Goal: Information Seeking & Learning: Learn about a topic

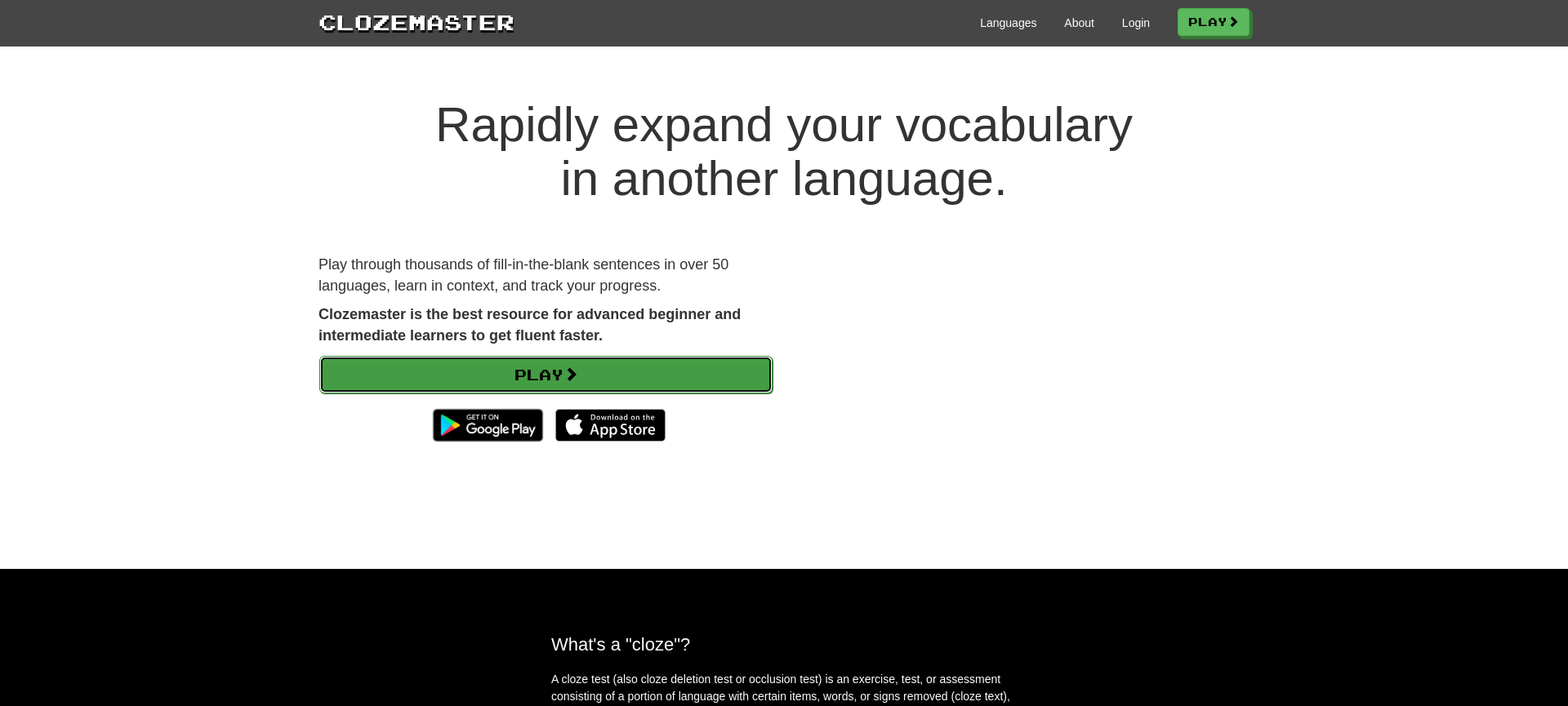
click at [534, 382] on link "Play" at bounding box center [546, 375] width 454 height 38
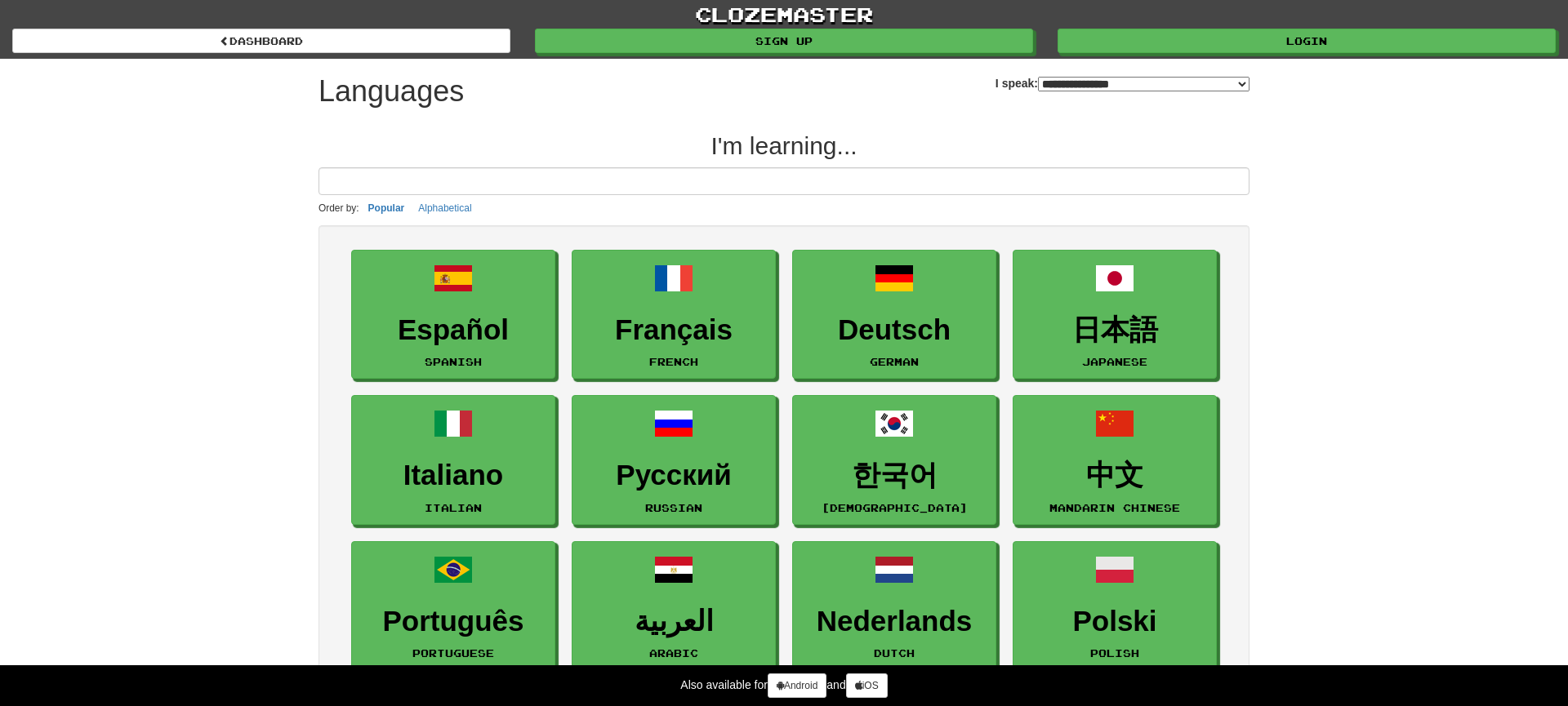
select select "*******"
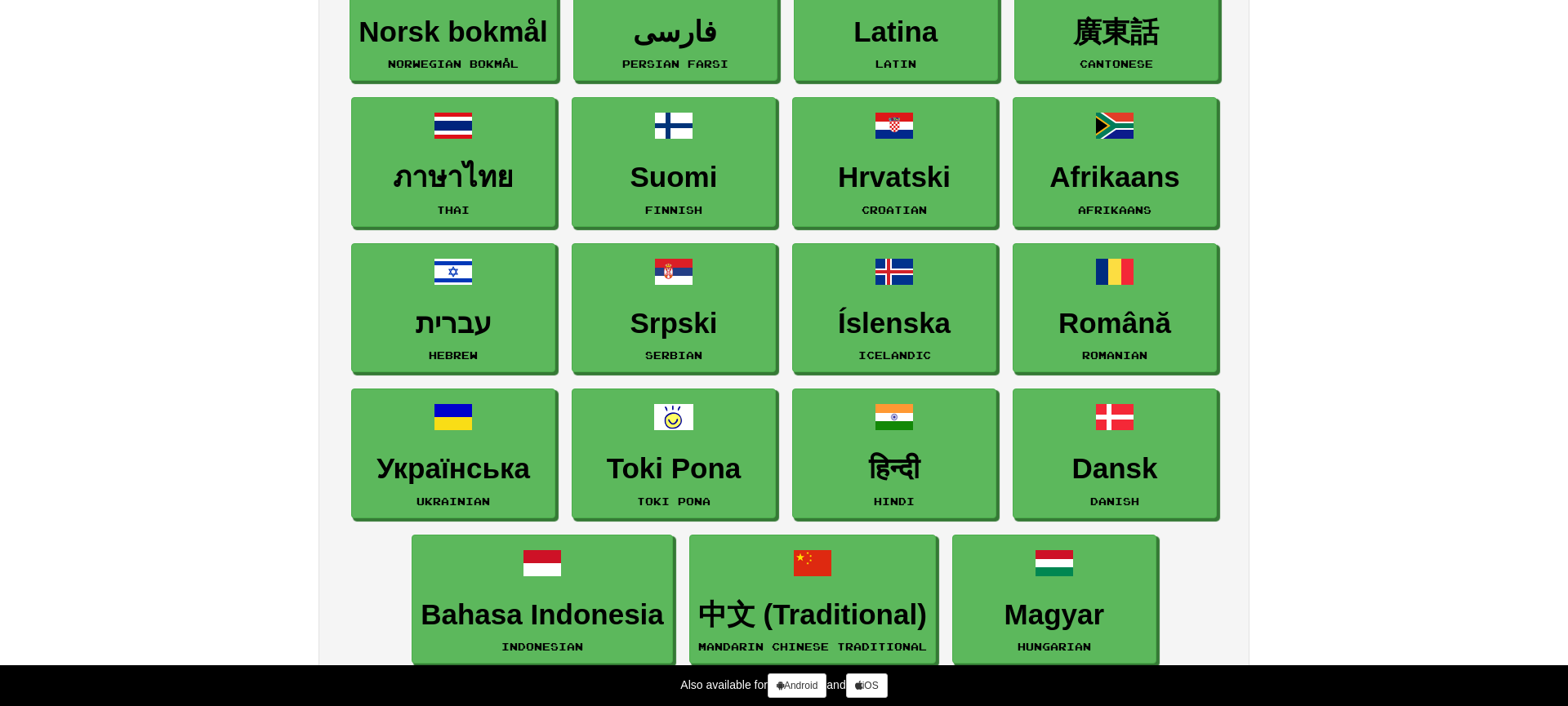
scroll to position [882, 0]
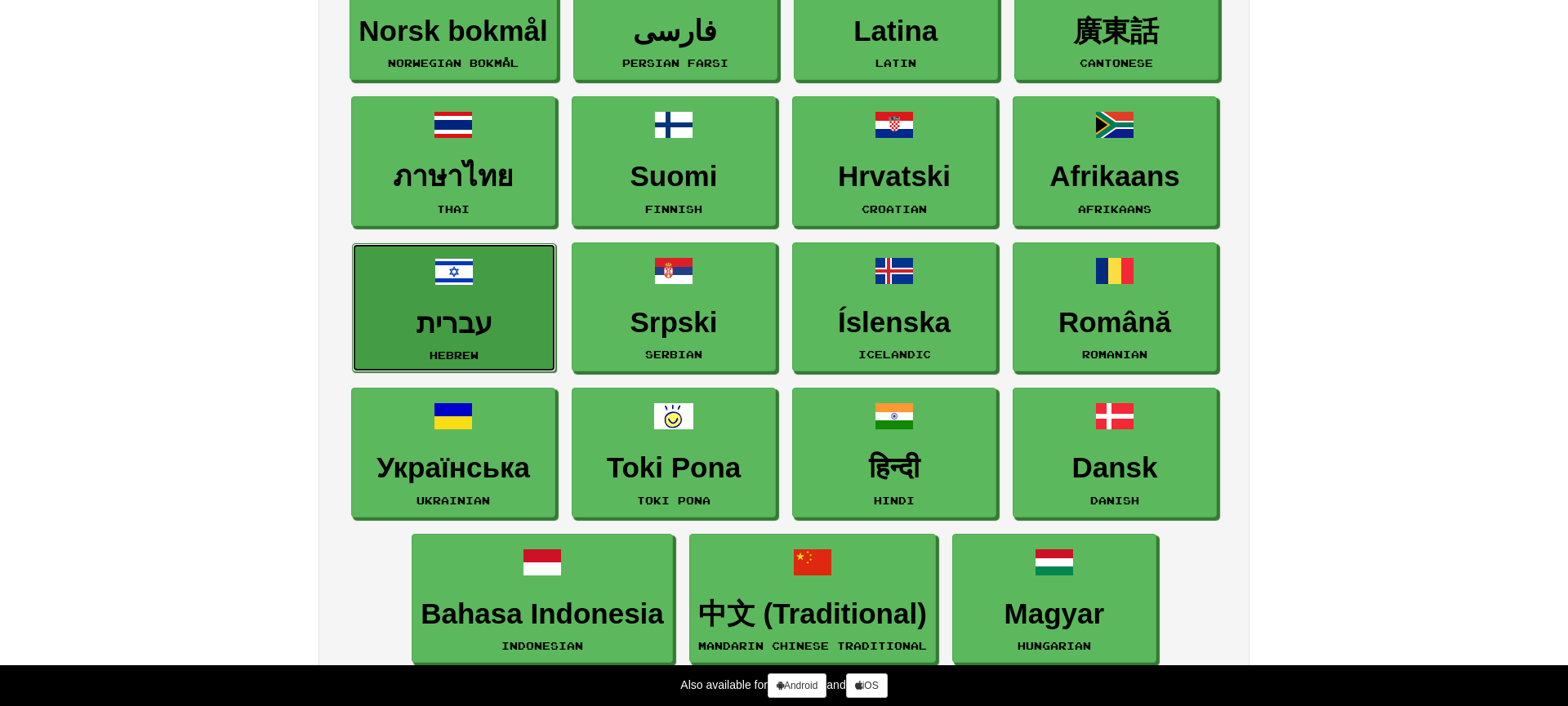
click at [471, 300] on link "עברית Hebrew" at bounding box center [454, 308] width 204 height 130
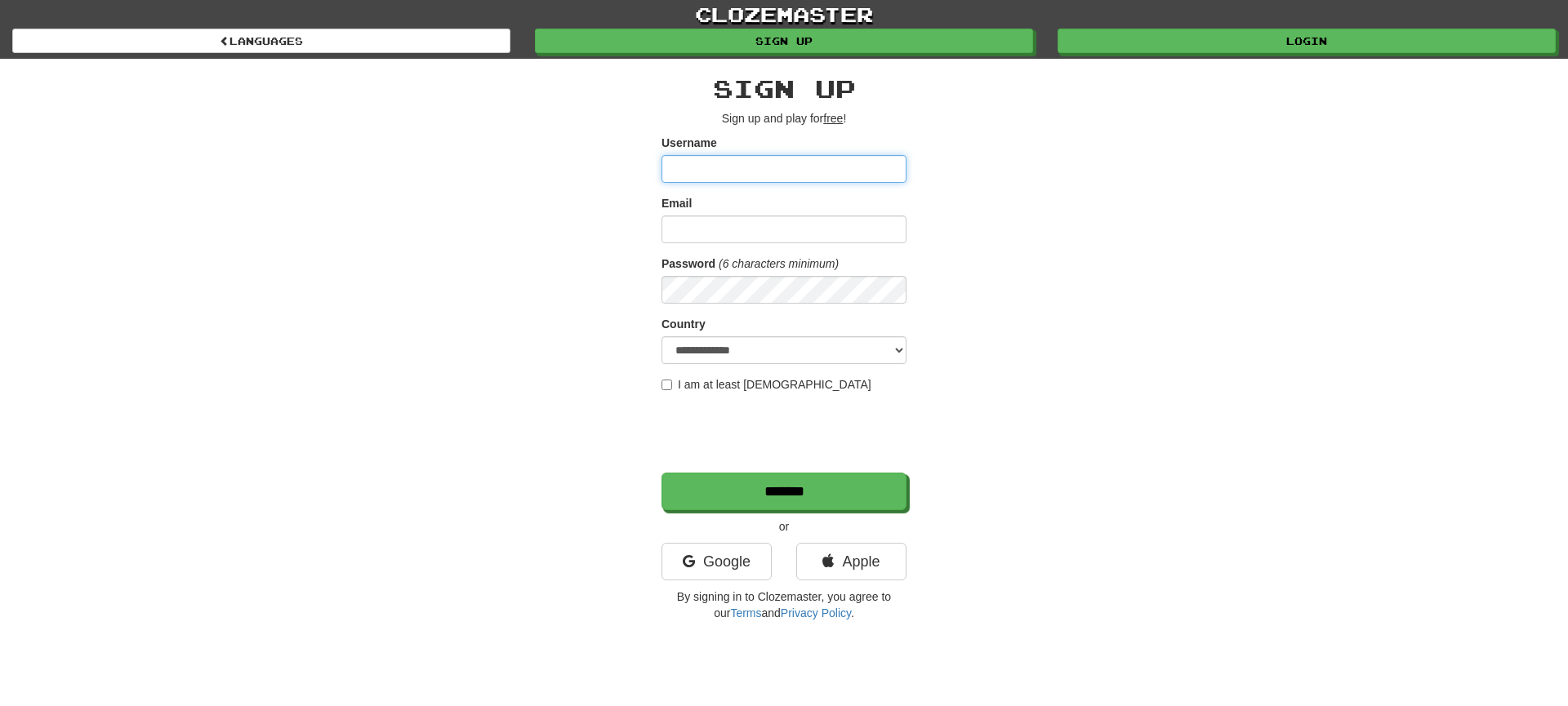
click at [715, 173] on input "Username" at bounding box center [784, 169] width 245 height 28
type input "*"
click at [730, 559] on link "Google" at bounding box center [717, 562] width 110 height 38
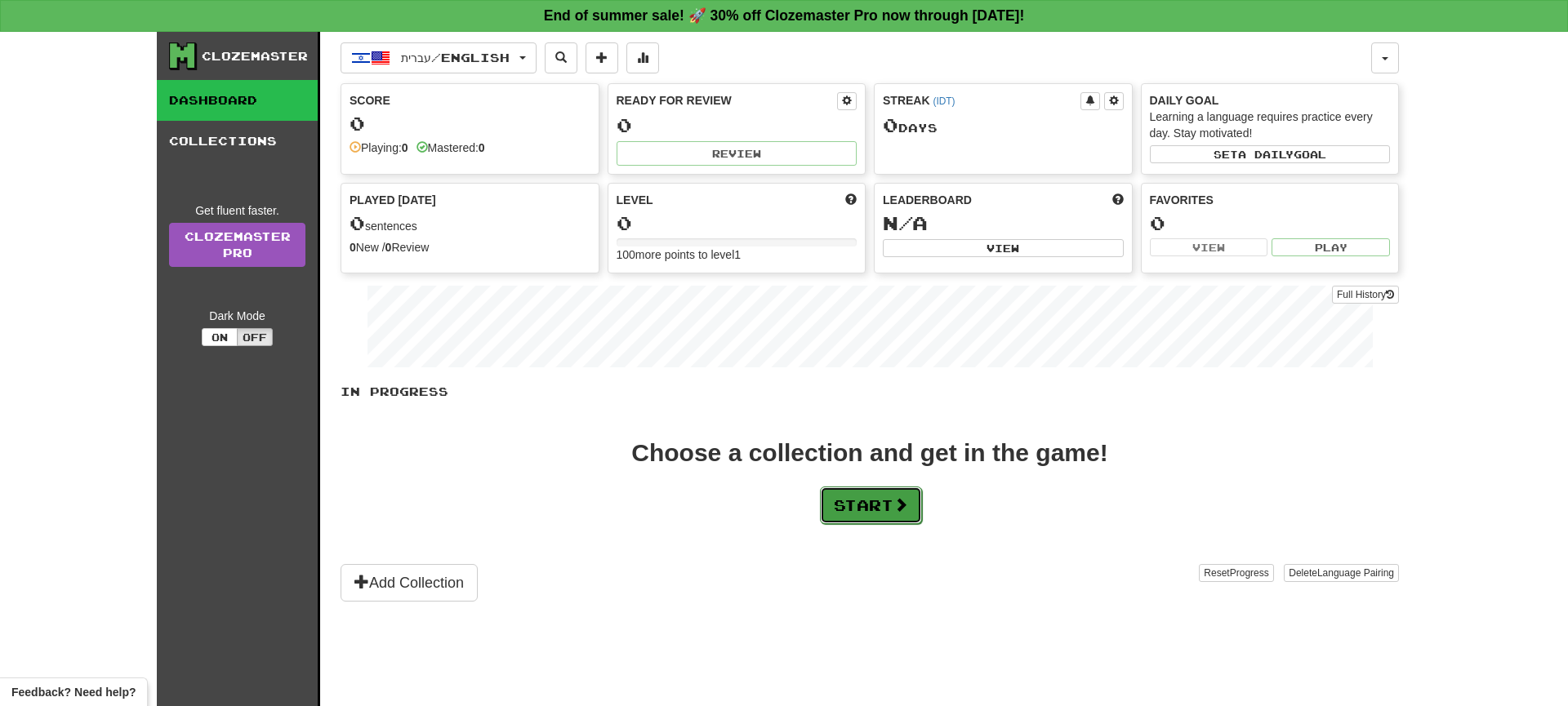
click at [869, 499] on button "Start" at bounding box center [871, 505] width 102 height 38
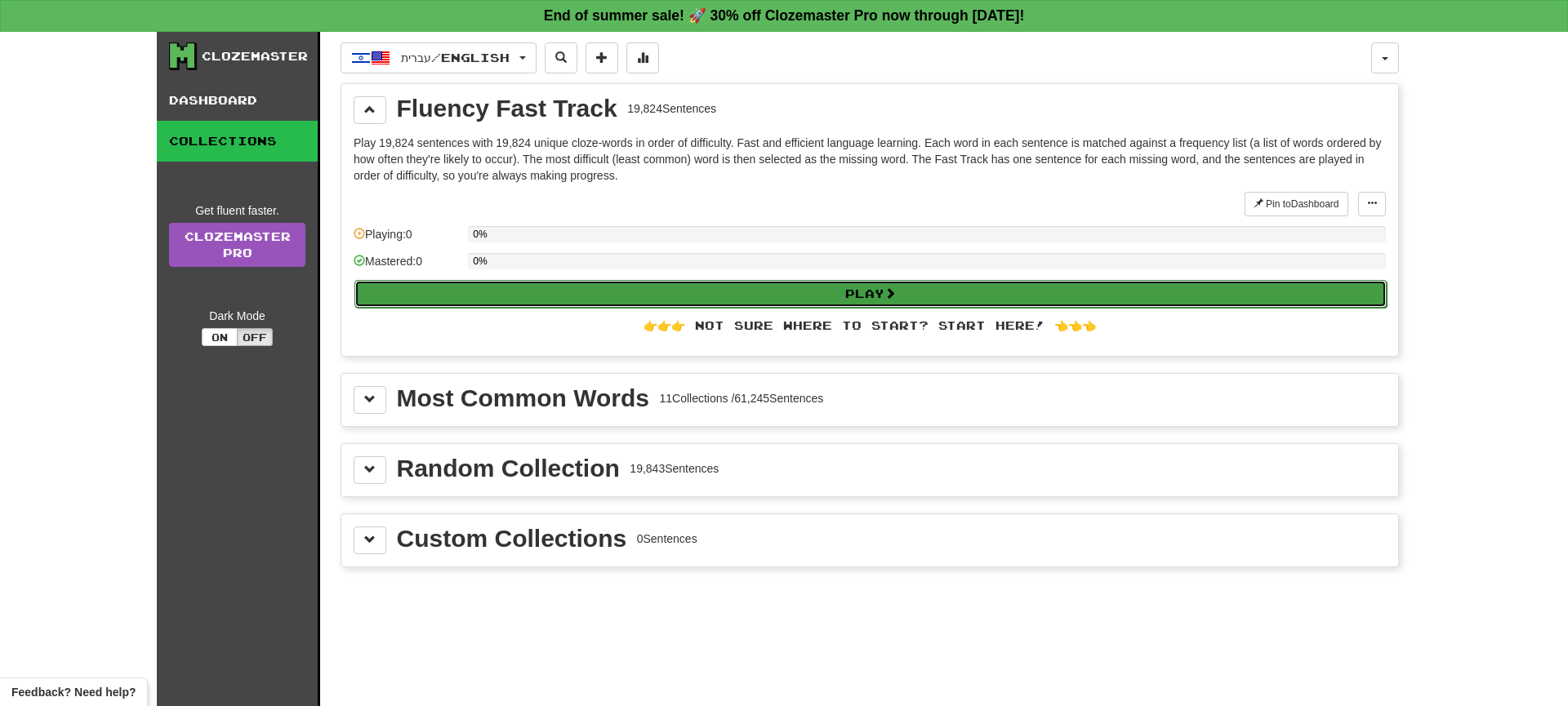
click at [628, 287] on button "Play" at bounding box center [870, 294] width 1032 height 28
select select "**"
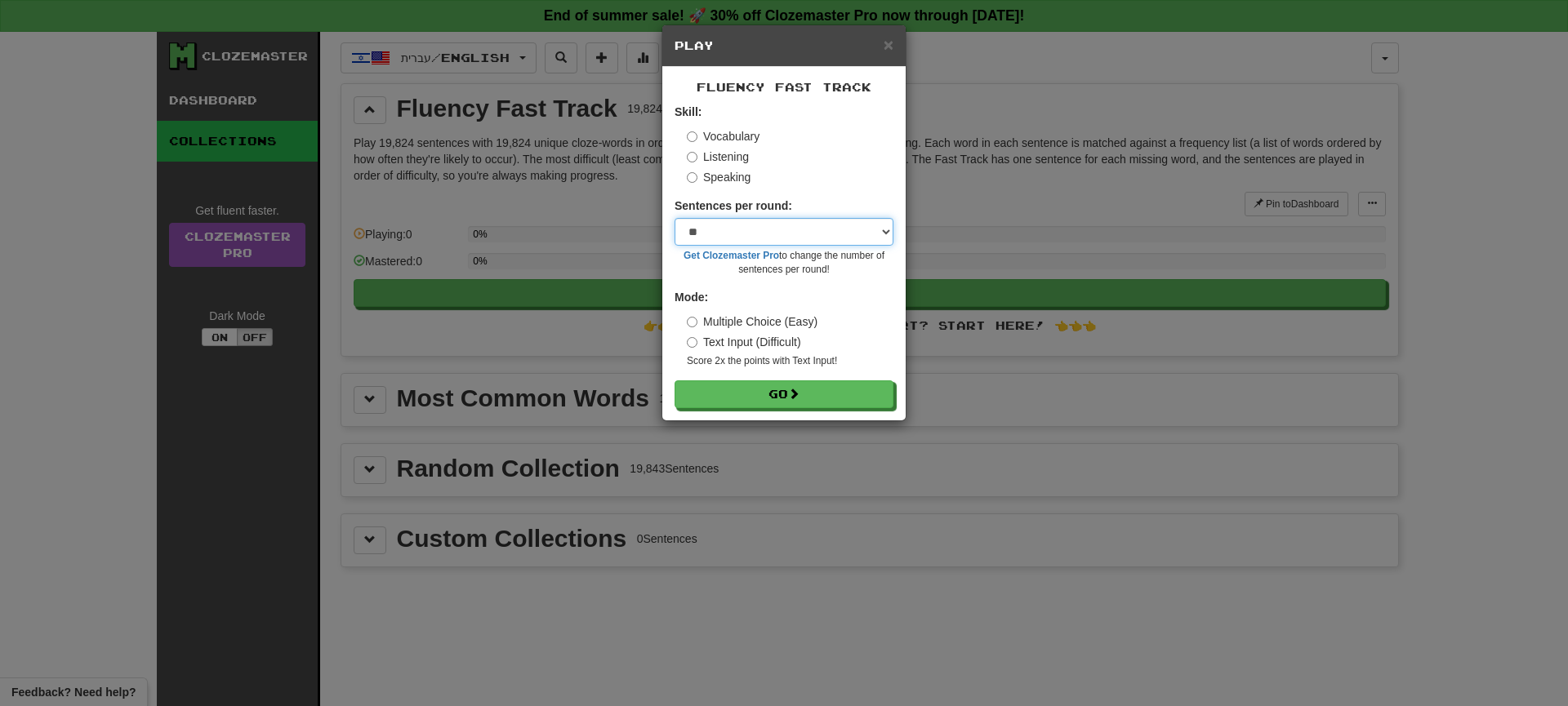
click at [716, 230] on select "* ** ** ** ** ** *** ********" at bounding box center [784, 232] width 219 height 28
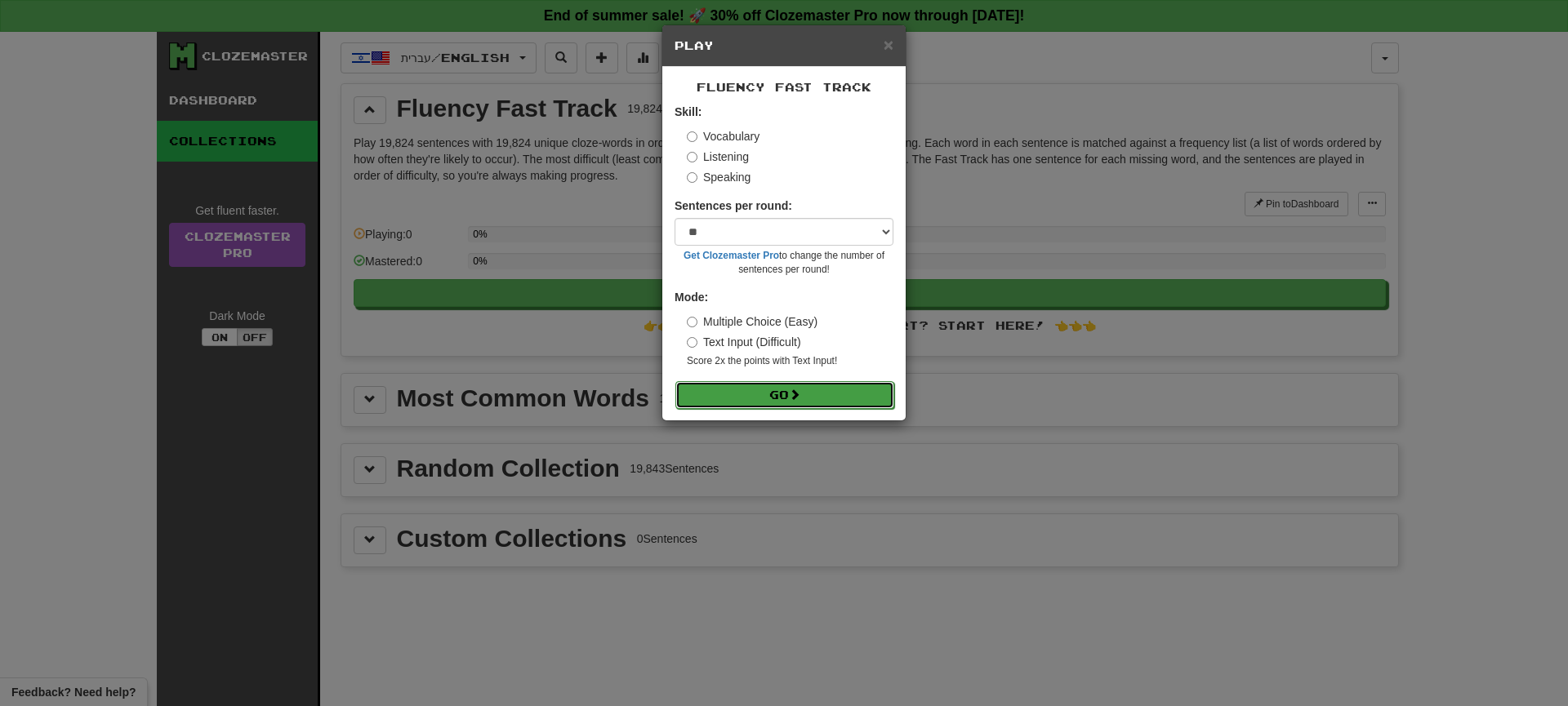
click at [718, 399] on button "Go" at bounding box center [785, 395] width 219 height 28
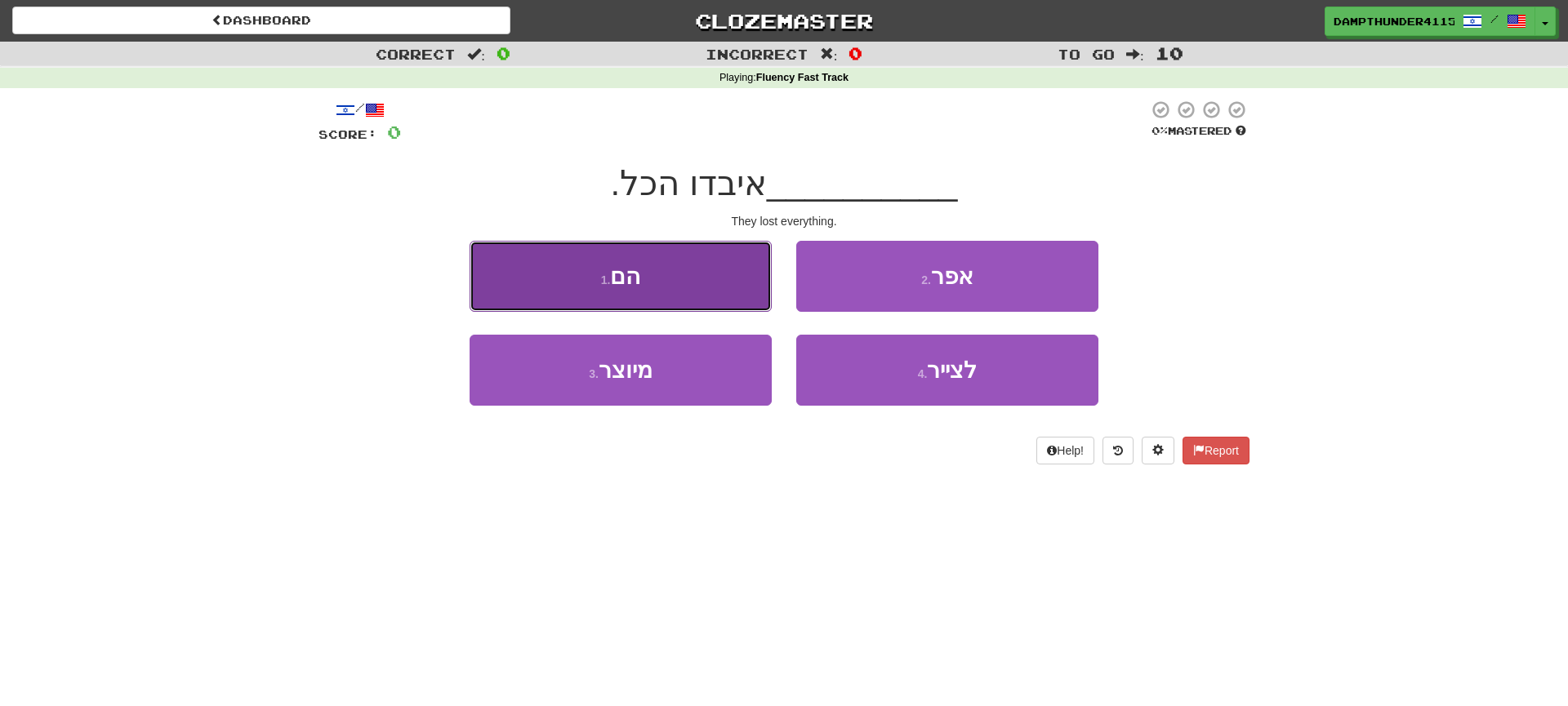
click at [656, 275] on button "1 . הם" at bounding box center [621, 276] width 302 height 71
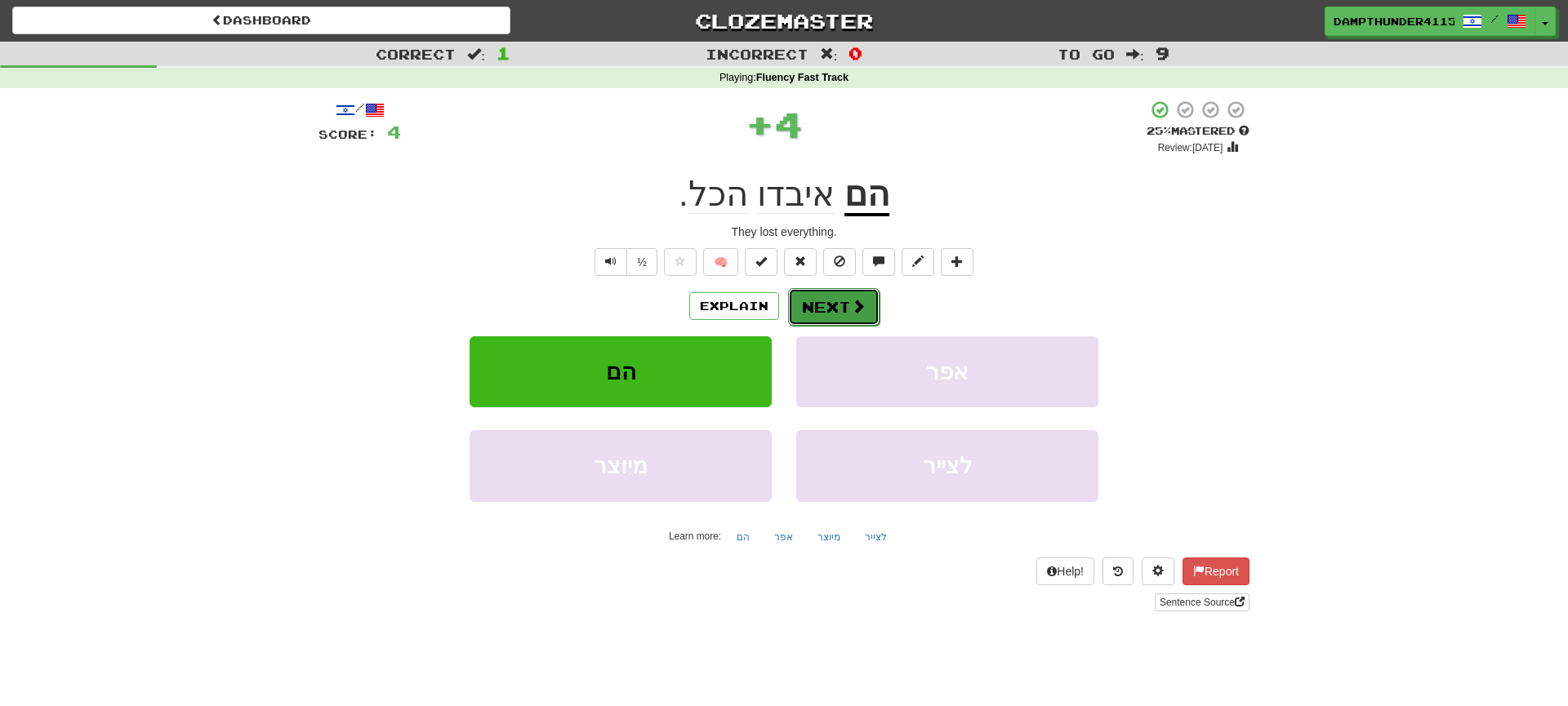
click at [797, 305] on button "Next" at bounding box center [834, 307] width 91 height 38
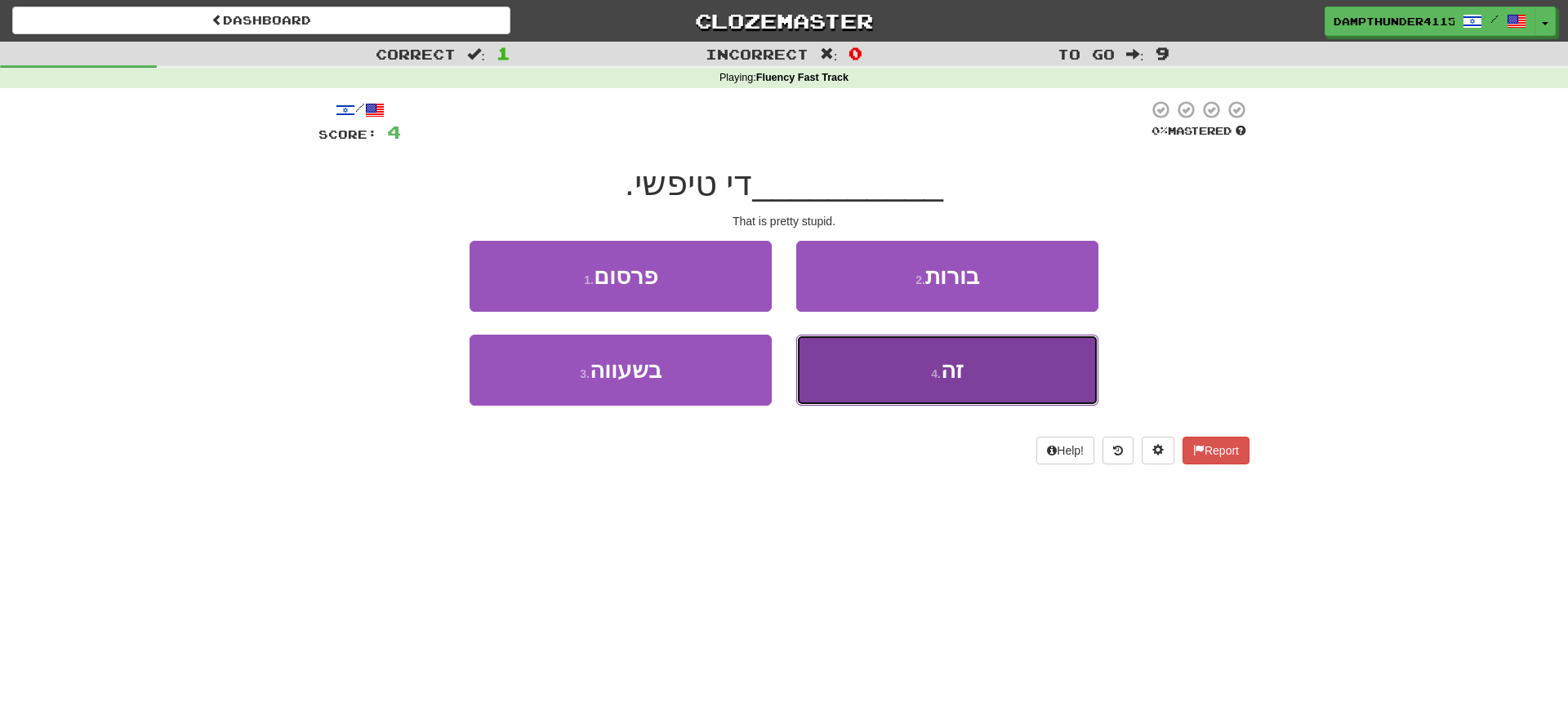
click at [855, 369] on button "4 . זה" at bounding box center [947, 370] width 302 height 71
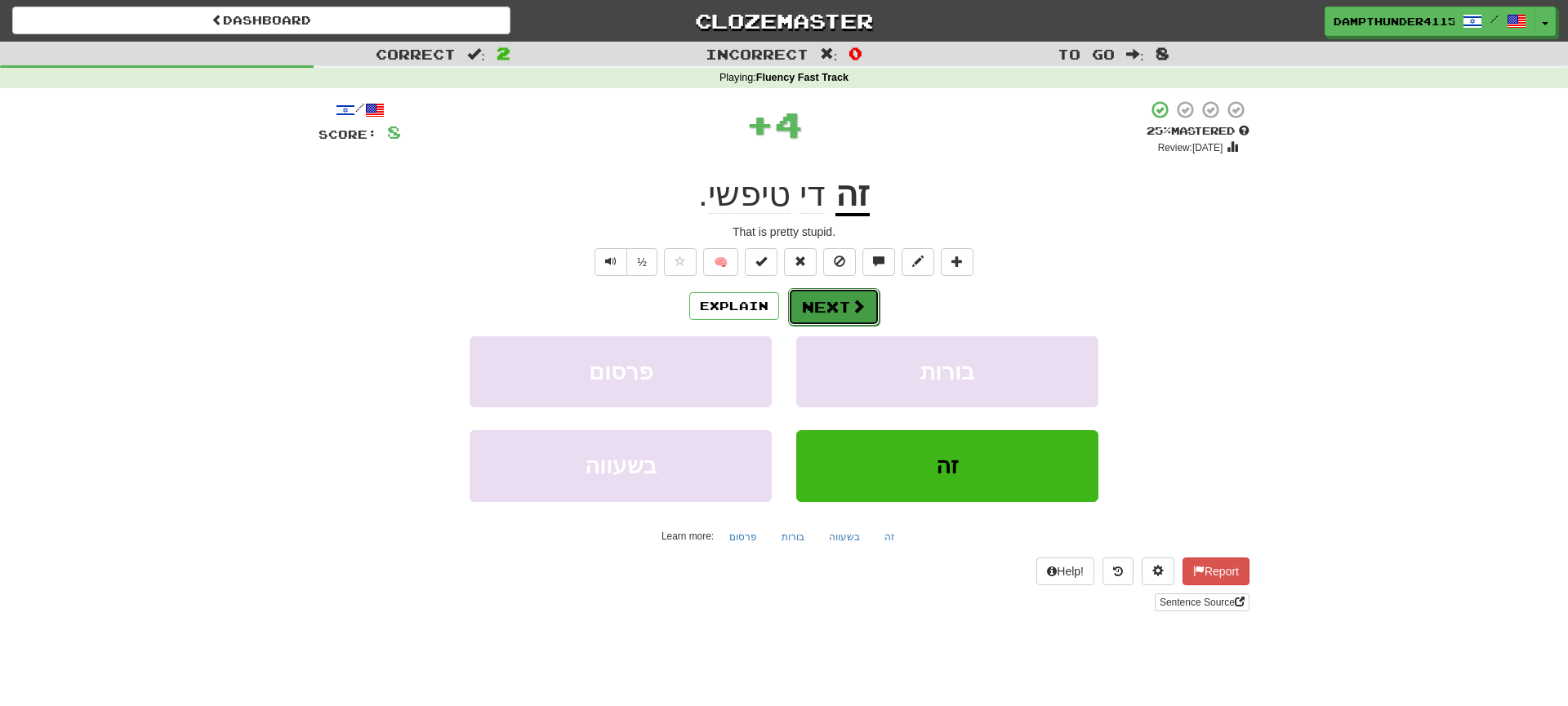
click at [808, 305] on button "Next" at bounding box center [834, 307] width 91 height 38
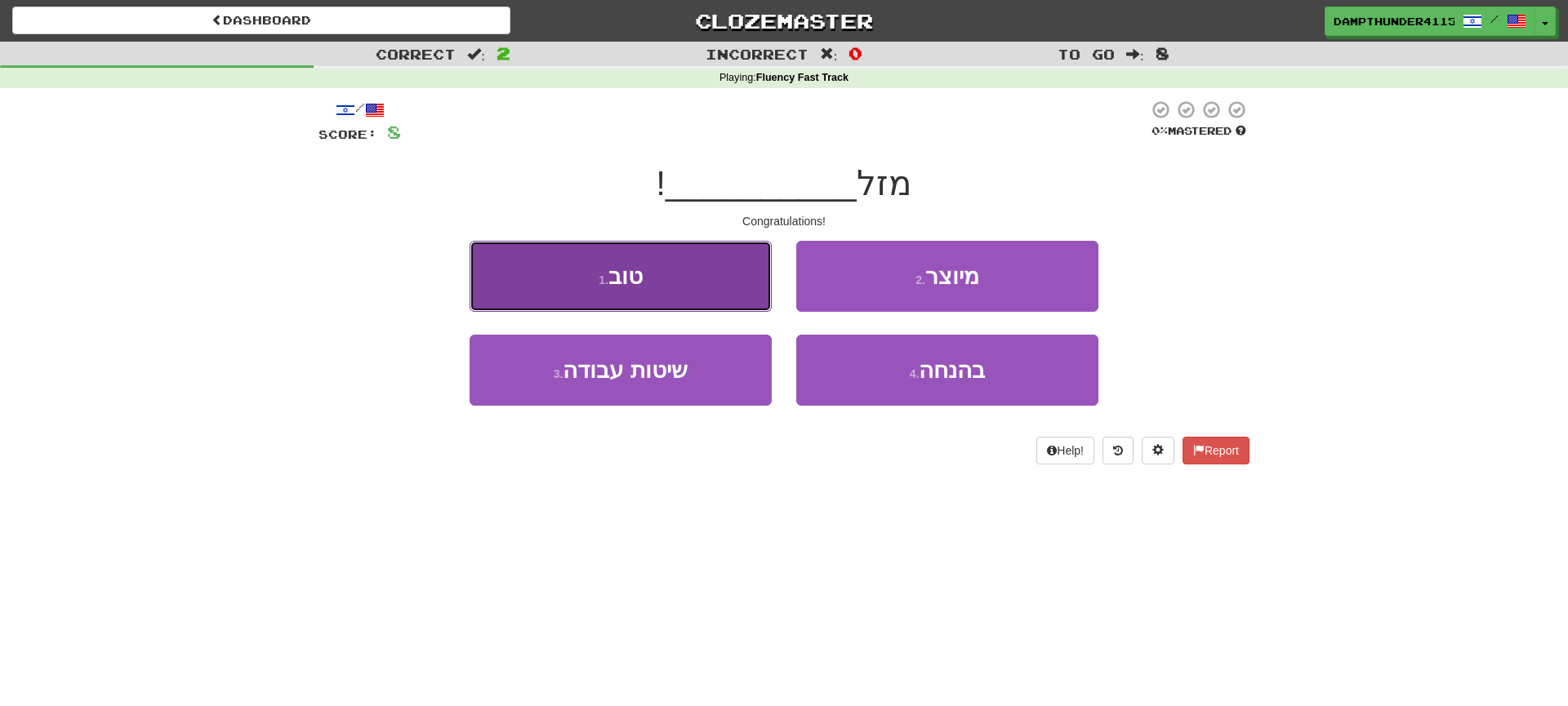
click at [701, 264] on button "1 . טוב" at bounding box center [621, 276] width 302 height 71
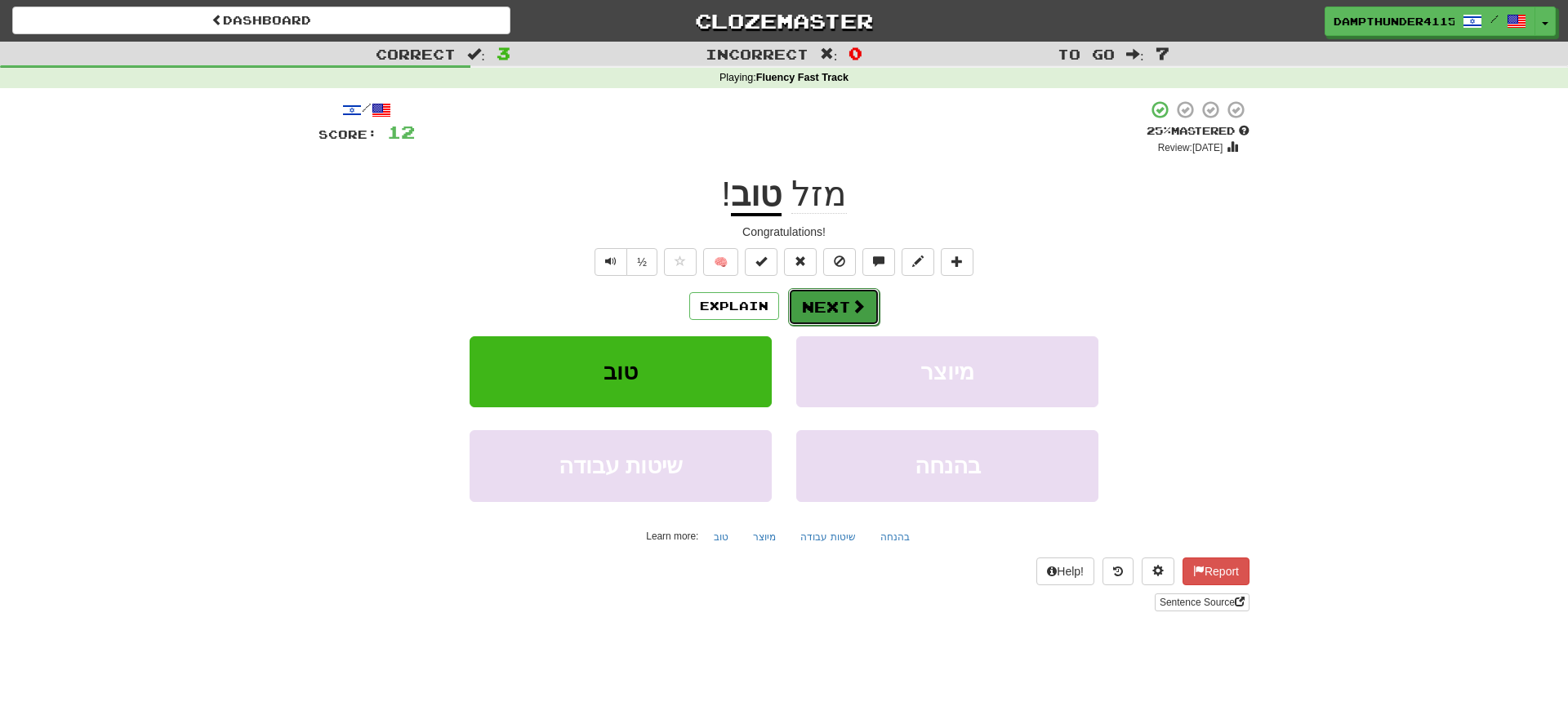
click at [815, 296] on button "Next" at bounding box center [834, 307] width 91 height 38
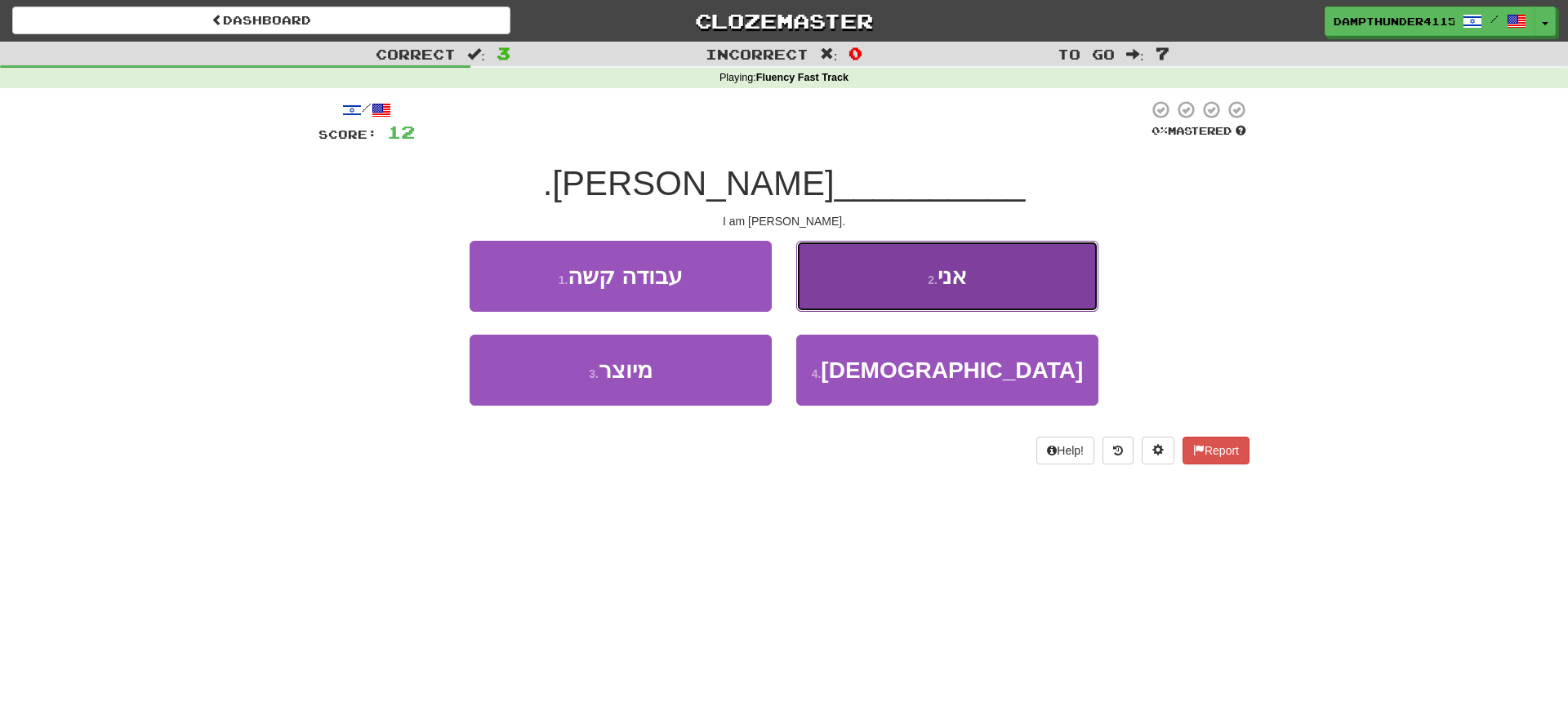
click at [818, 277] on button "2 . אני" at bounding box center [947, 276] width 302 height 71
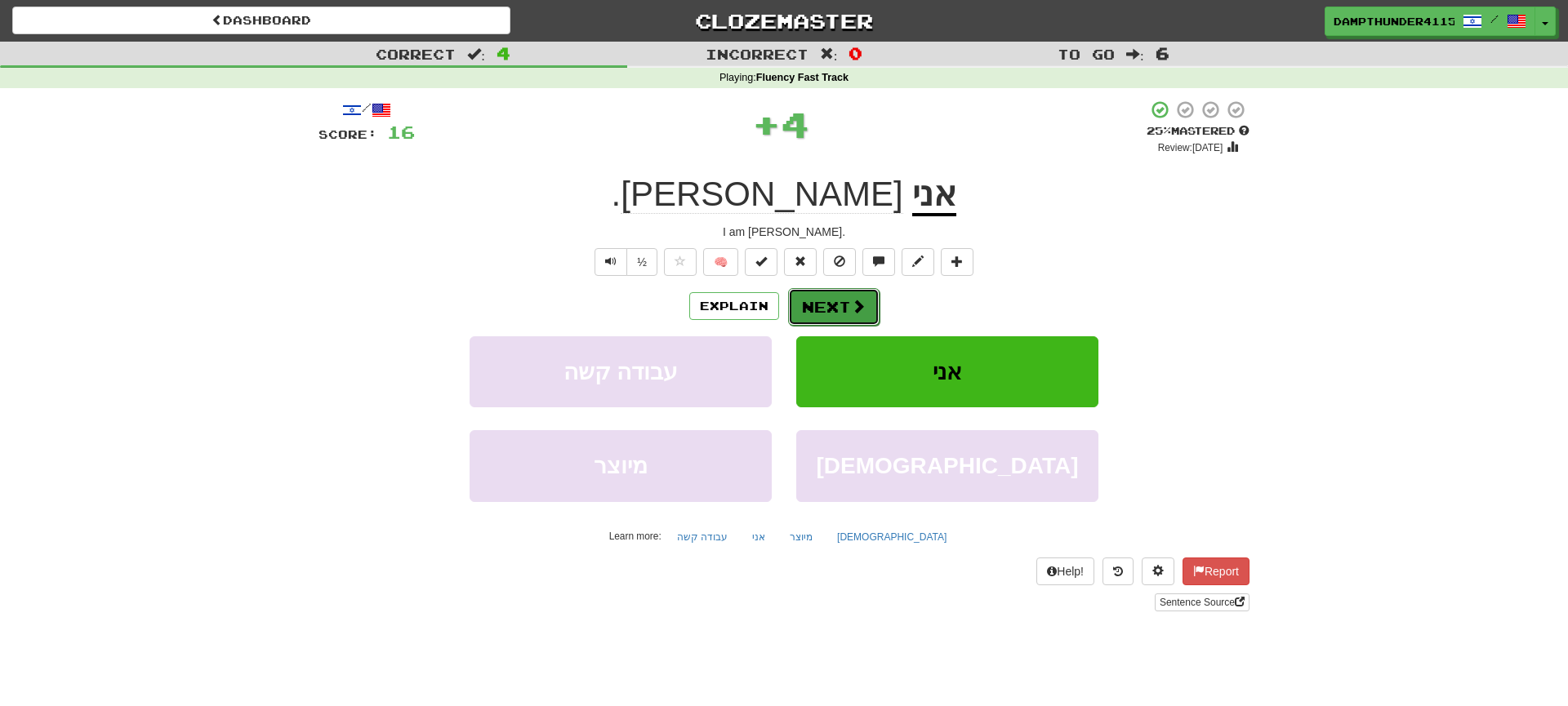
click at [812, 301] on button "Next" at bounding box center [834, 307] width 91 height 38
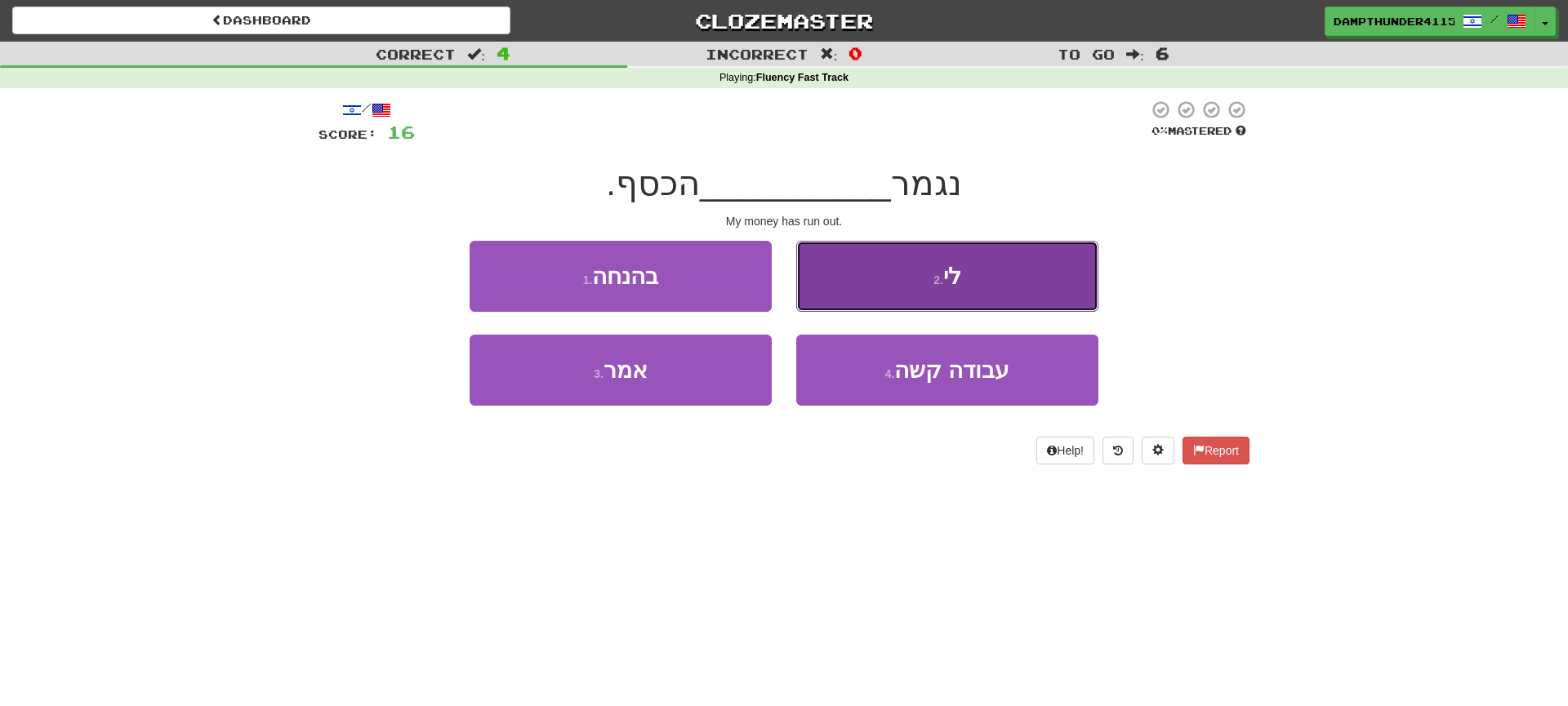
click at [831, 276] on button "2 . לי" at bounding box center [947, 276] width 302 height 71
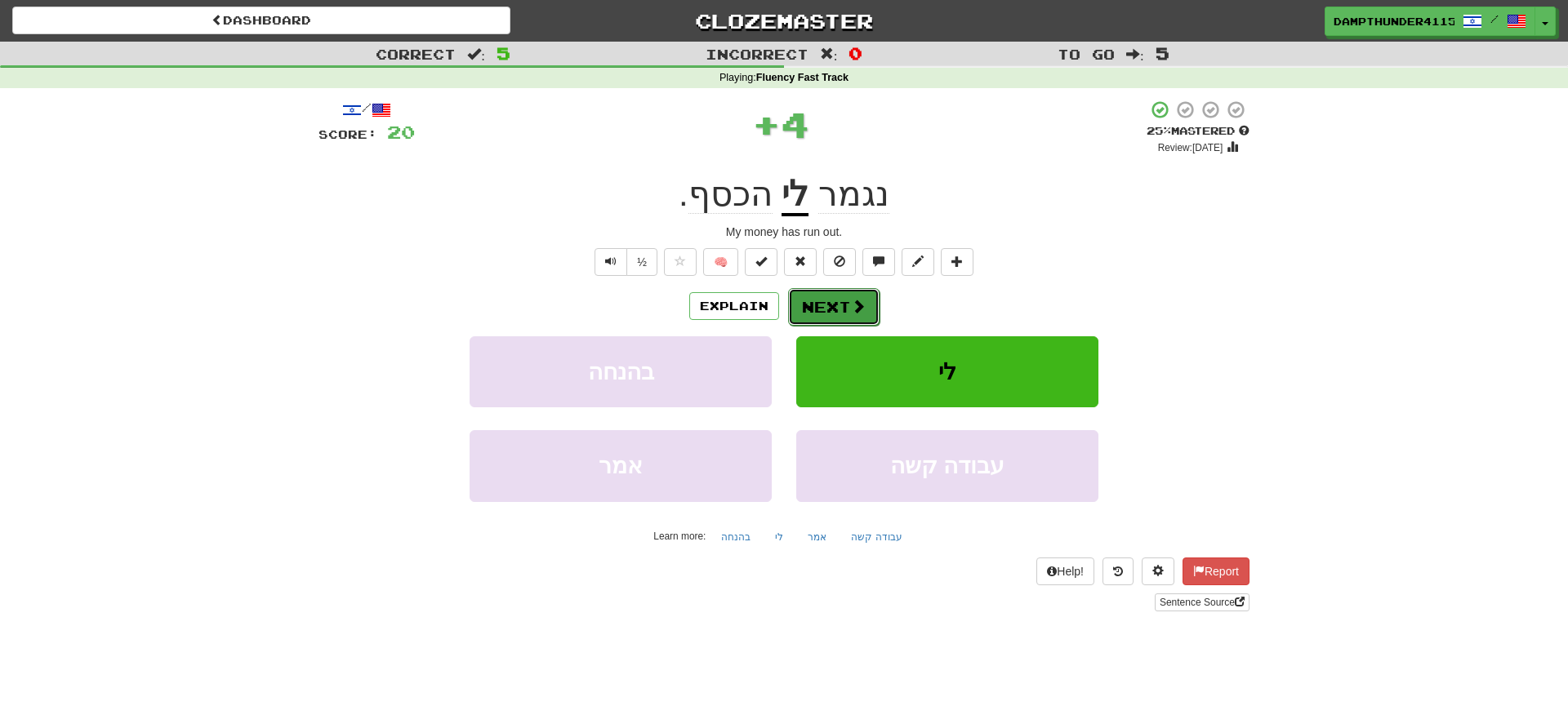
click at [810, 308] on button "Next" at bounding box center [834, 307] width 91 height 38
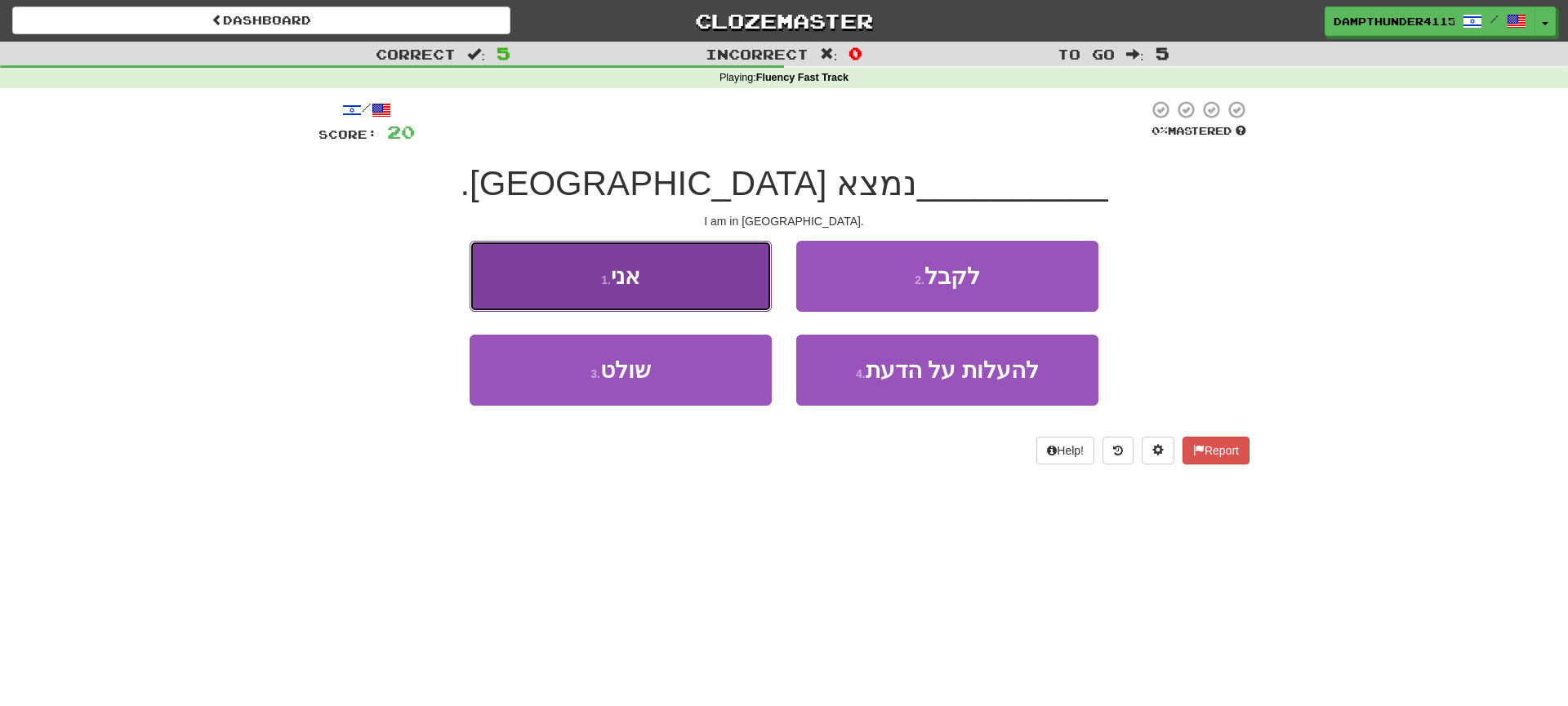
click at [657, 259] on button "1 . אני" at bounding box center [621, 276] width 302 height 71
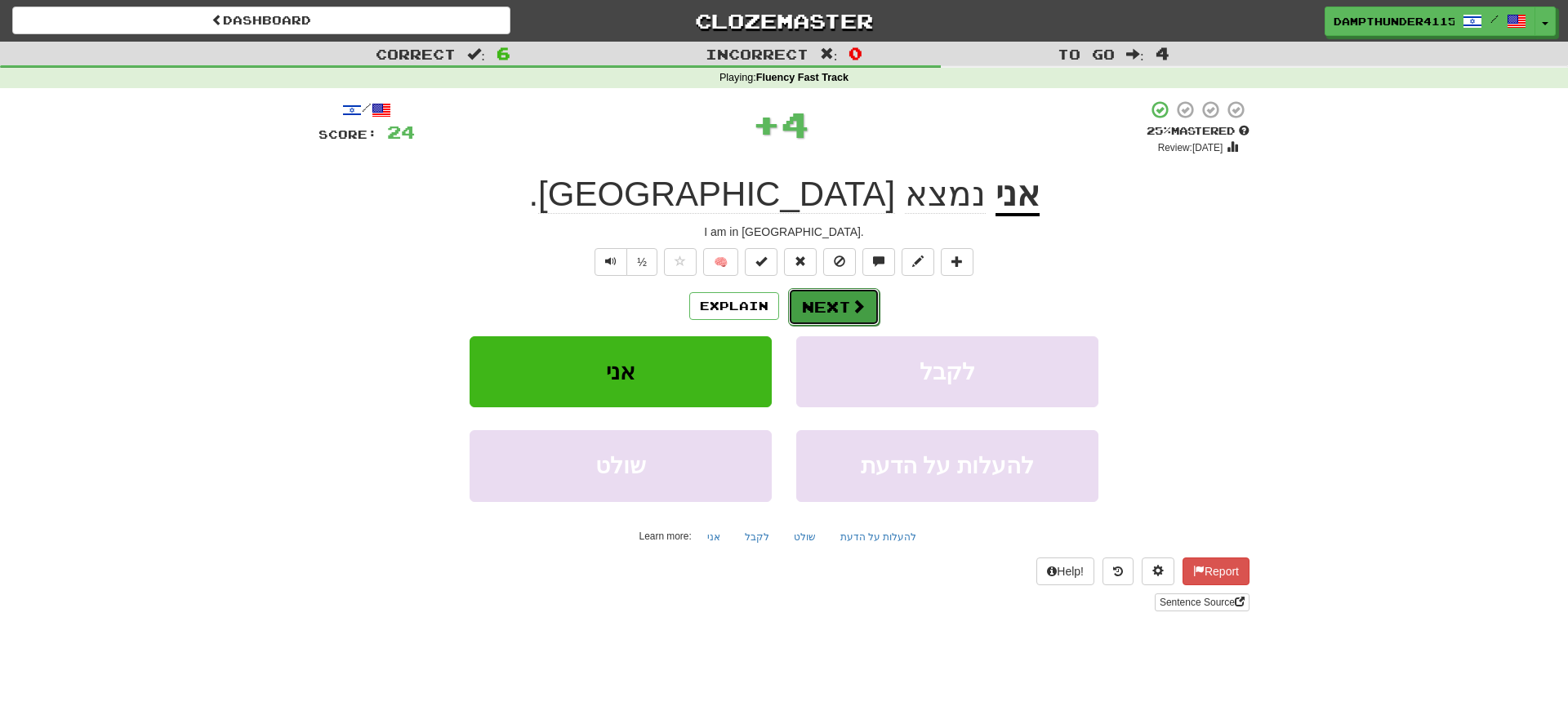
click at [812, 303] on button "Next" at bounding box center [834, 307] width 91 height 38
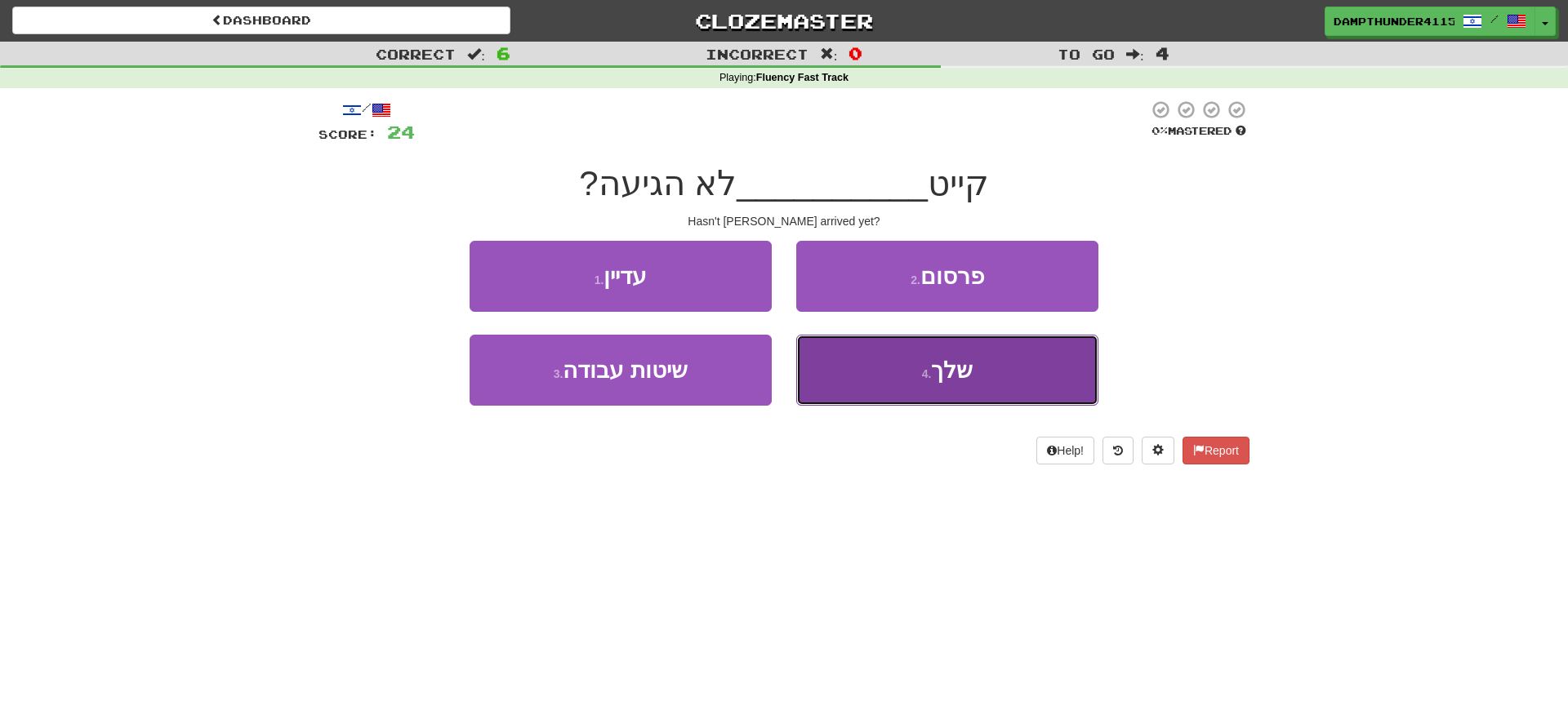
click at [843, 352] on button "4 . שלך" at bounding box center [947, 370] width 302 height 71
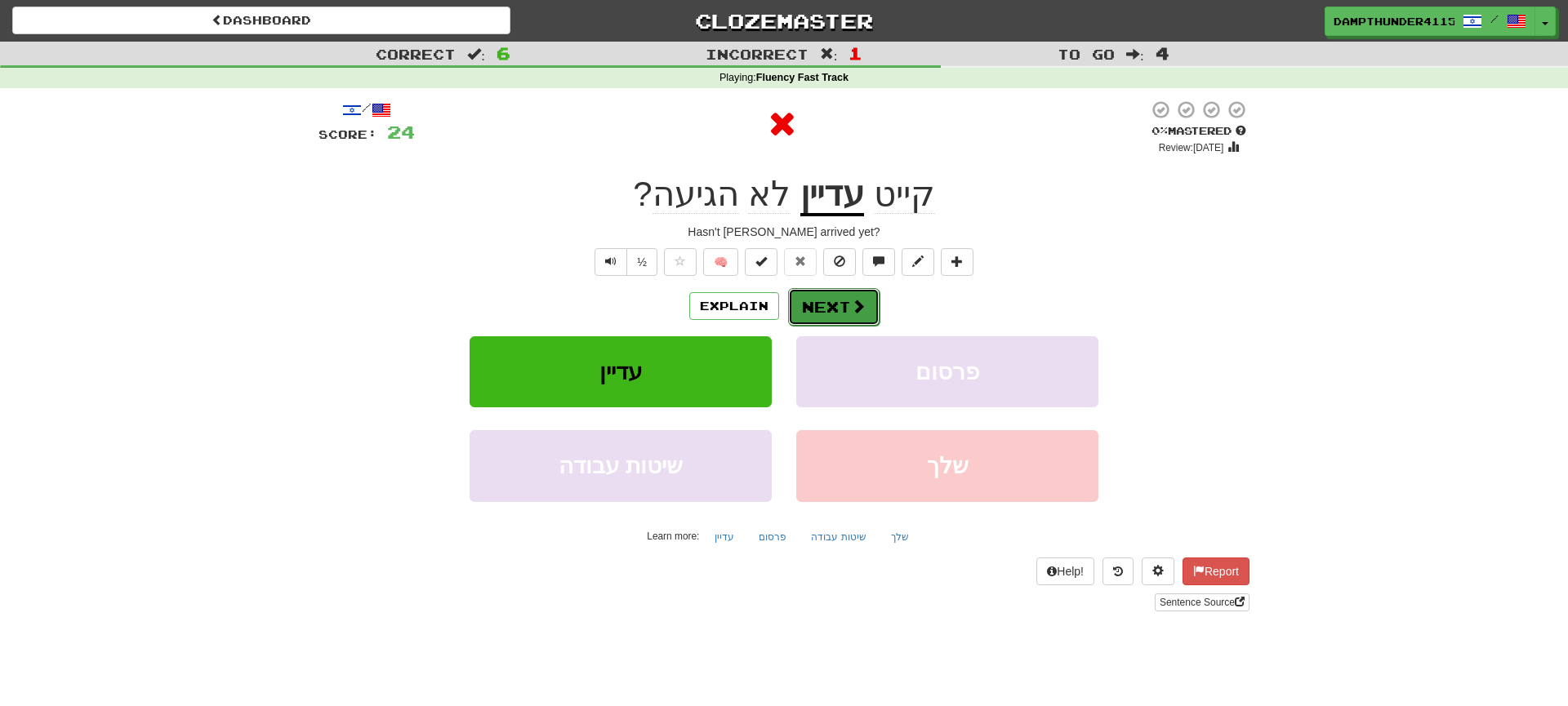
click at [801, 308] on button "Next" at bounding box center [834, 307] width 91 height 38
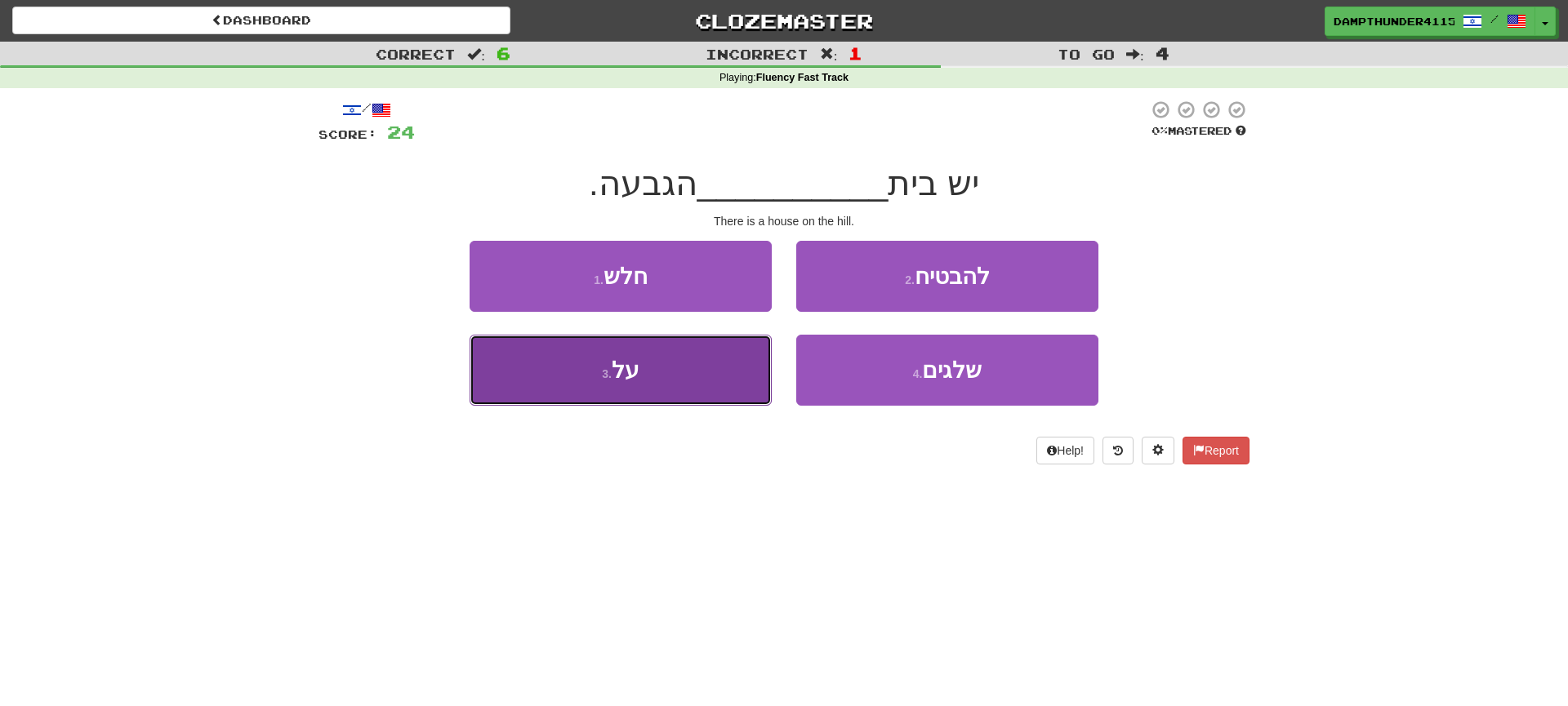
click at [639, 359] on button "3 . על" at bounding box center [621, 370] width 302 height 71
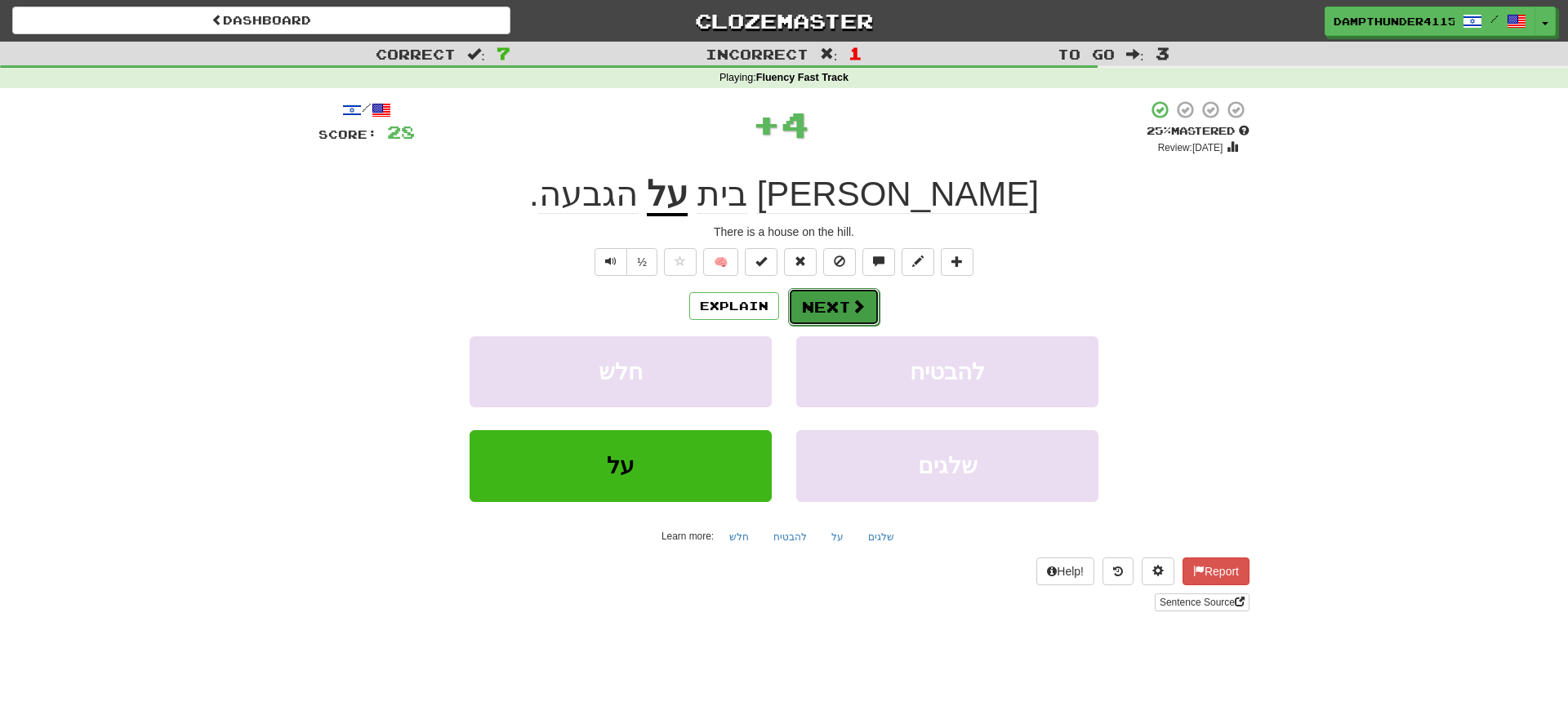
click at [817, 302] on button "Next" at bounding box center [834, 307] width 91 height 38
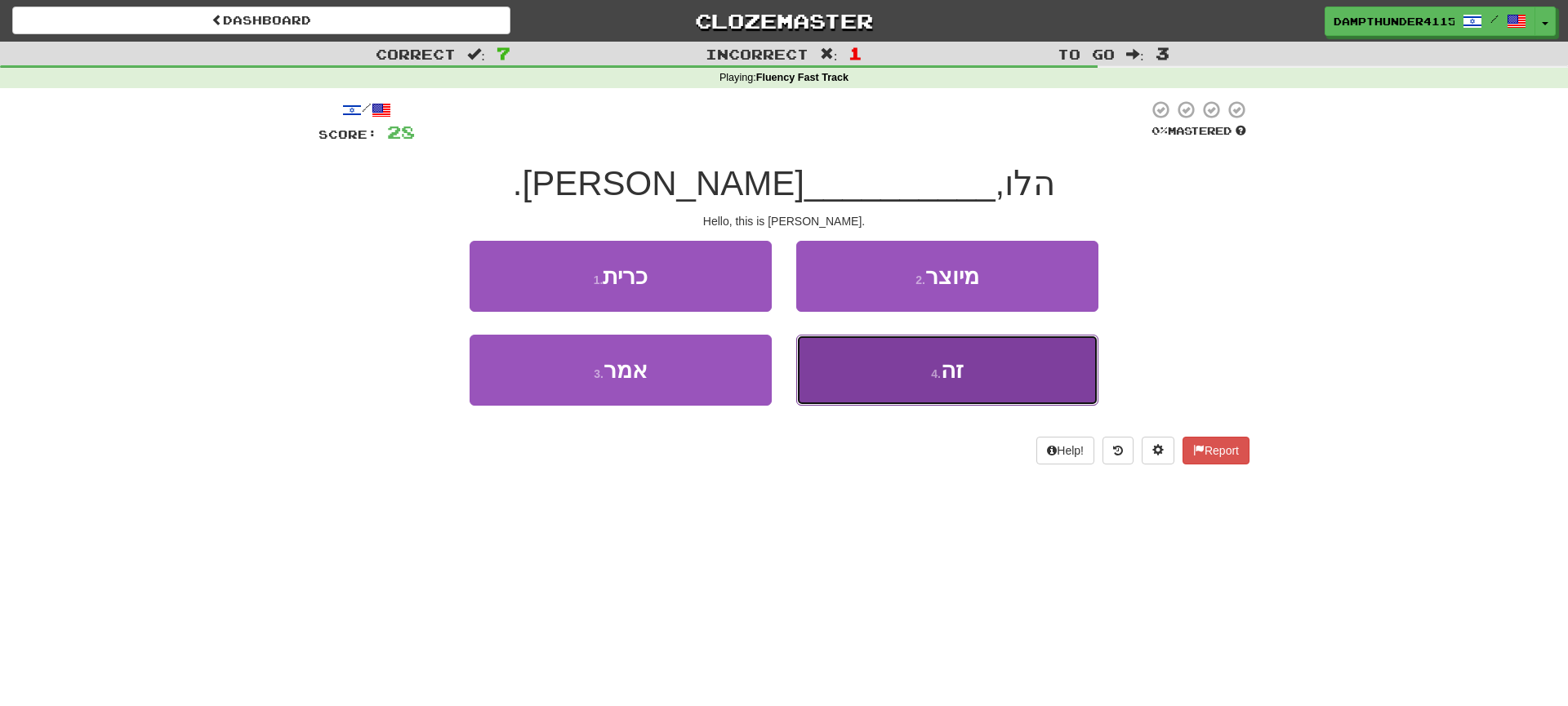
click at [909, 353] on button "4 . זה" at bounding box center [947, 370] width 302 height 71
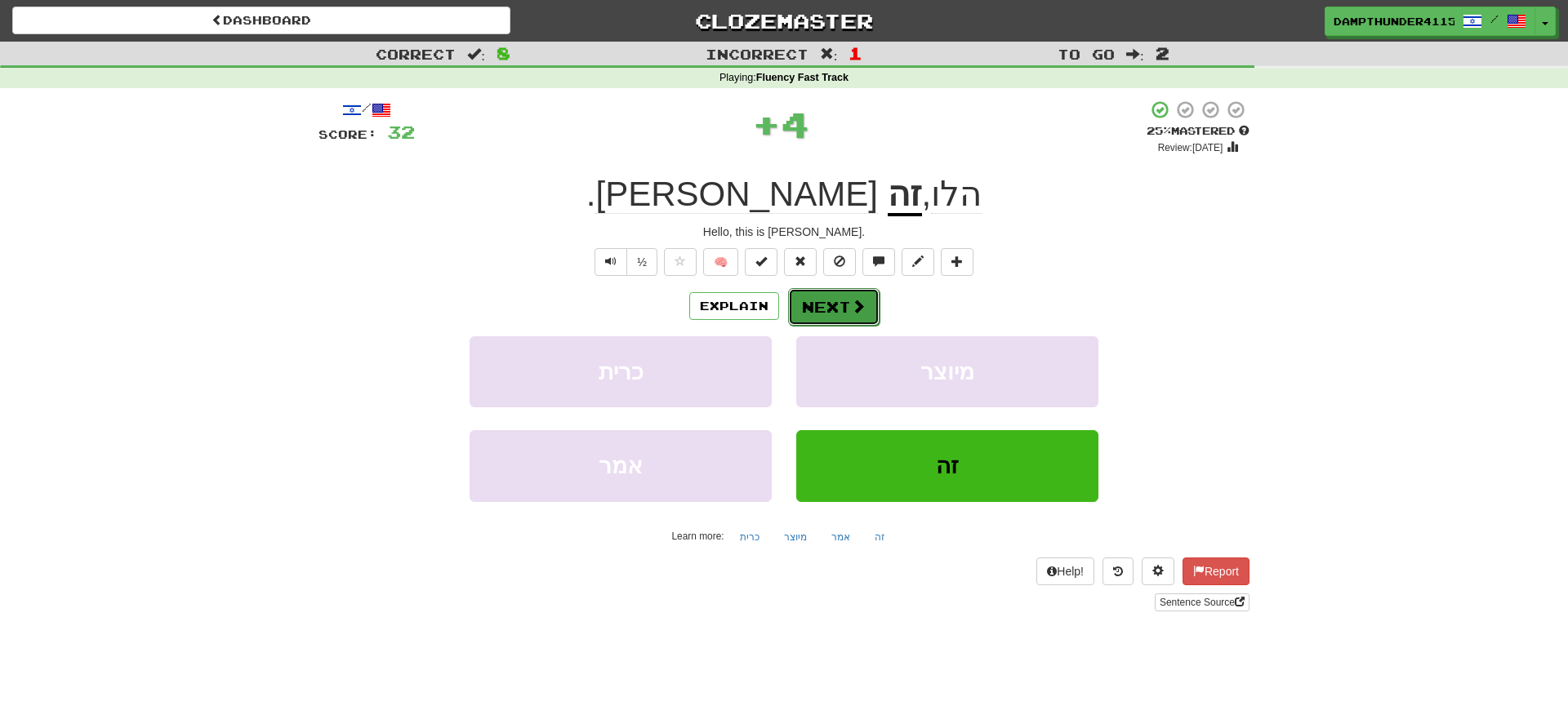
click at [840, 303] on button "Next" at bounding box center [834, 307] width 91 height 38
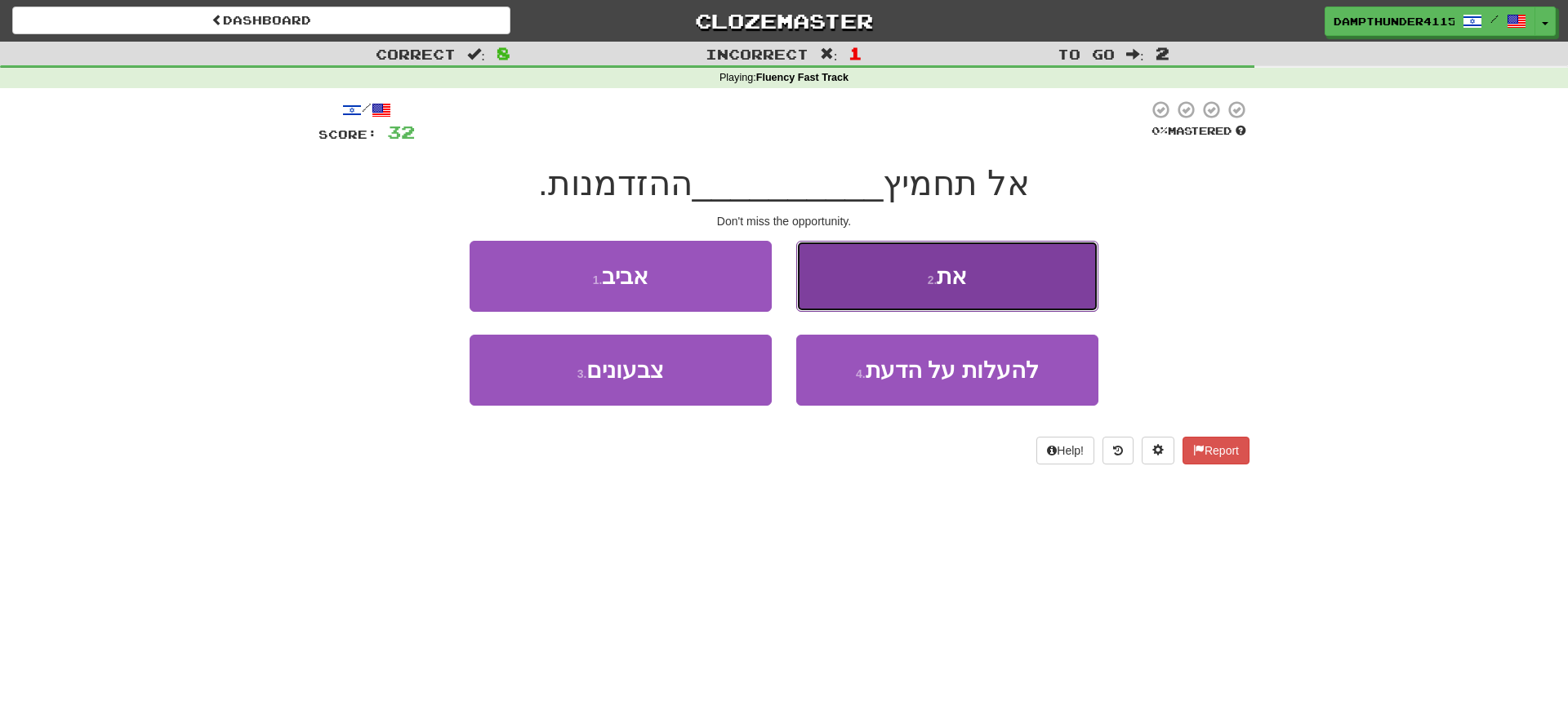
click at [830, 290] on button "2 . את" at bounding box center [947, 276] width 302 height 71
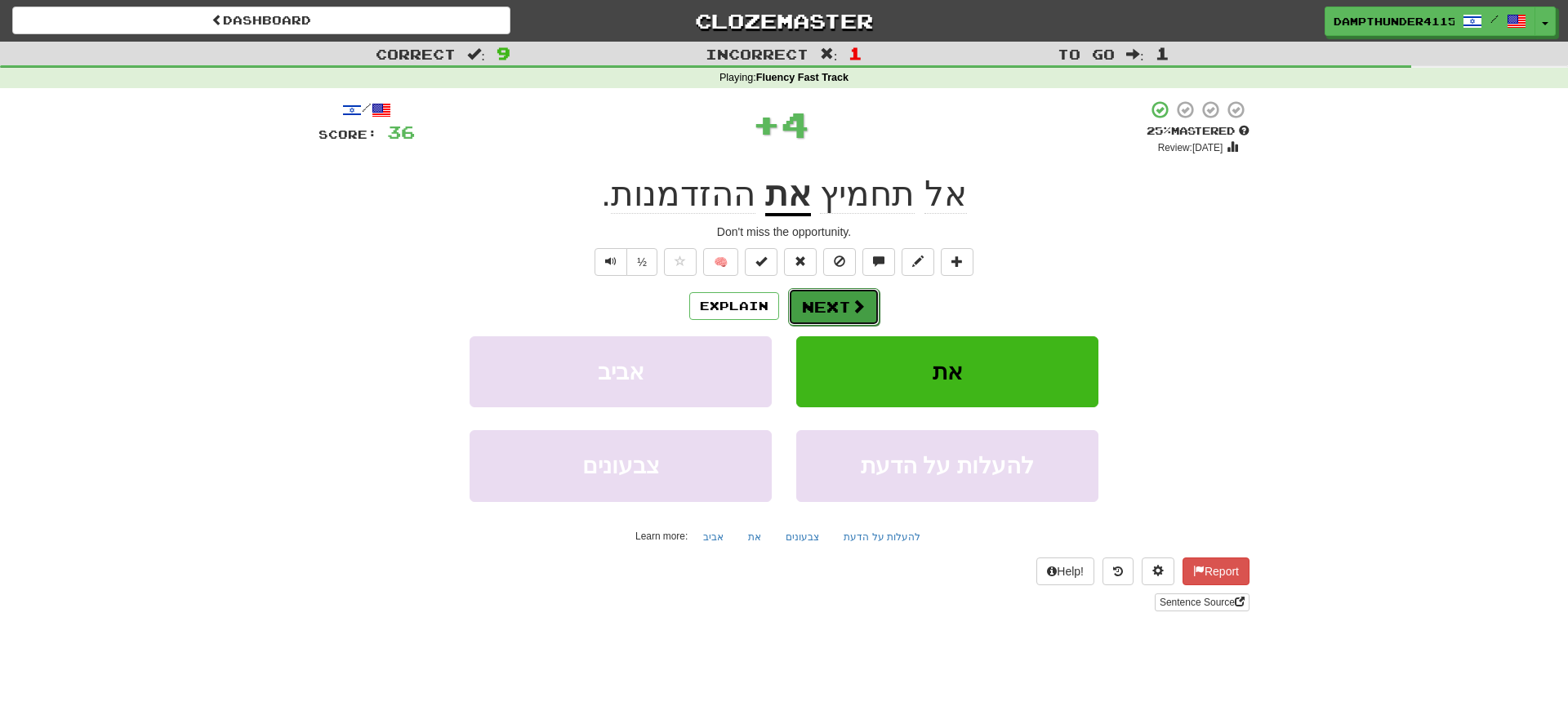
click at [824, 308] on button "Next" at bounding box center [834, 307] width 91 height 38
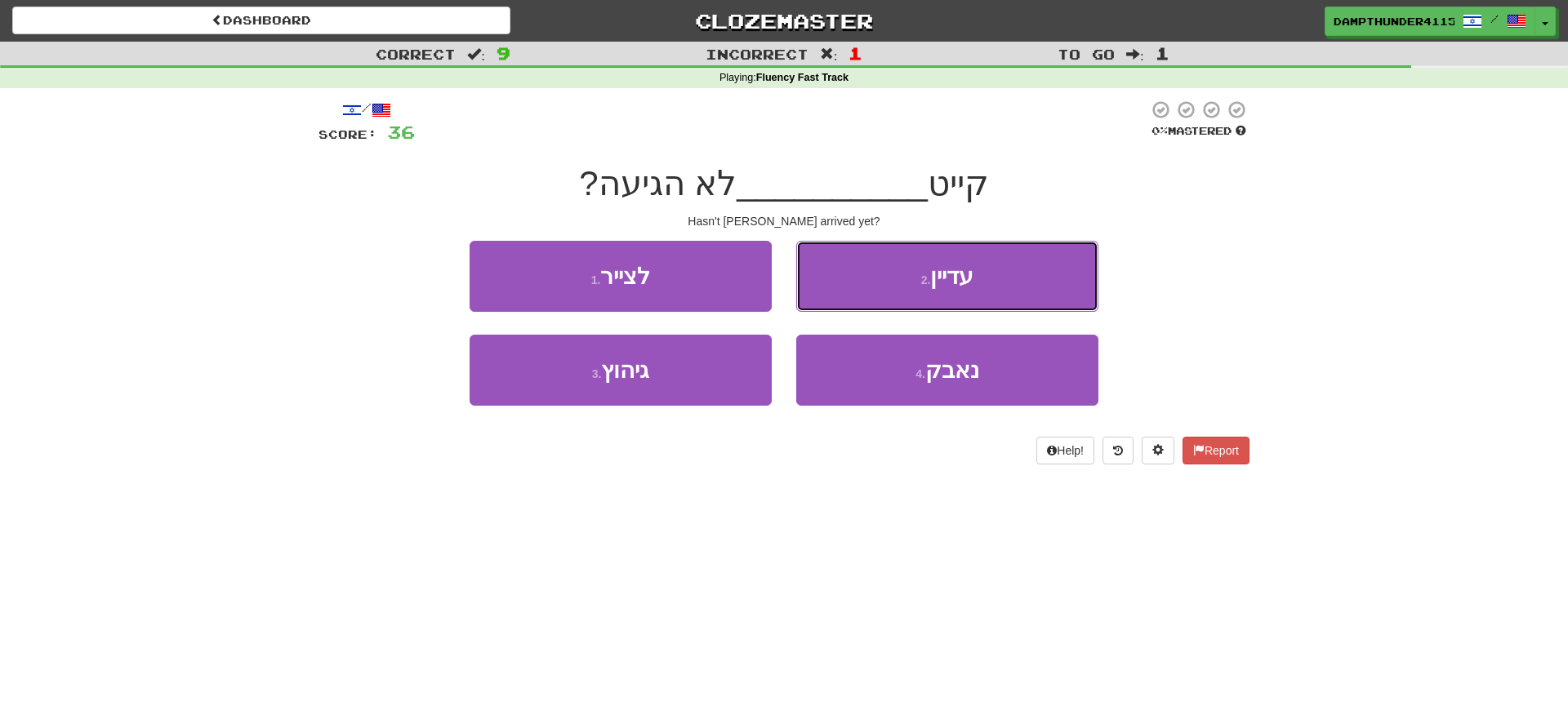
click at [824, 308] on button "2 . עדיין" at bounding box center [947, 276] width 302 height 71
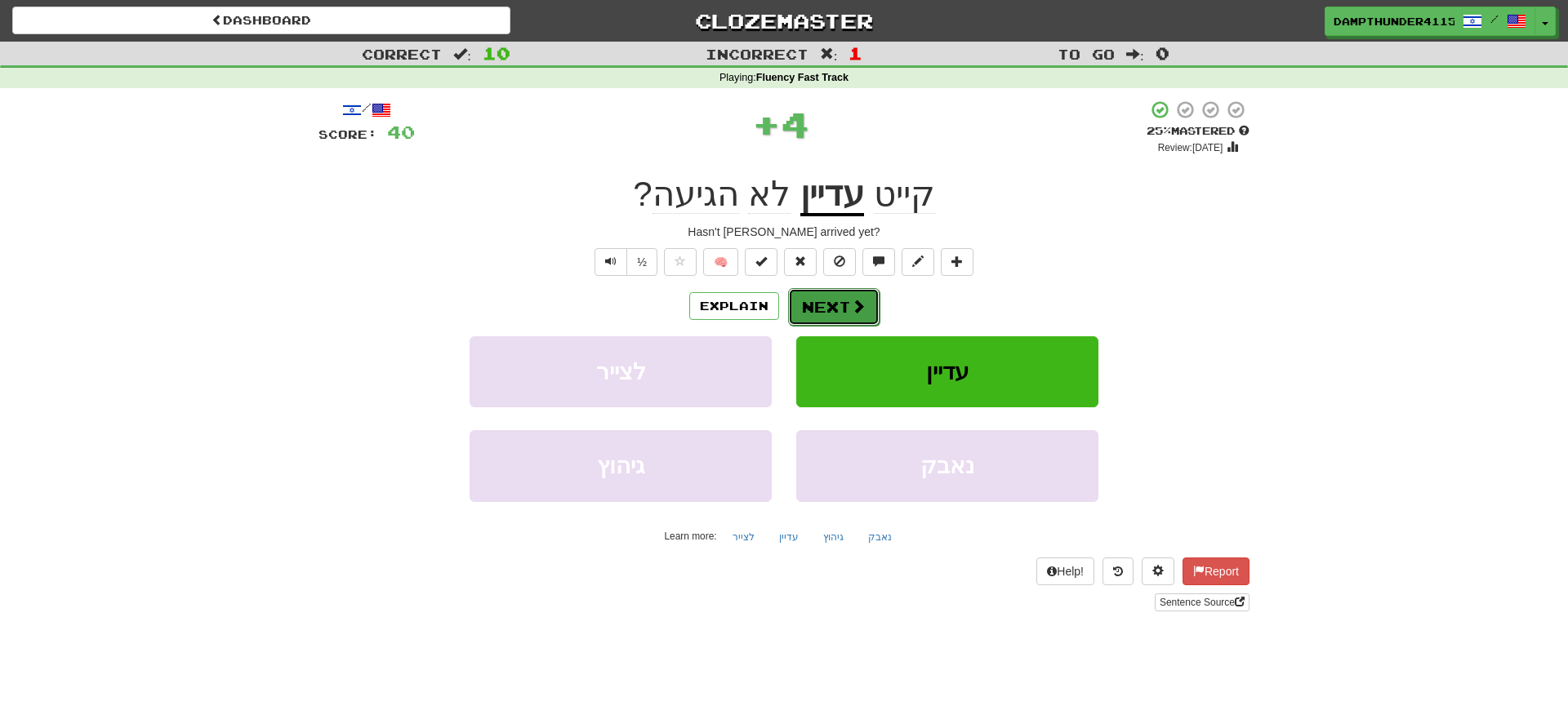
click at [810, 308] on button "Next" at bounding box center [834, 307] width 91 height 38
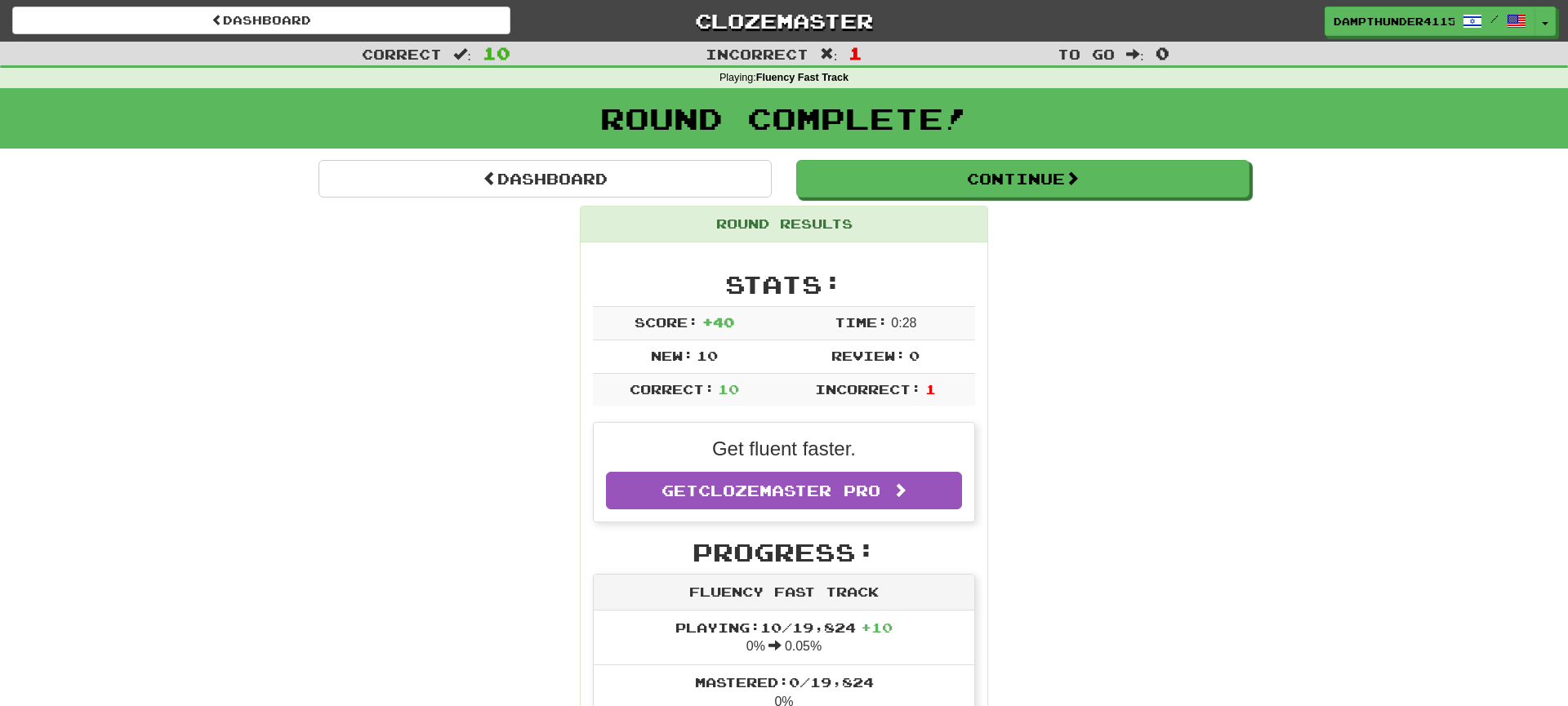
scroll to position [2, 0]
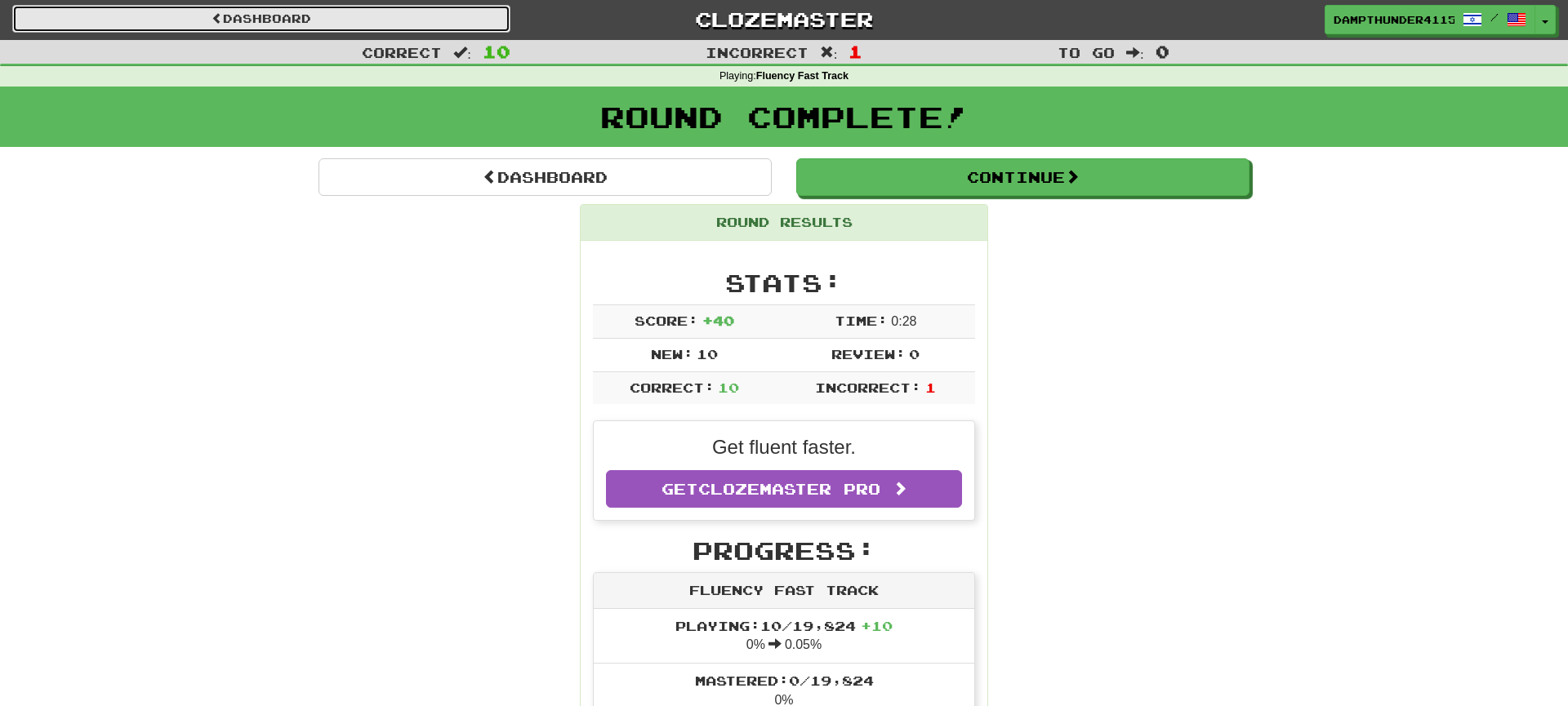
click at [274, 22] on link "Dashboard" at bounding box center [261, 19] width 499 height 28
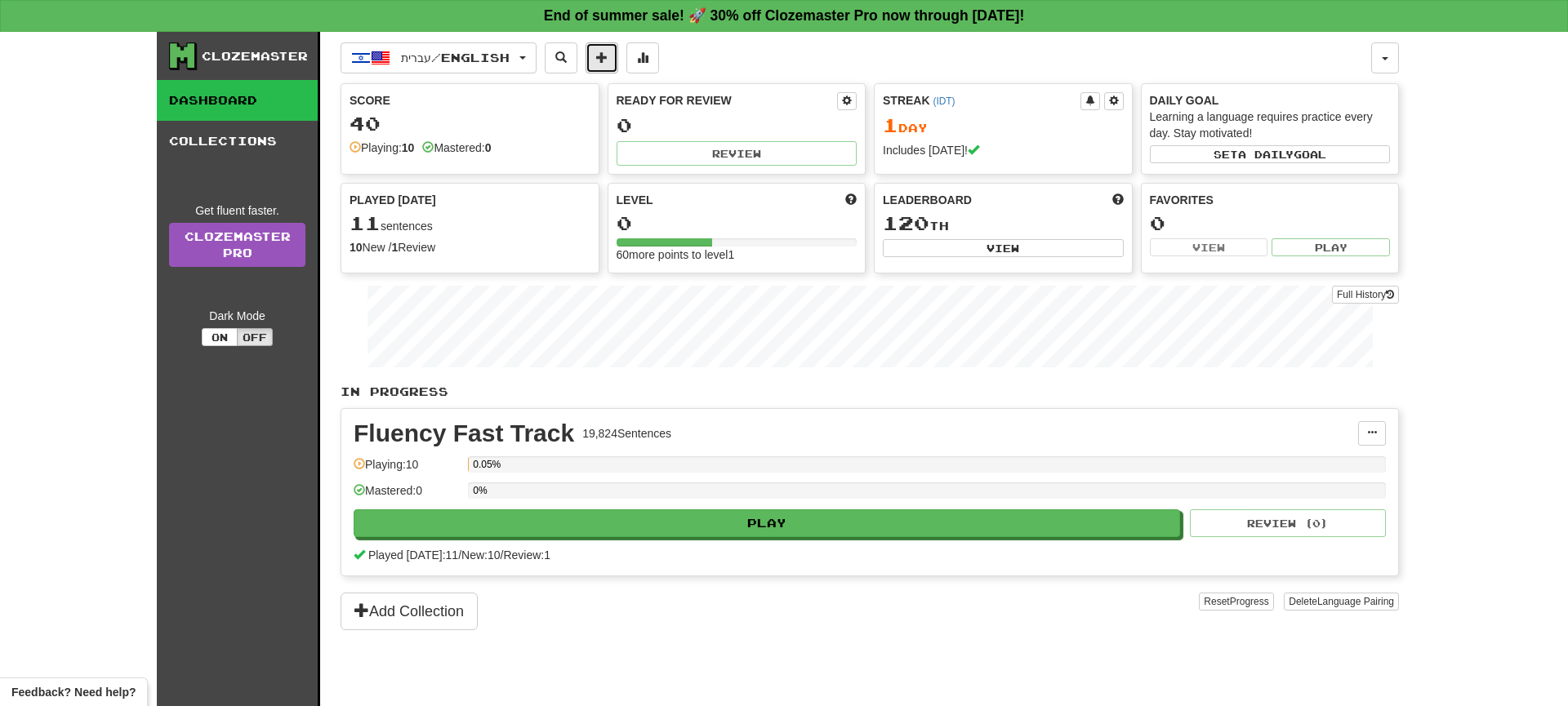
click at [610, 53] on button at bounding box center [602, 58] width 33 height 31
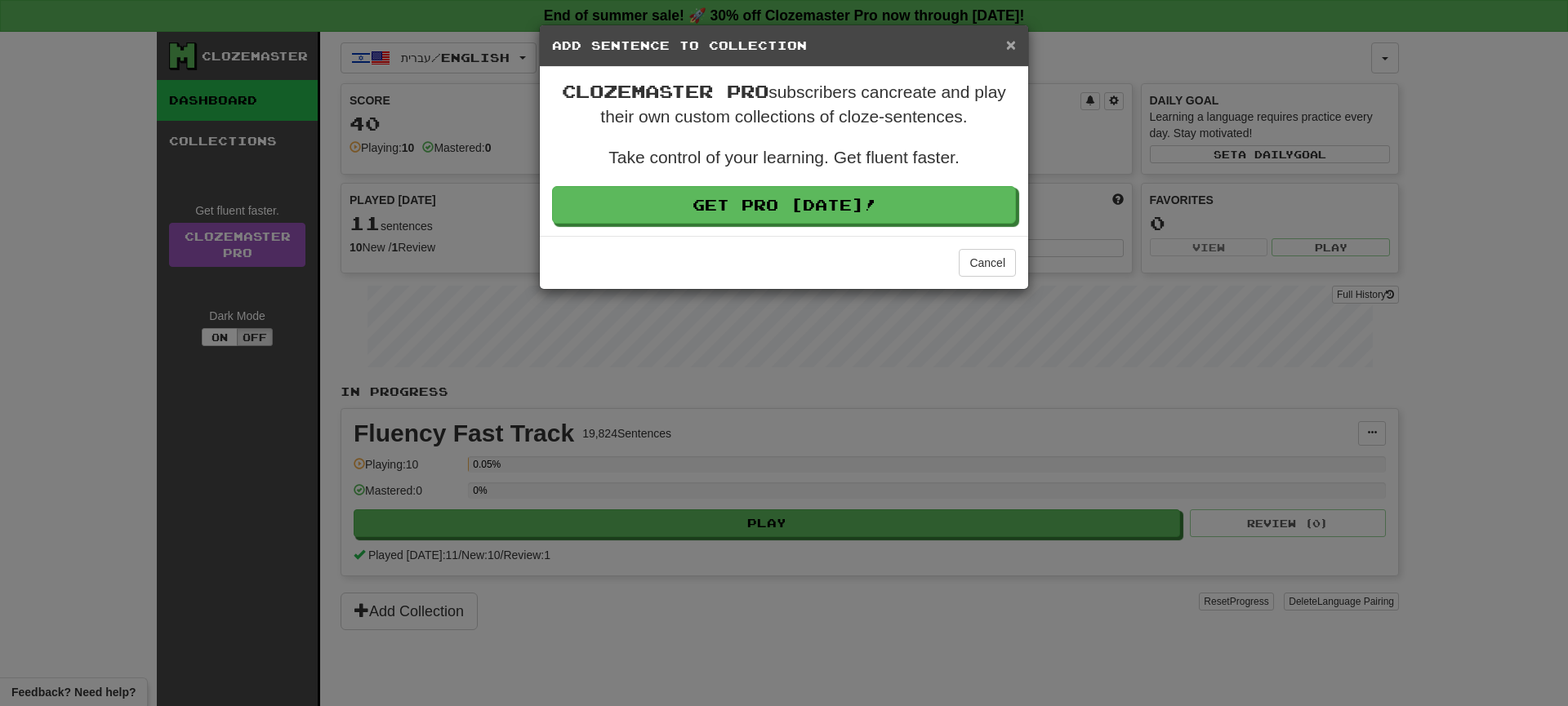
click at [1010, 44] on span "×" at bounding box center [1011, 45] width 9 height 19
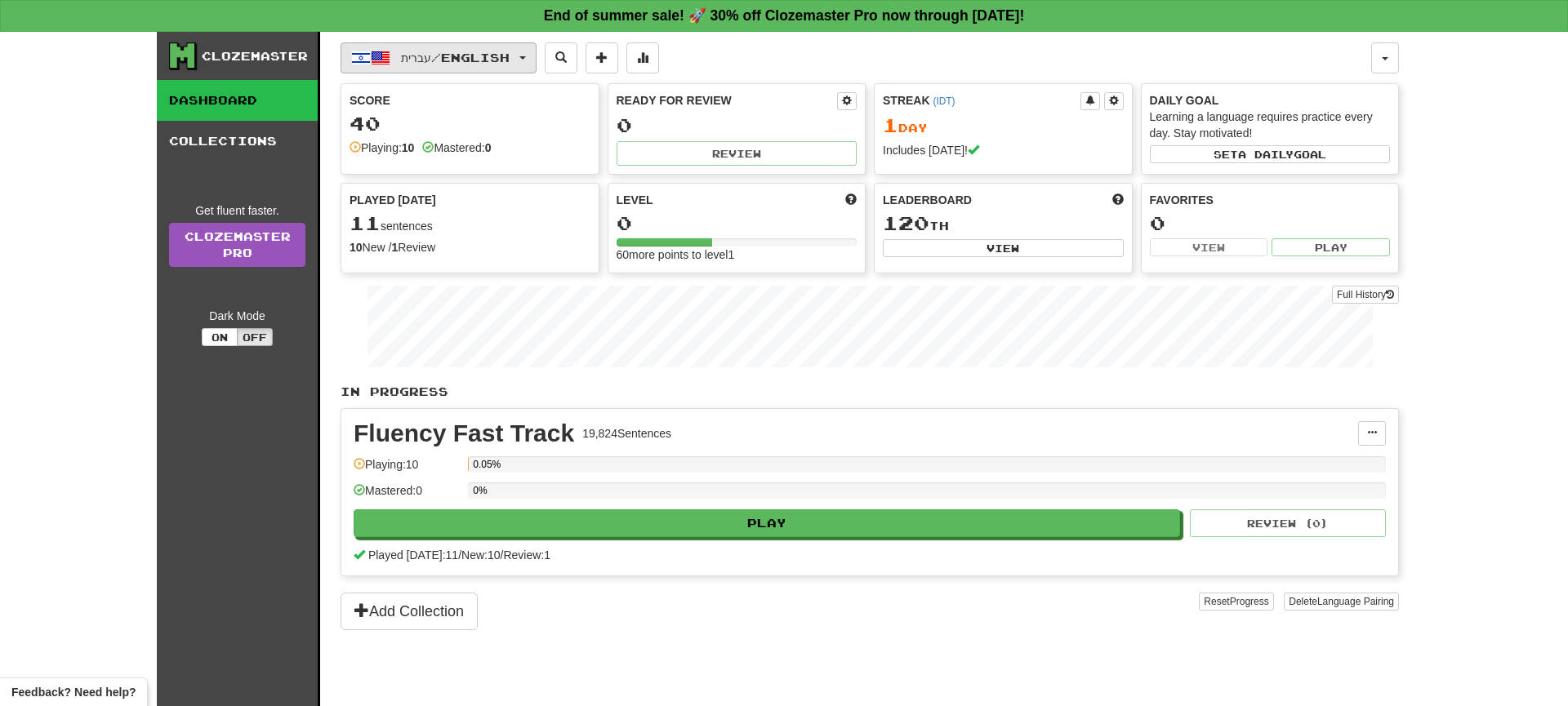
click at [442, 60] on span "עברית / English" at bounding box center [455, 58] width 109 height 14
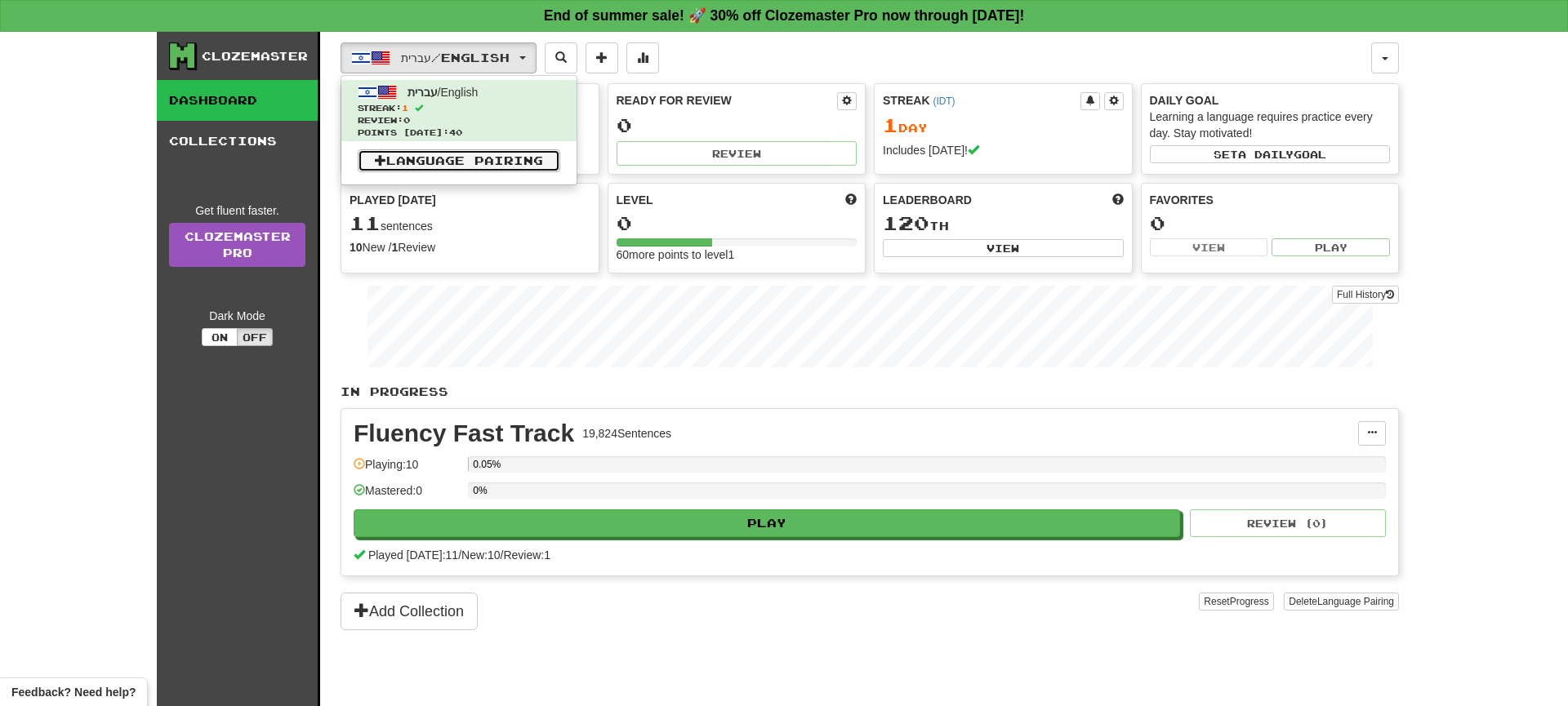
click at [423, 166] on link "Language Pairing" at bounding box center [459, 160] width 203 height 23
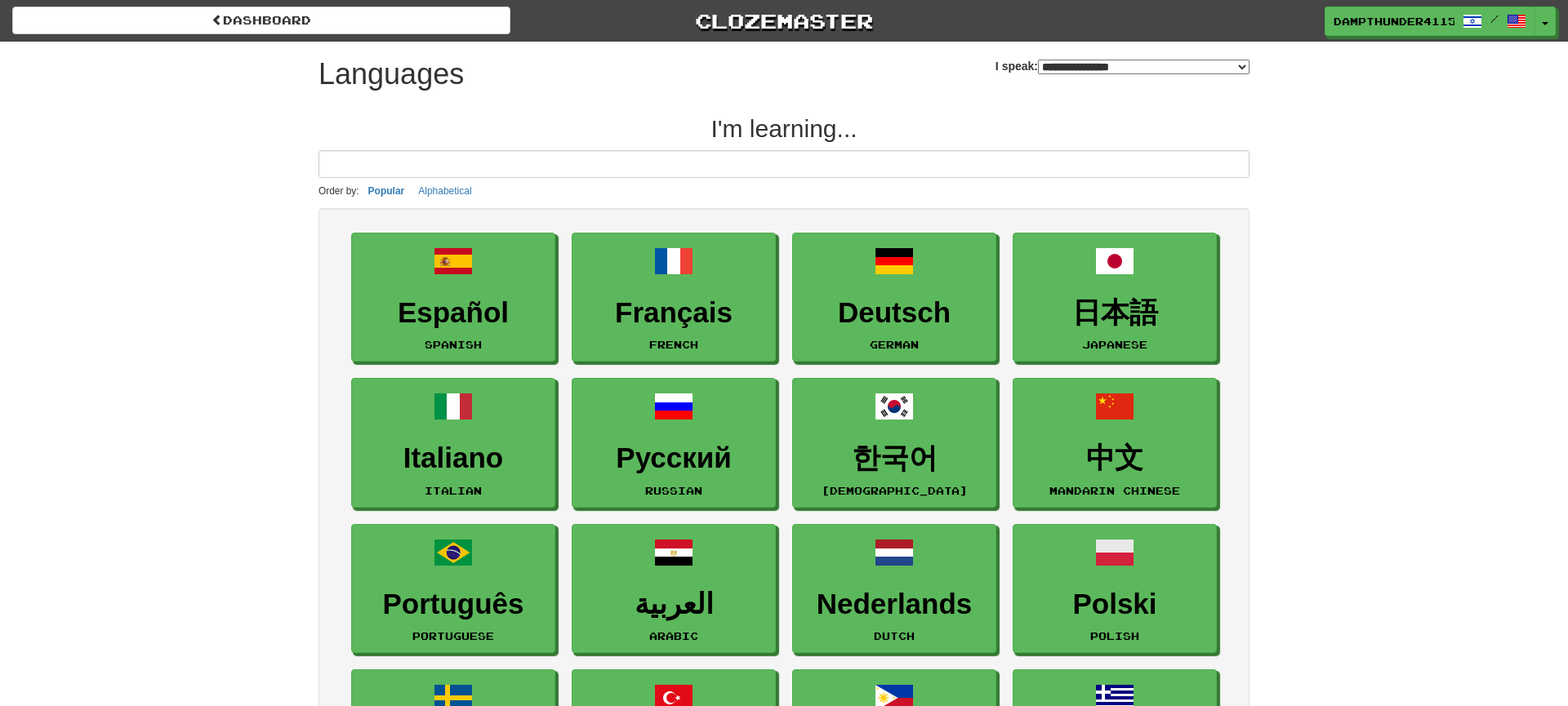
select select "*******"
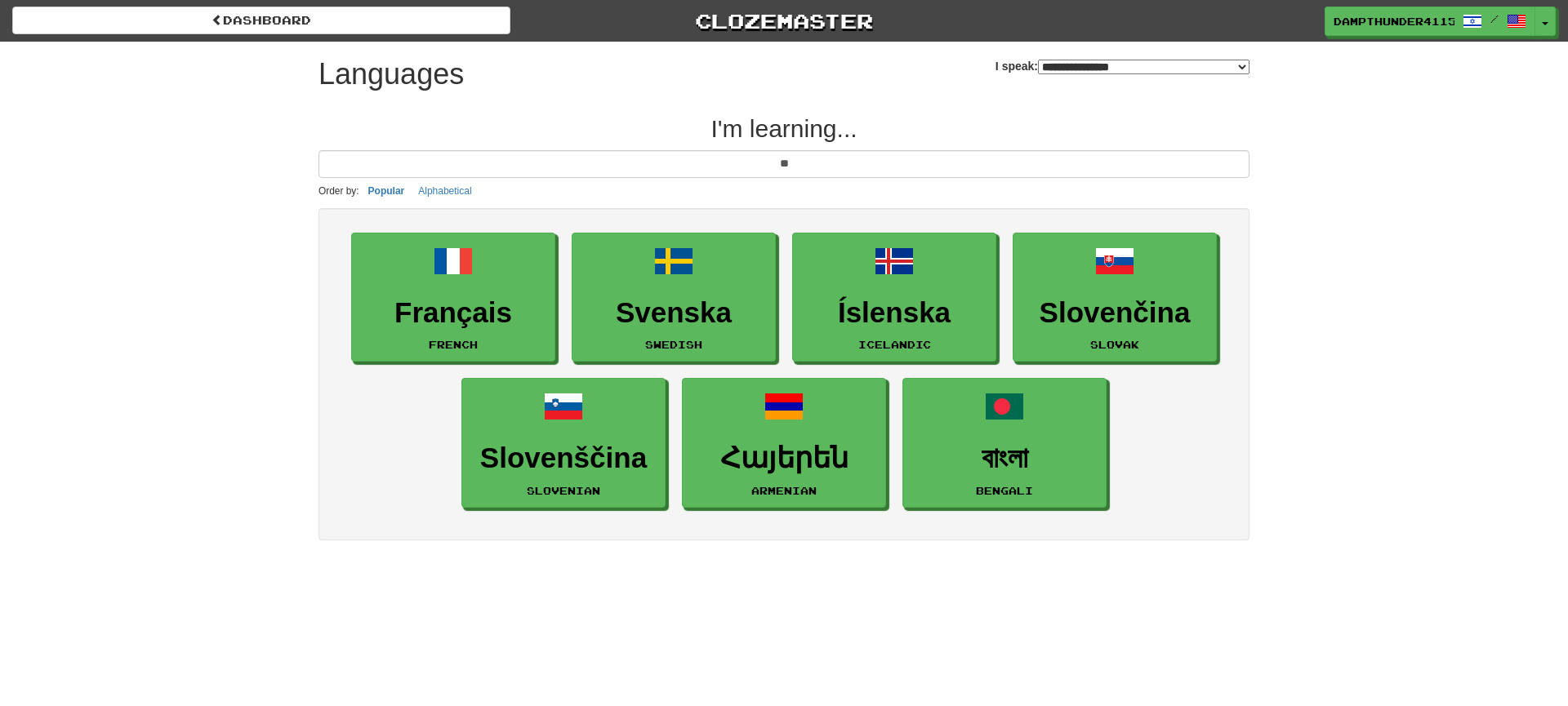
type input "***"
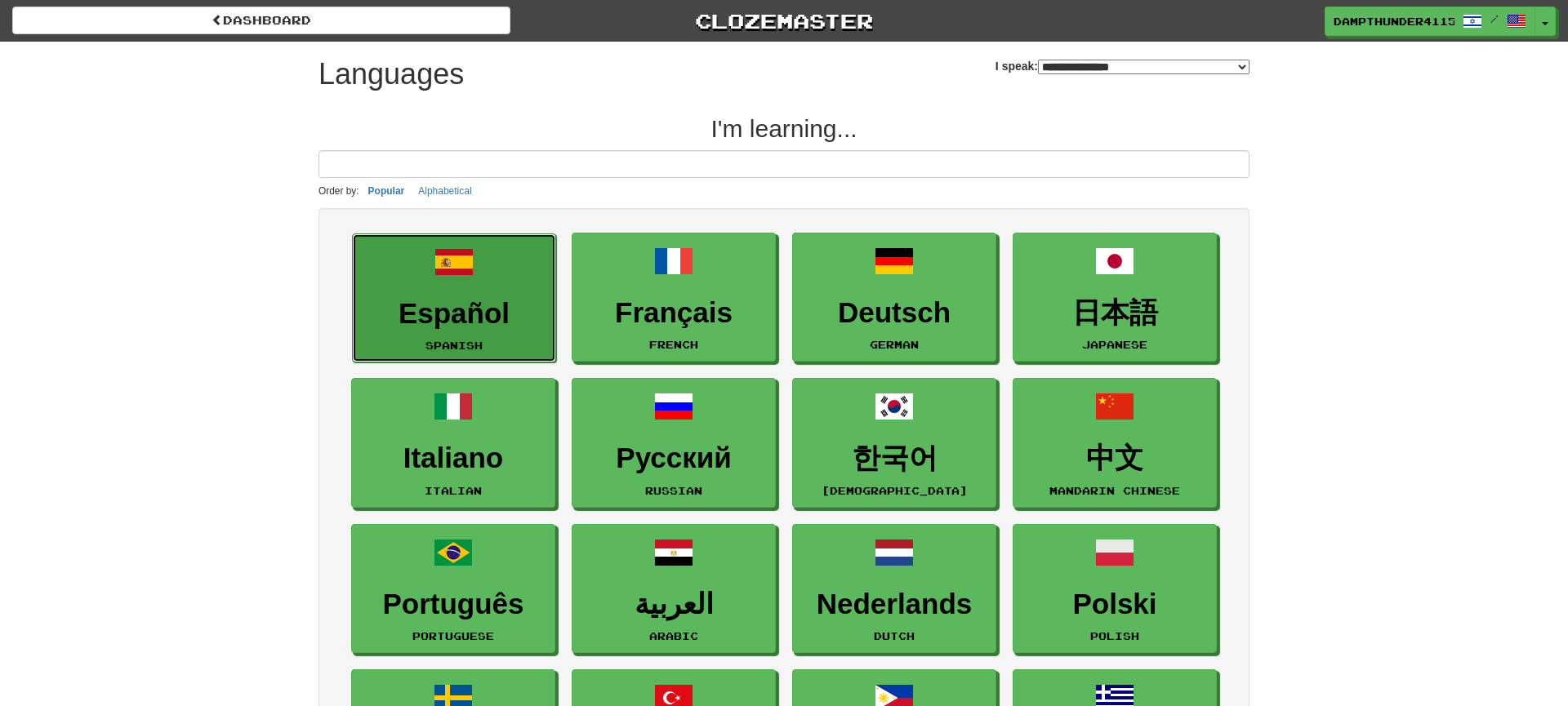
click at [394, 316] on h3 "Español" at bounding box center [455, 314] width 186 height 32
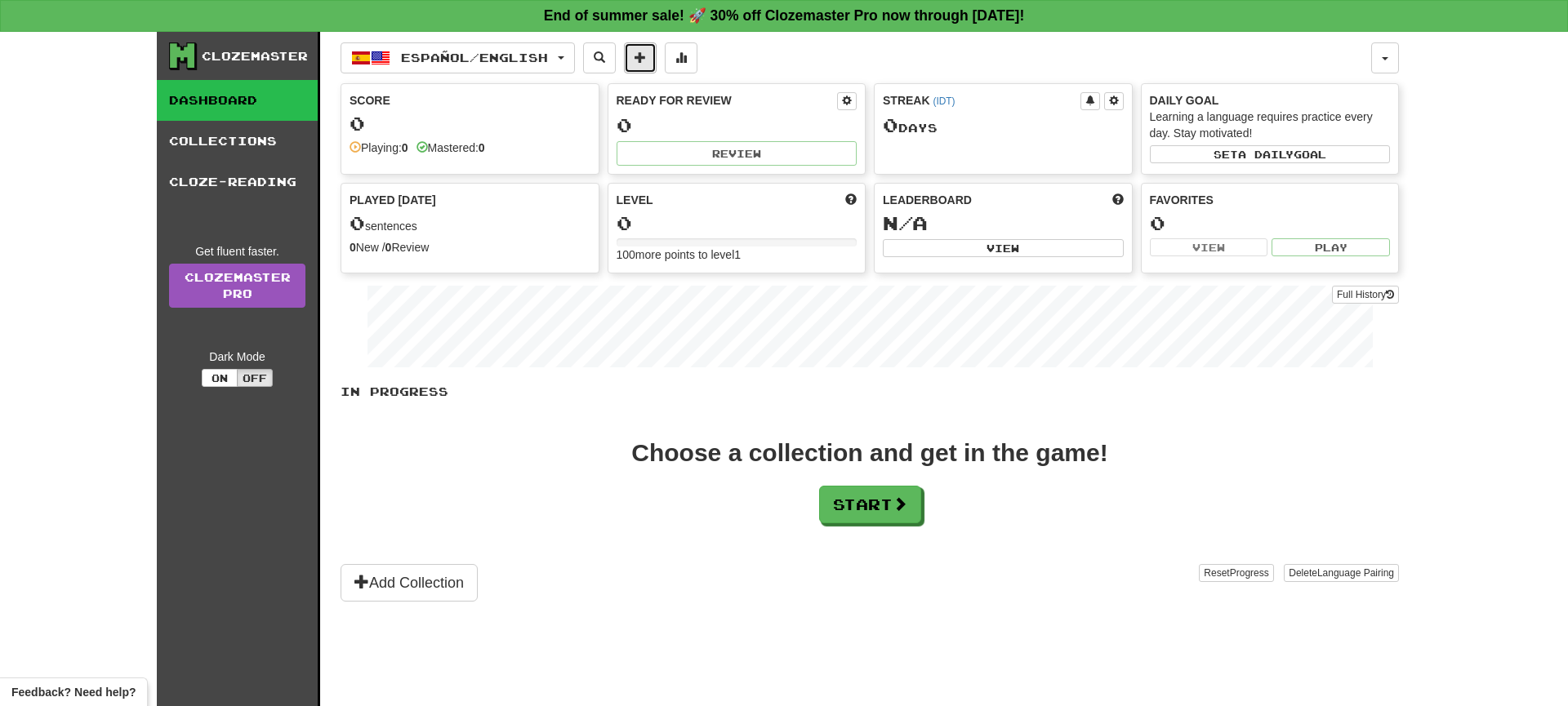
click at [646, 61] on span at bounding box center [640, 57] width 11 height 11
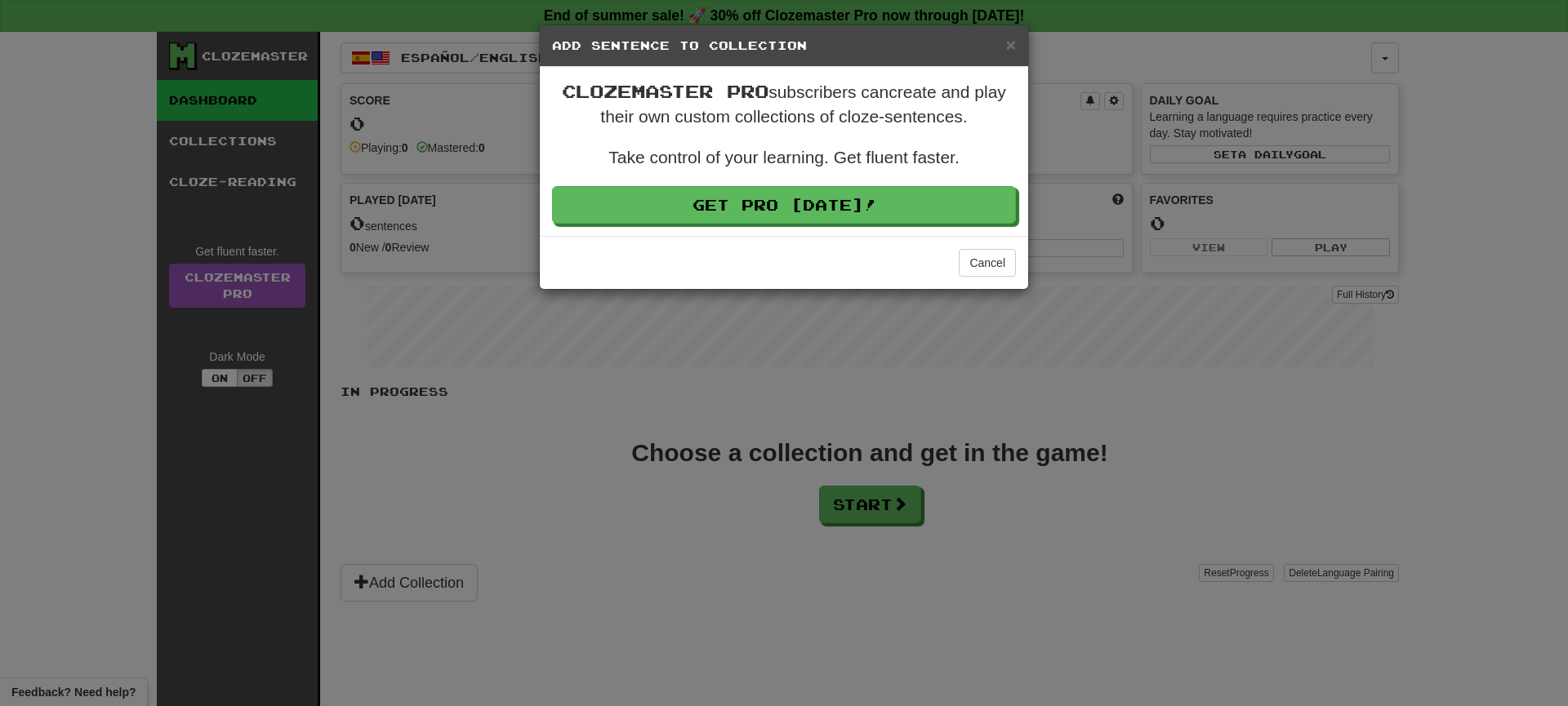
click at [1004, 49] on h5 "Add Sentence to Collection" at bounding box center [784, 46] width 464 height 16
click at [1010, 46] on span "×" at bounding box center [1011, 45] width 9 height 19
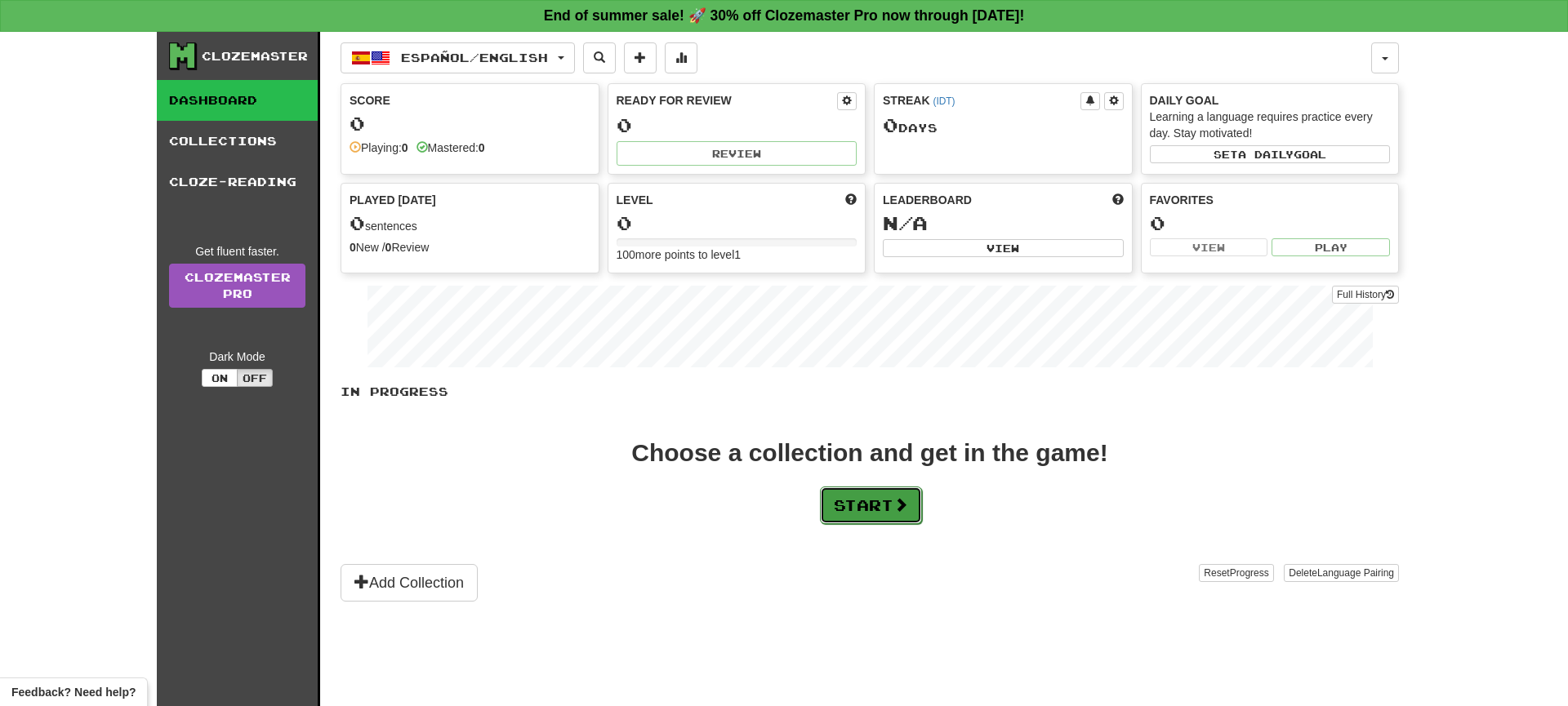
click at [871, 500] on button "Start" at bounding box center [871, 505] width 102 height 38
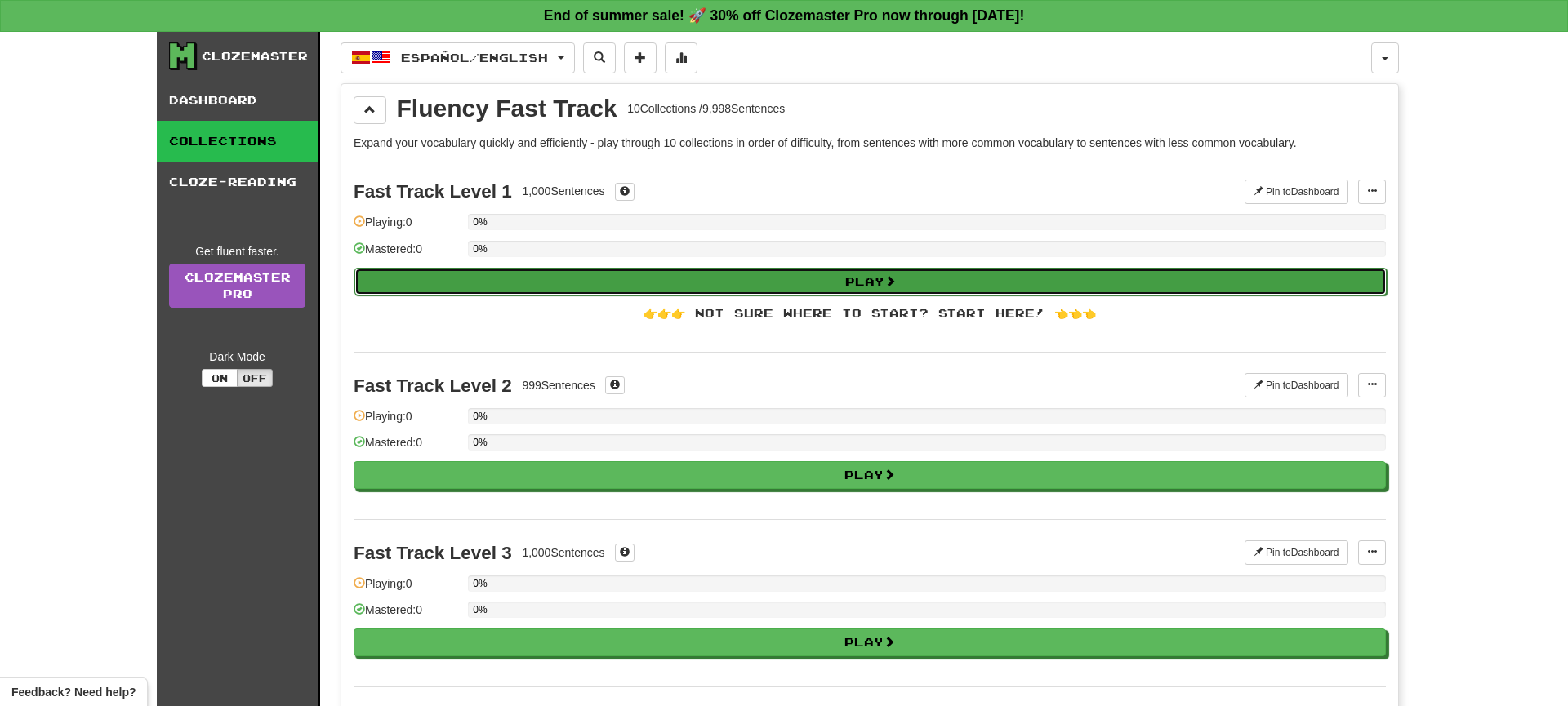
click at [801, 273] on button "Play" at bounding box center [870, 282] width 1032 height 28
select select "**"
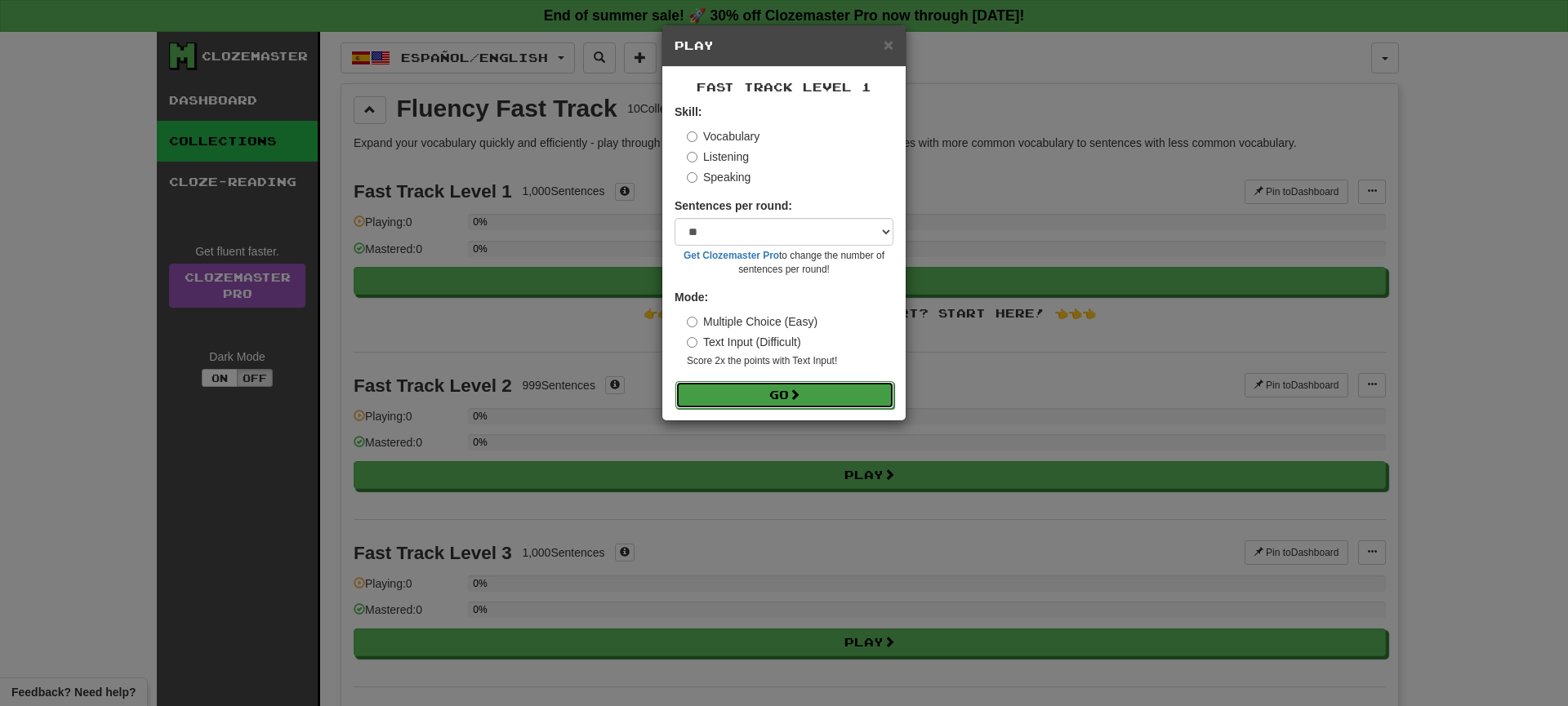
click at [720, 392] on button "Go" at bounding box center [785, 395] width 219 height 28
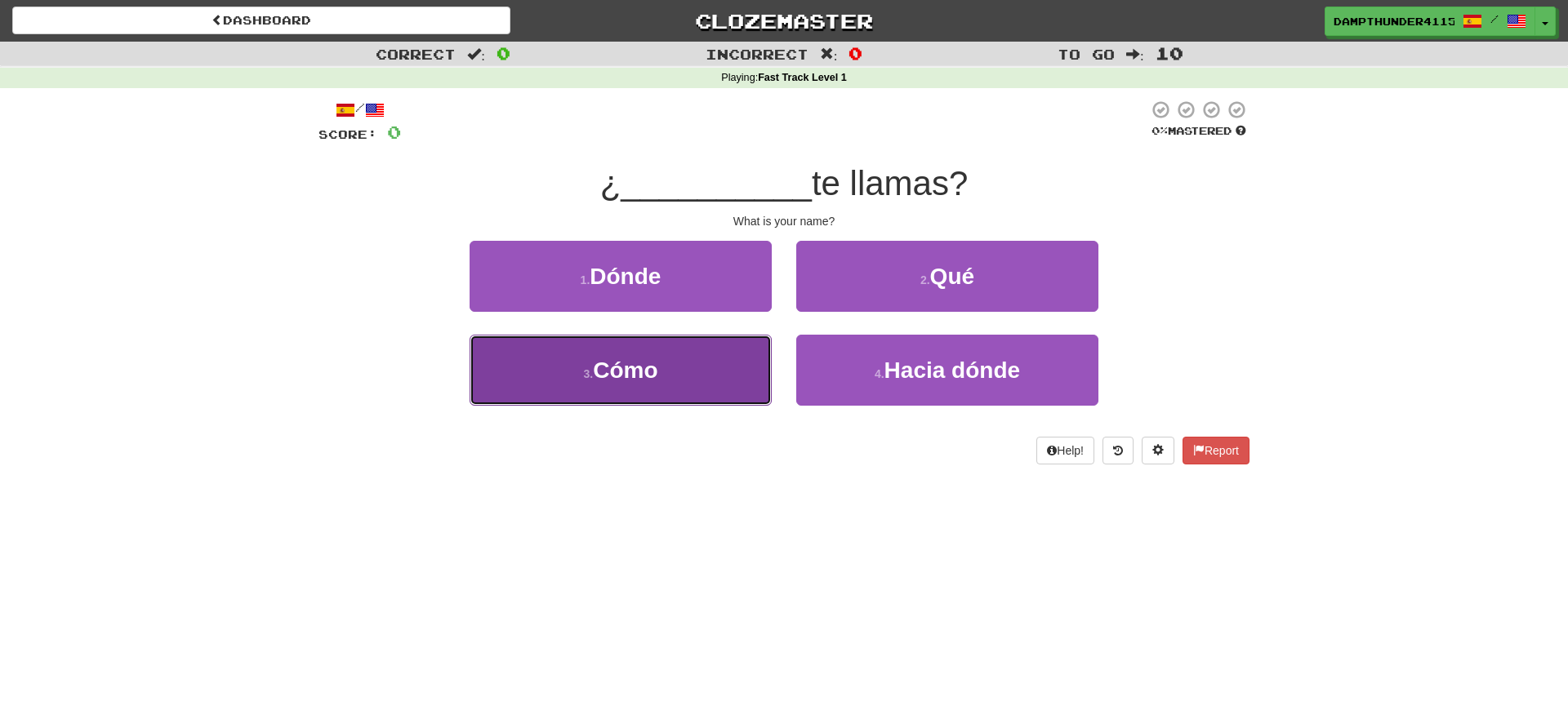
click at [668, 369] on button "3 . Cómo" at bounding box center [621, 370] width 302 height 71
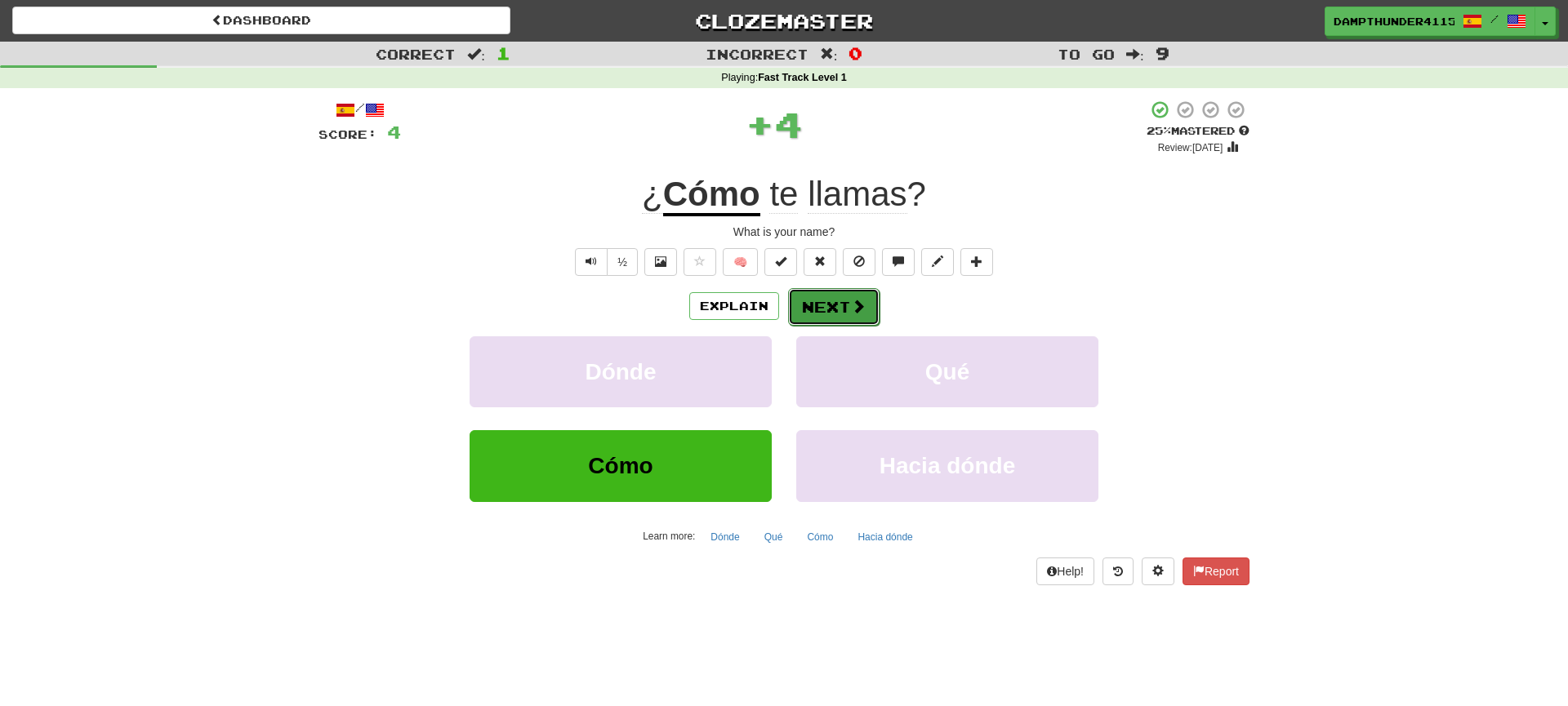
click at [813, 302] on button "Next" at bounding box center [834, 307] width 91 height 38
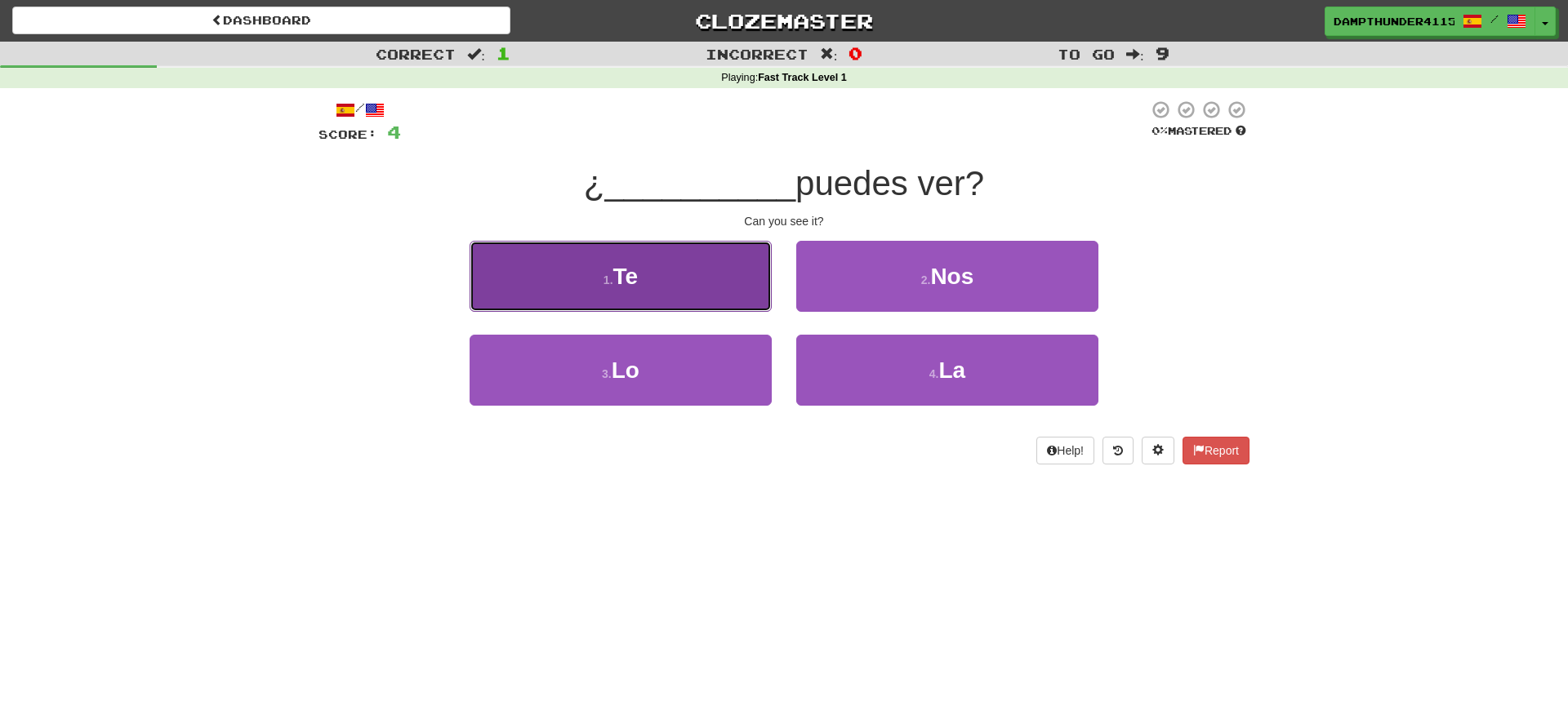
click at [693, 267] on button "1 . Te" at bounding box center [621, 276] width 302 height 71
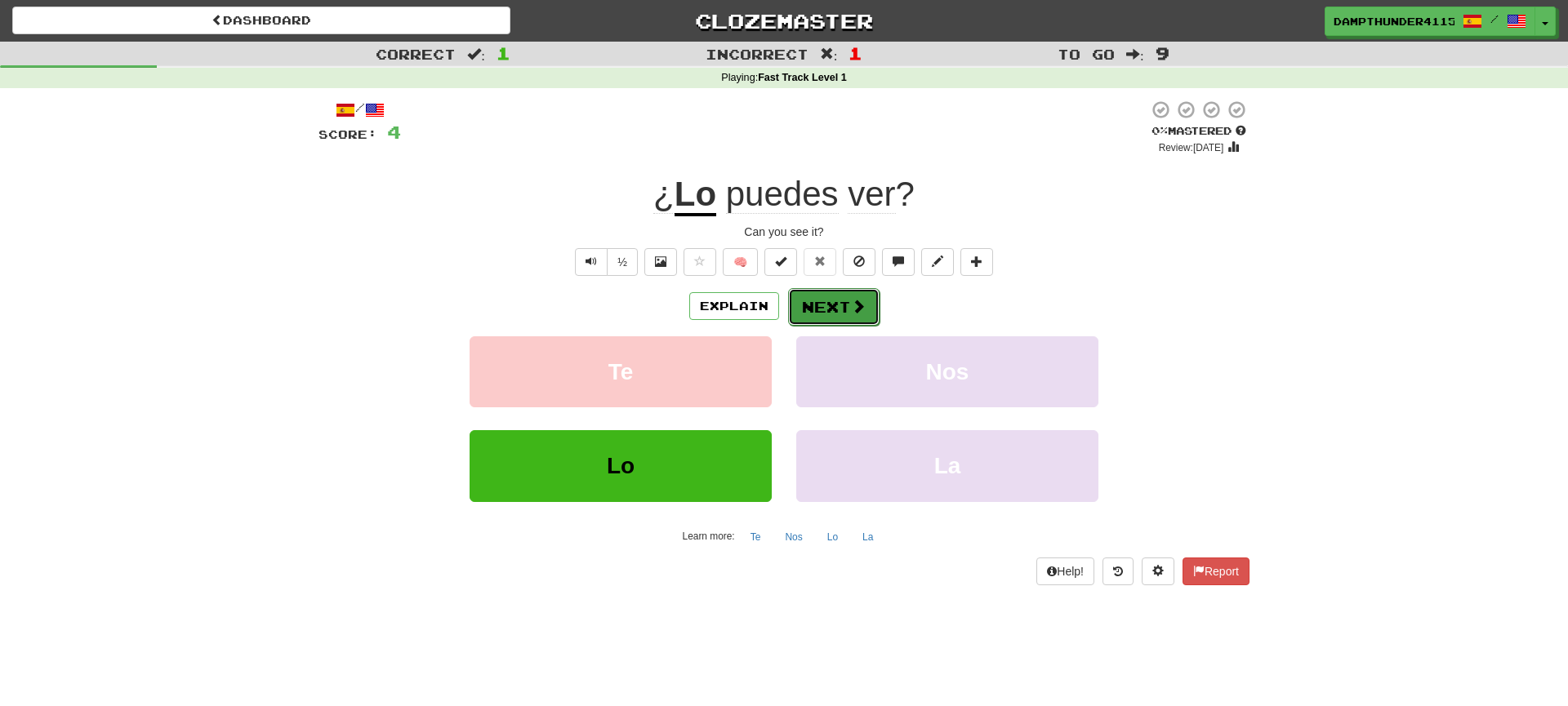
click at [827, 305] on button "Next" at bounding box center [834, 307] width 91 height 38
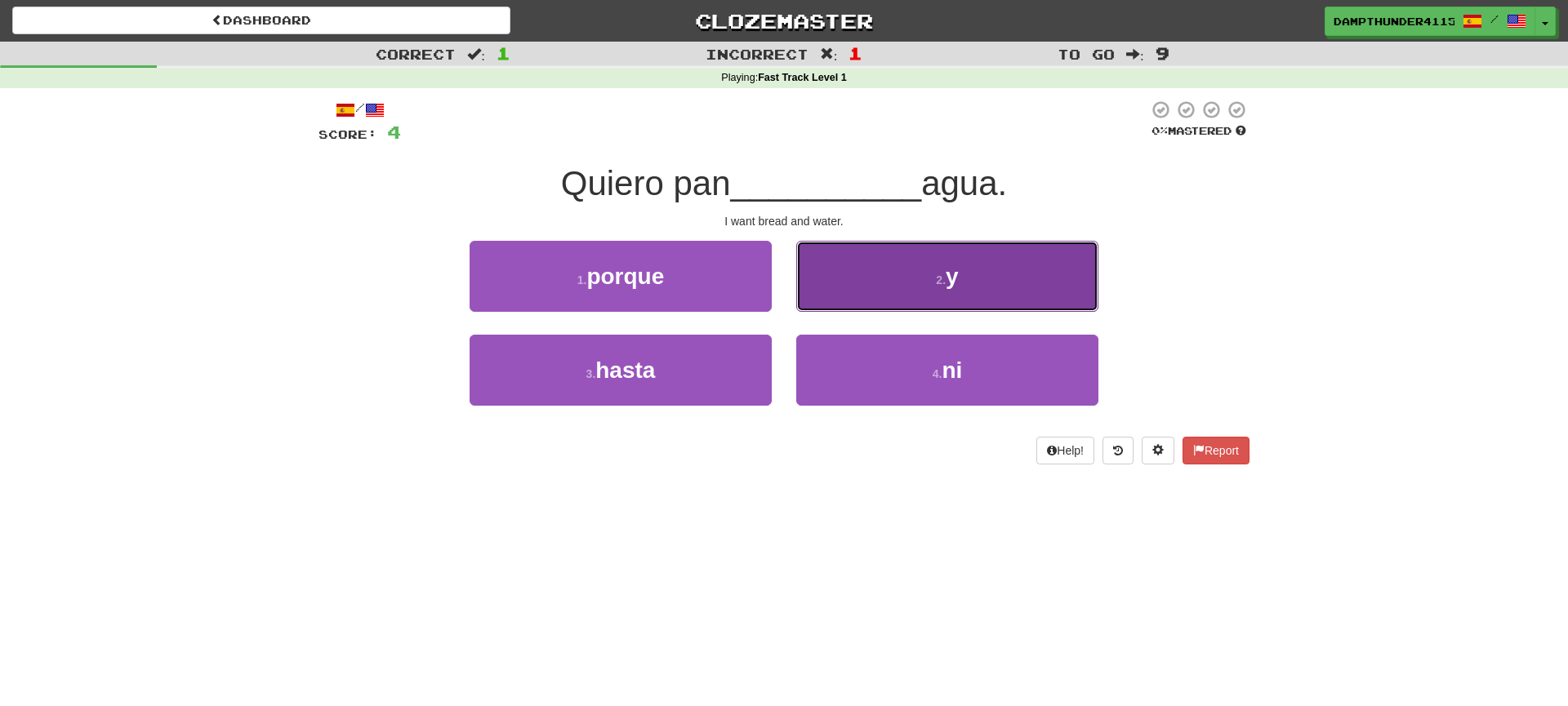
click at [825, 287] on button "2 . y" at bounding box center [947, 276] width 302 height 71
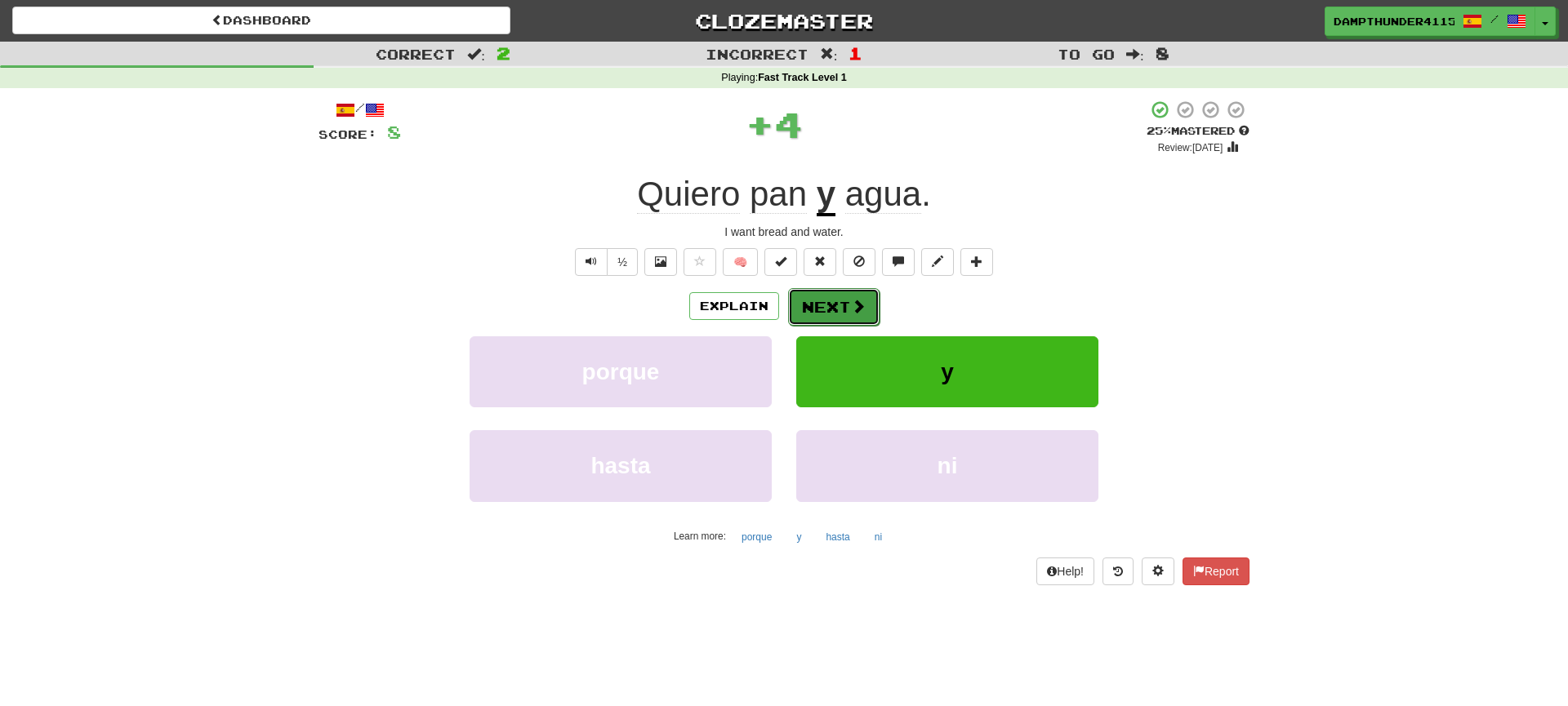
click at [824, 309] on button "Next" at bounding box center [834, 307] width 91 height 38
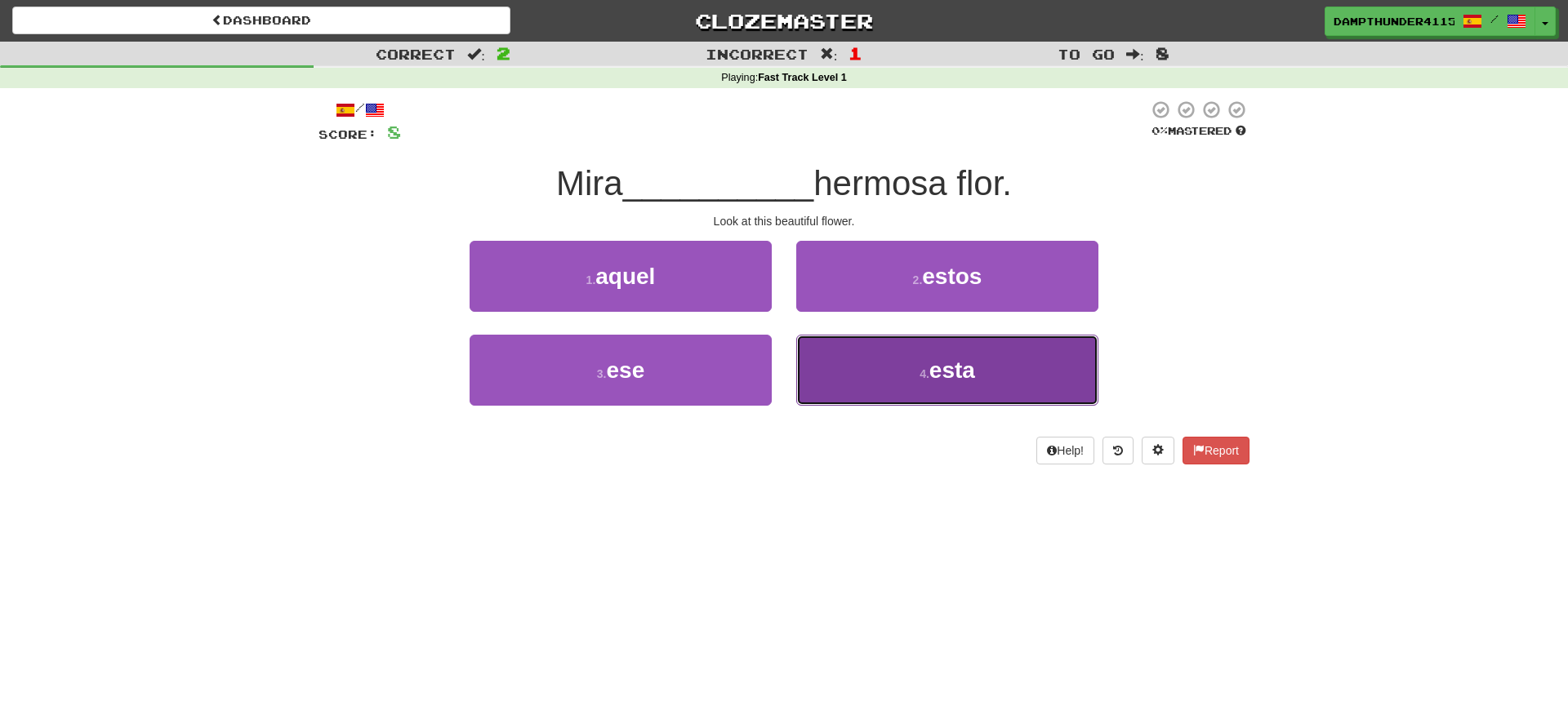
click at [865, 378] on button "4 . esta" at bounding box center [947, 370] width 302 height 71
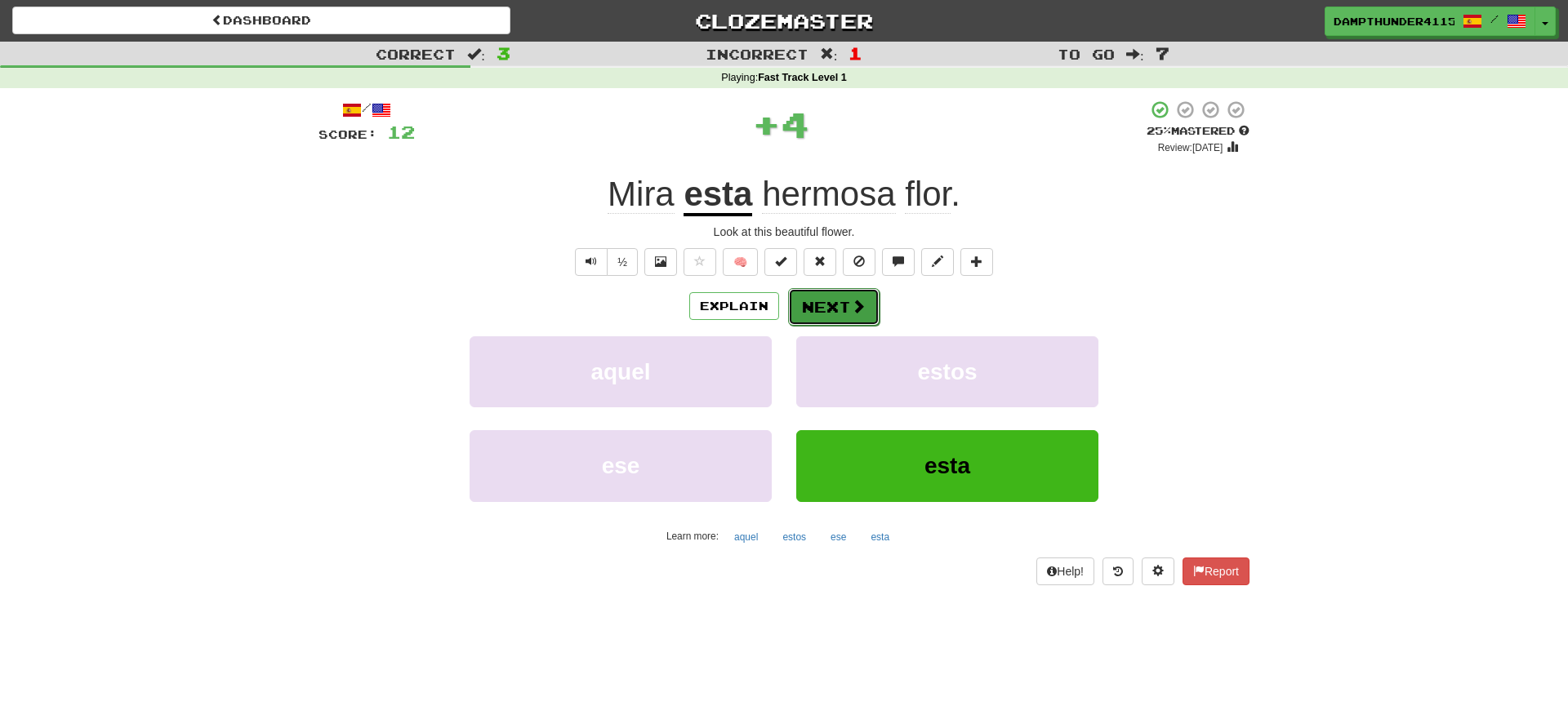
click at [824, 303] on button "Next" at bounding box center [834, 307] width 91 height 38
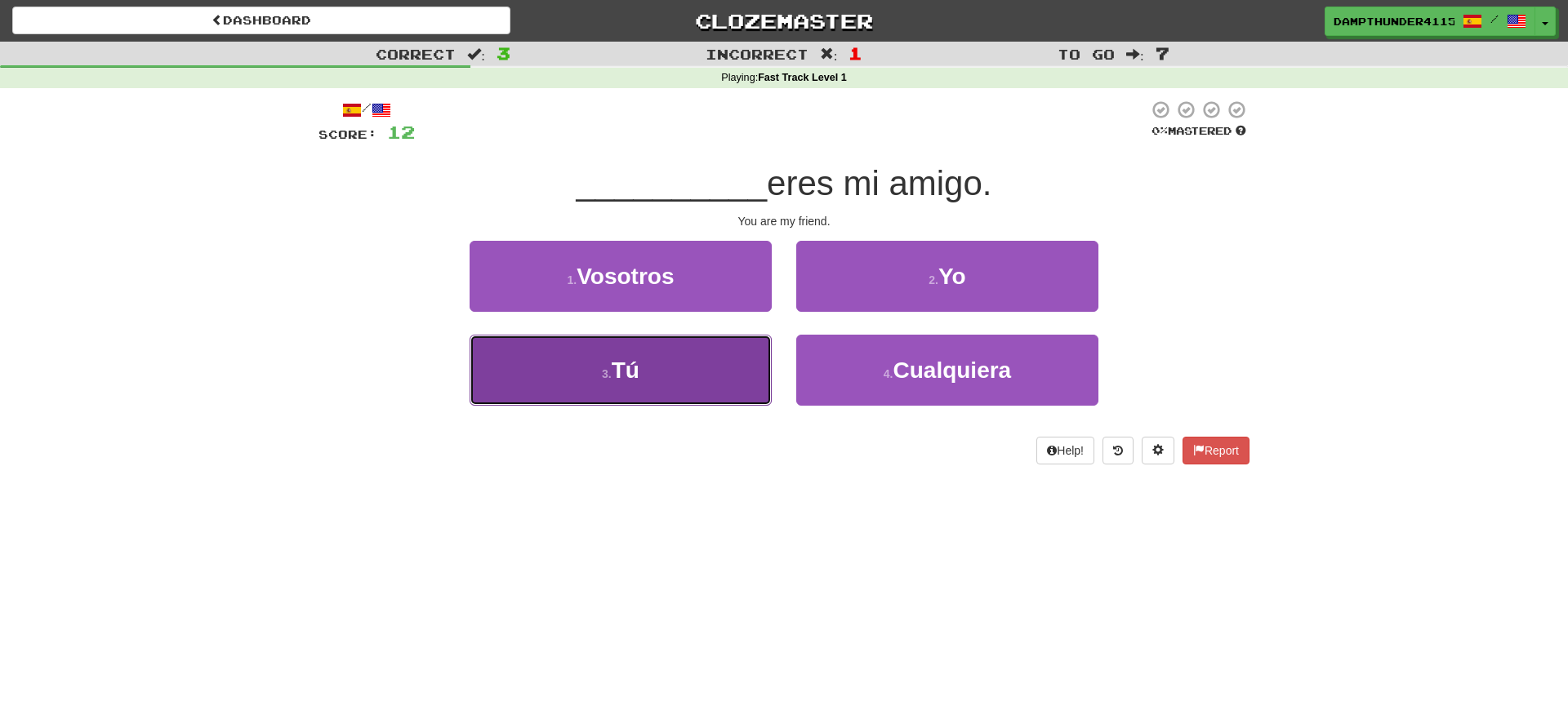
click at [693, 358] on button "3 . Tú" at bounding box center [621, 370] width 302 height 71
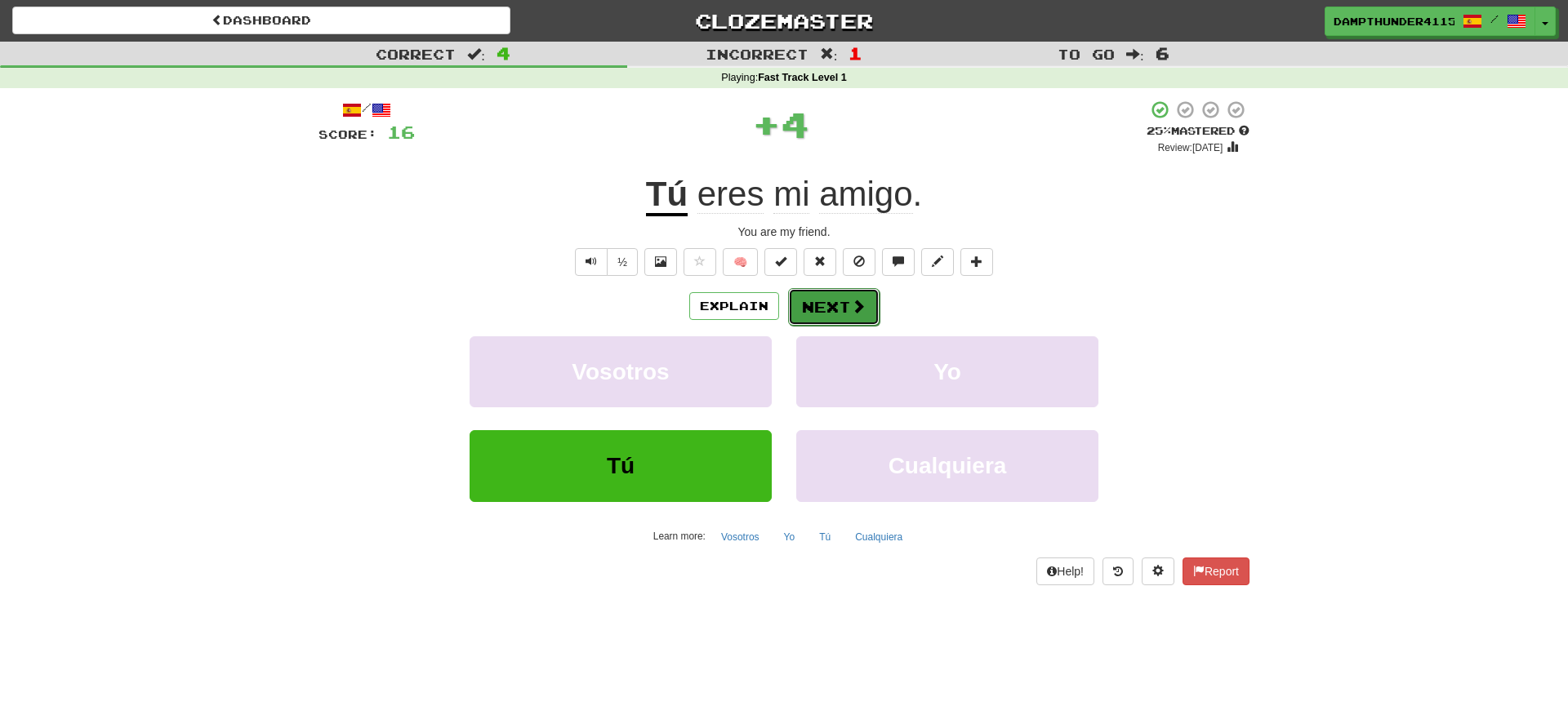
click at [815, 313] on button "Next" at bounding box center [834, 307] width 91 height 38
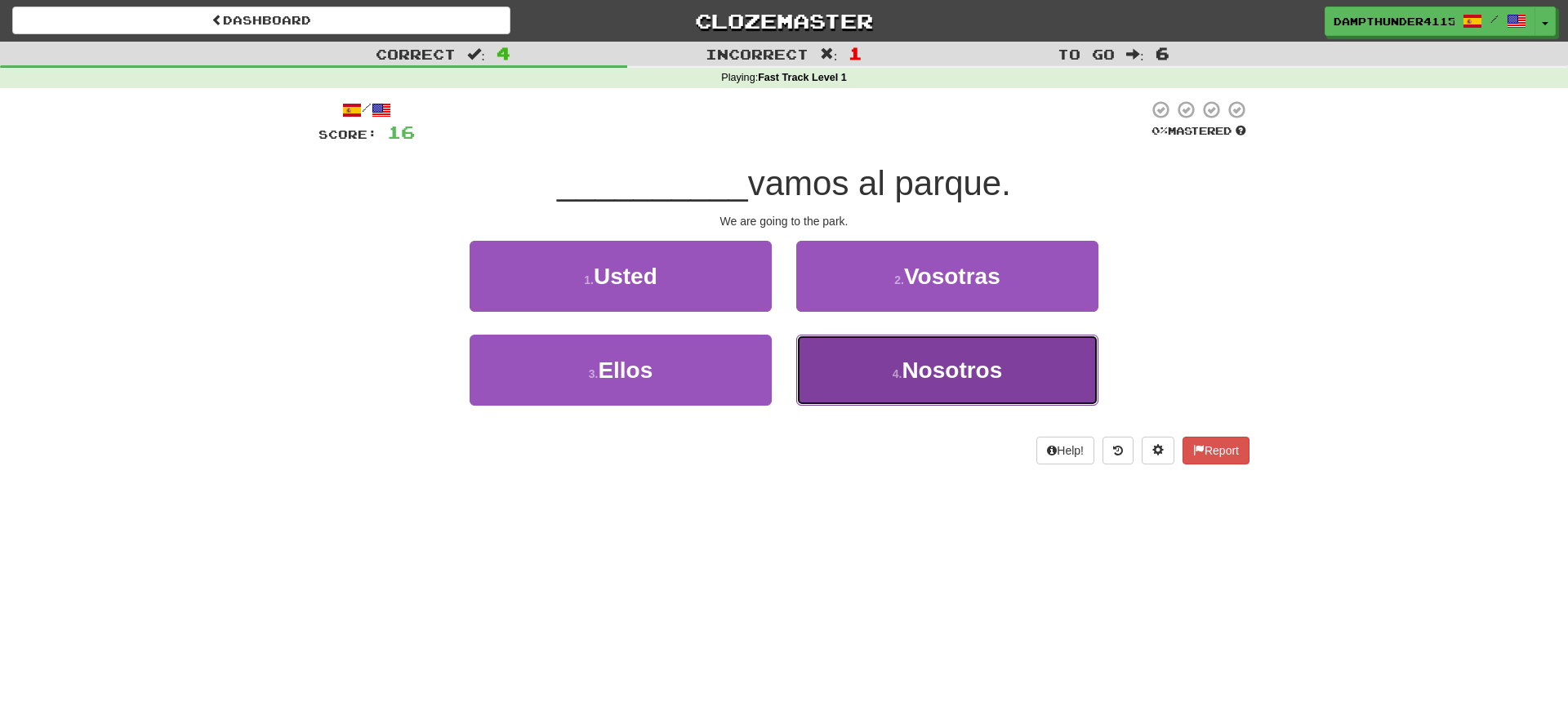
click at [833, 356] on button "4 . Nosotros" at bounding box center [947, 370] width 302 height 71
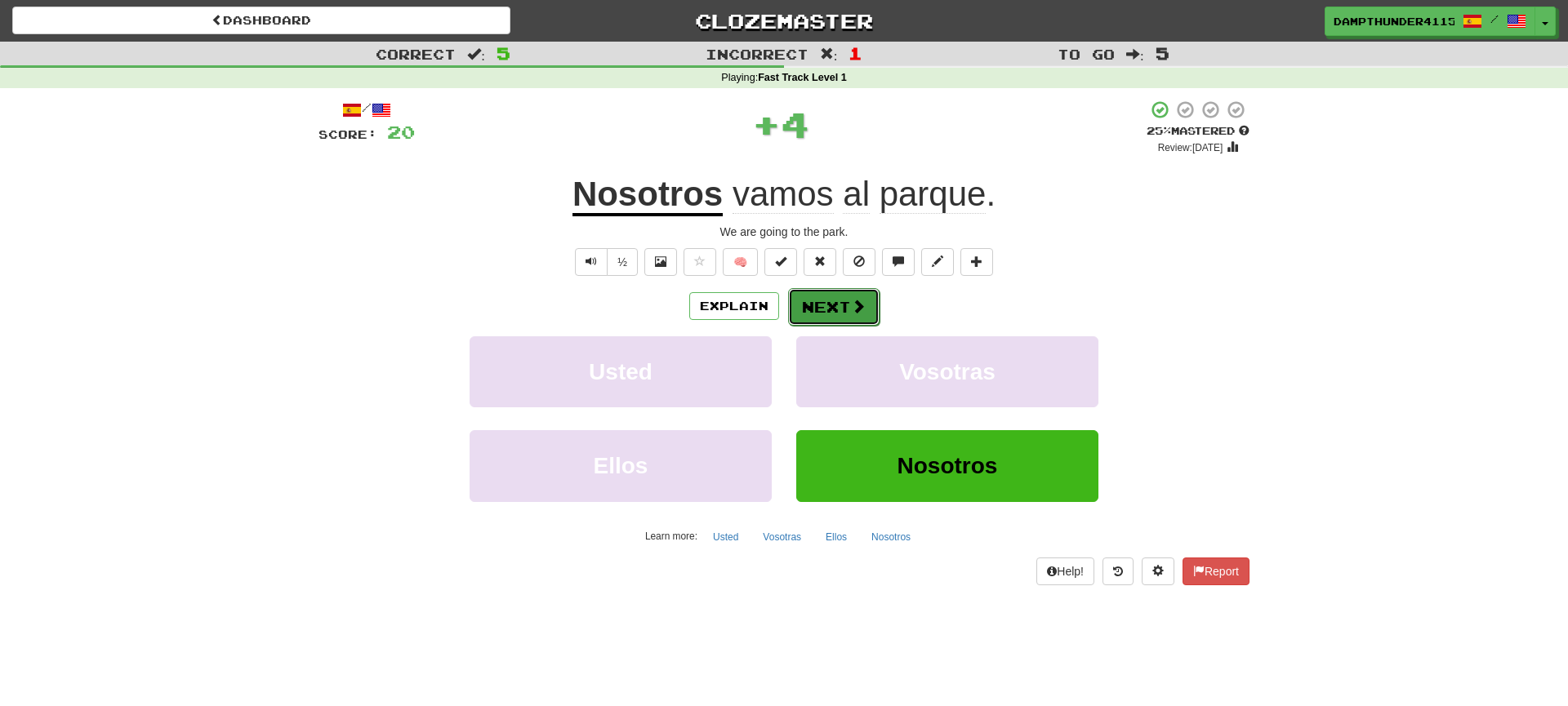
click at [806, 311] on button "Next" at bounding box center [834, 307] width 91 height 38
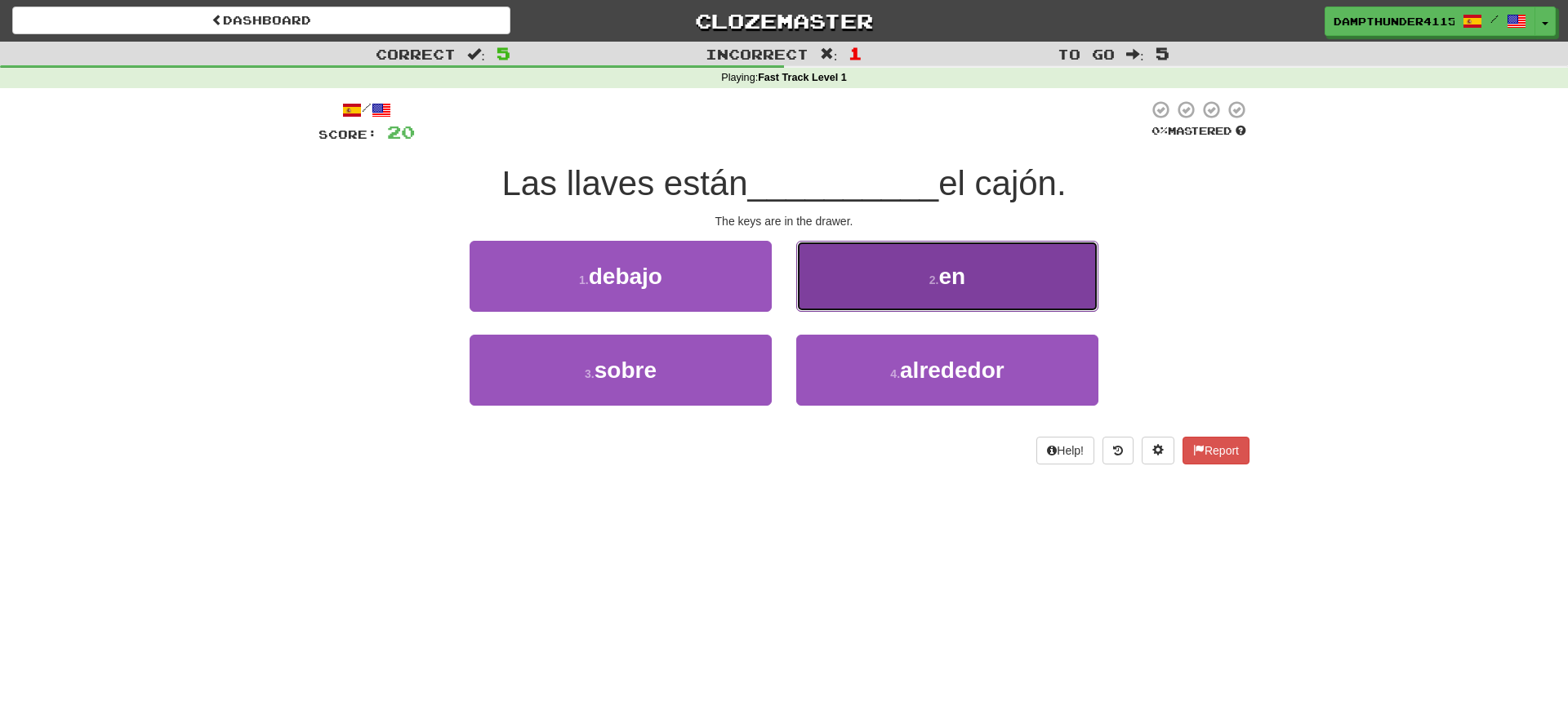
click at [820, 267] on button "2 . en" at bounding box center [947, 276] width 302 height 71
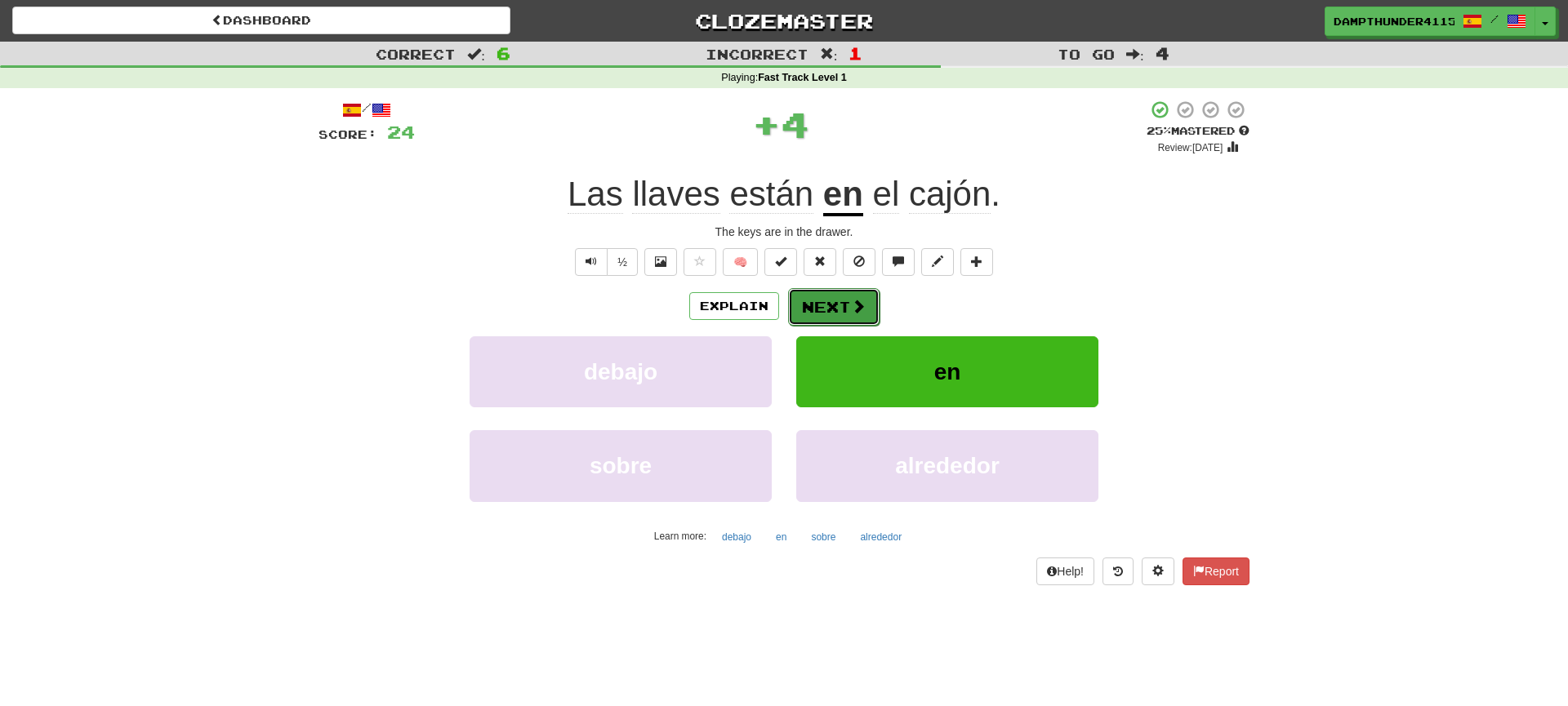
click at [815, 307] on button "Next" at bounding box center [834, 307] width 91 height 38
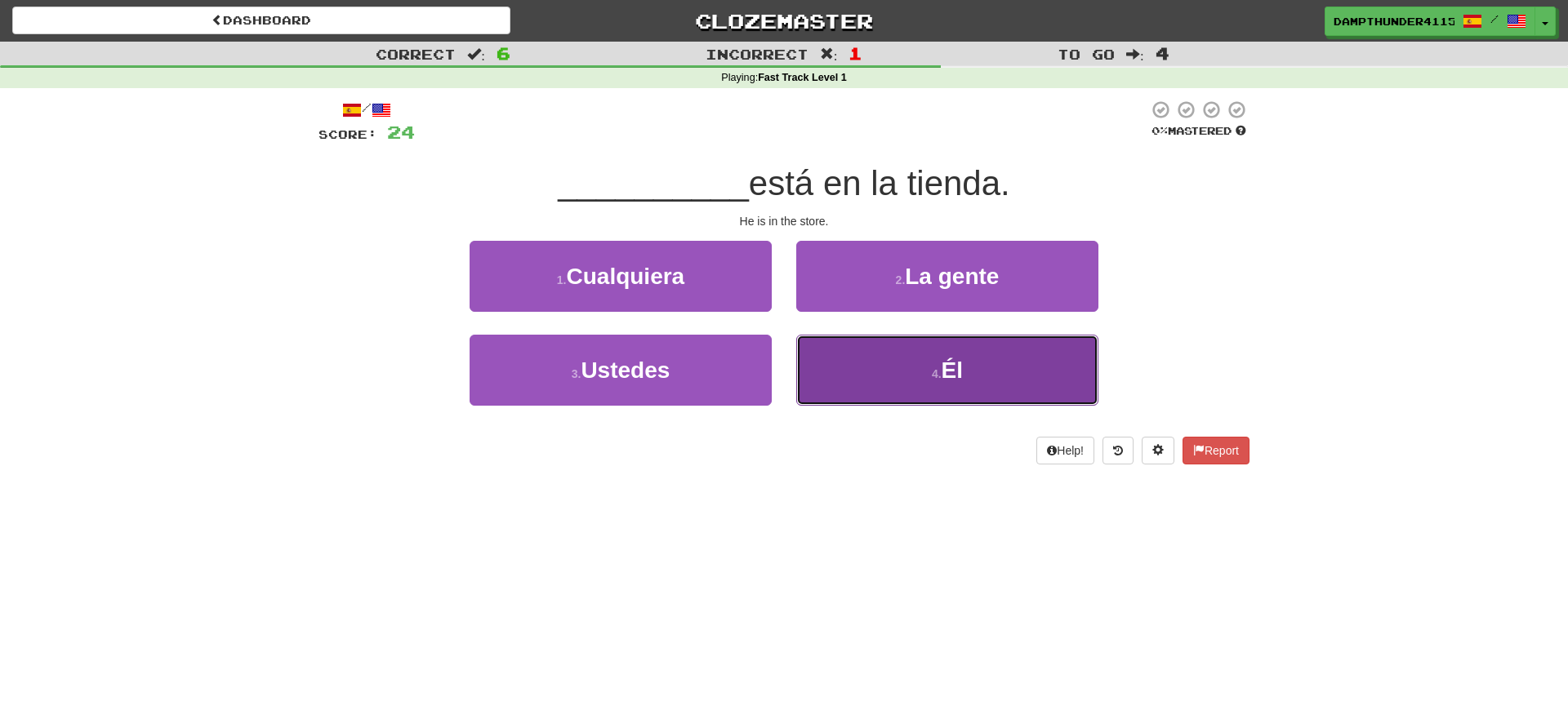
click at [857, 350] on button "4 . Él" at bounding box center [947, 370] width 302 height 71
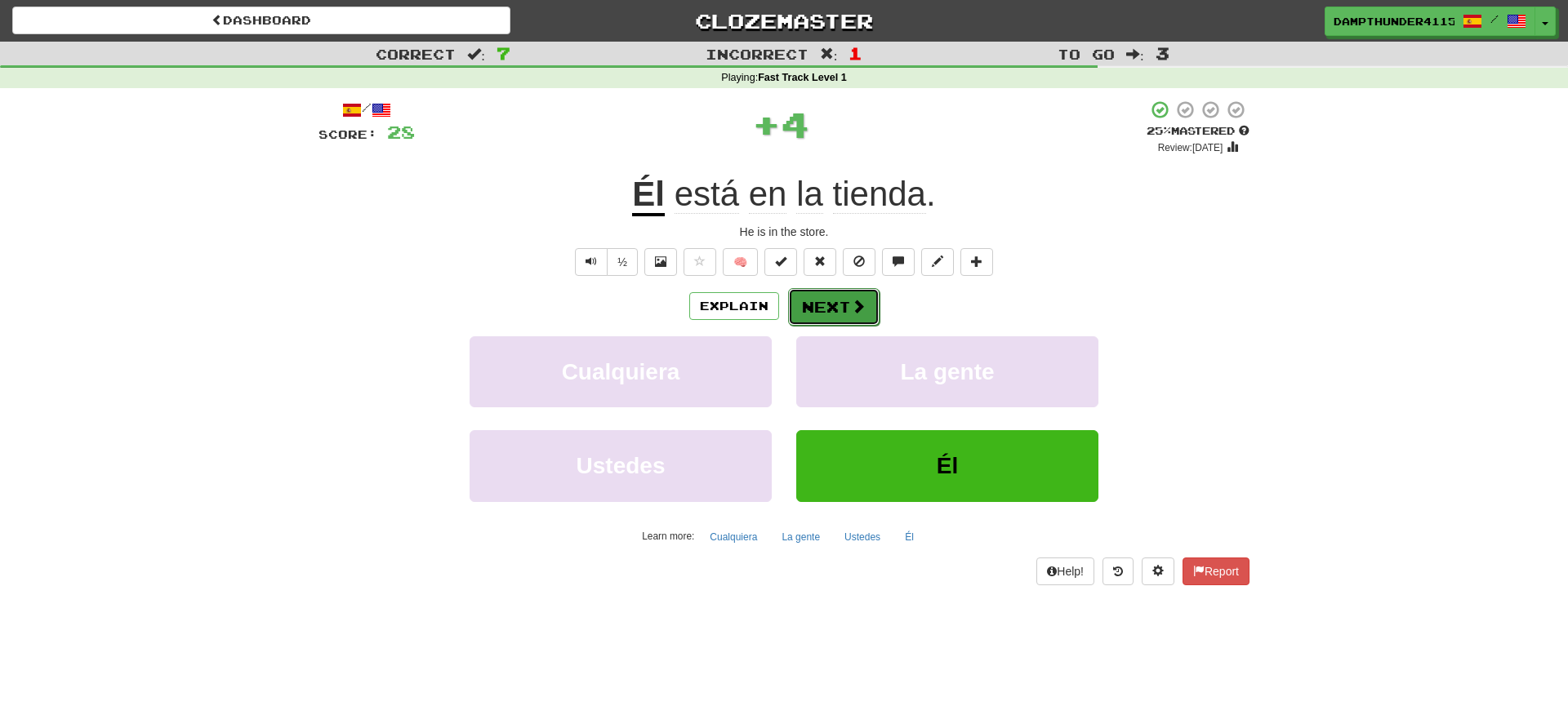
click at [834, 312] on button "Next" at bounding box center [834, 307] width 91 height 38
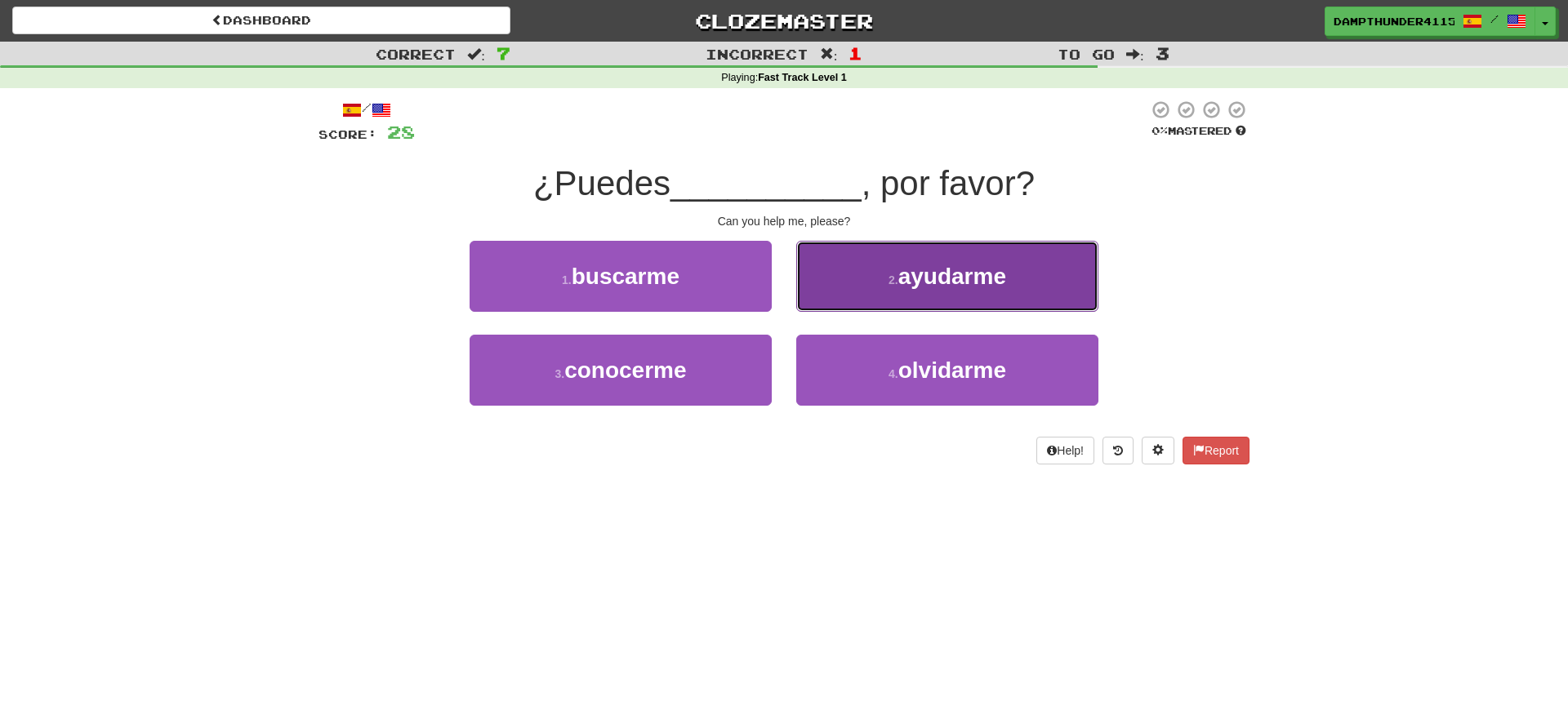
click at [862, 259] on button "2 . ayudarme" at bounding box center [947, 276] width 302 height 71
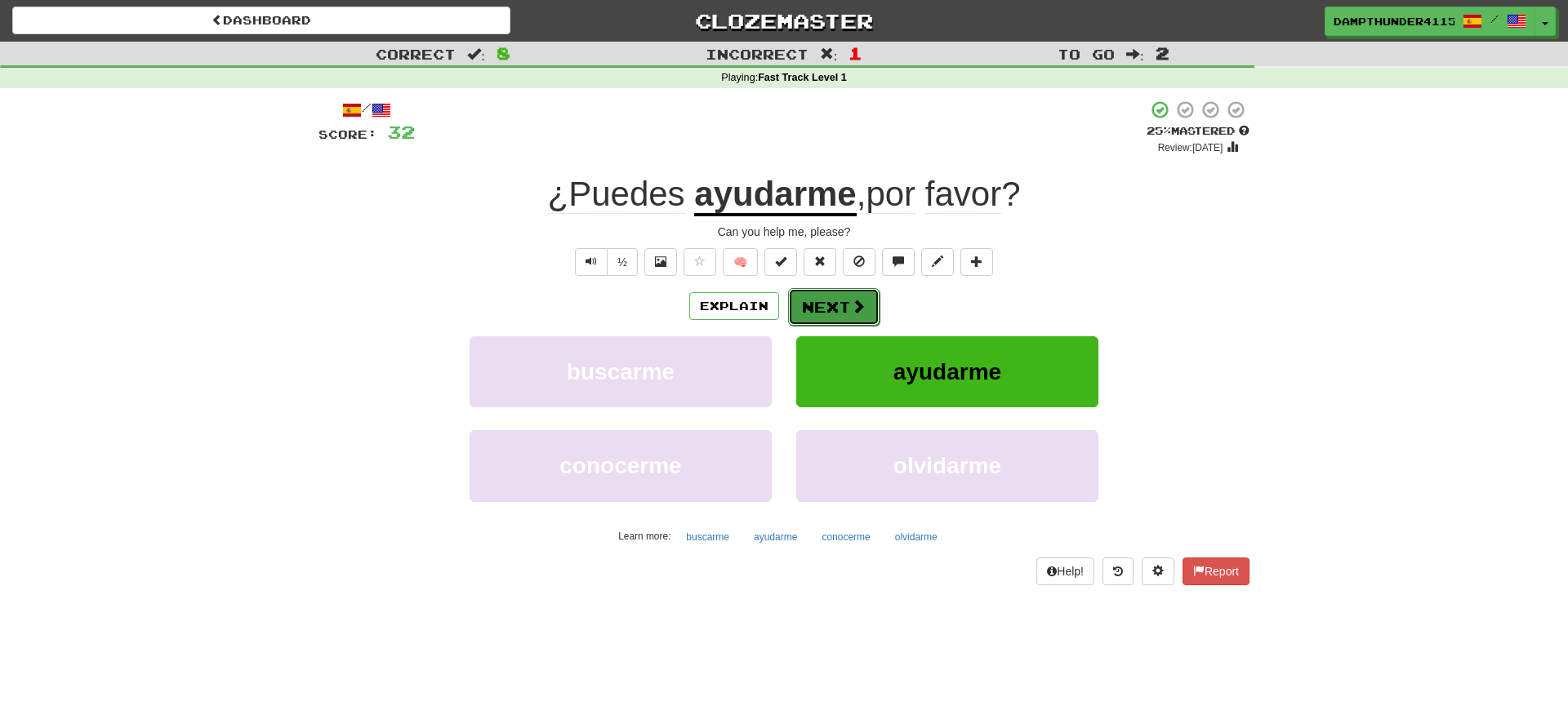
click at [837, 299] on button "Next" at bounding box center [834, 307] width 91 height 38
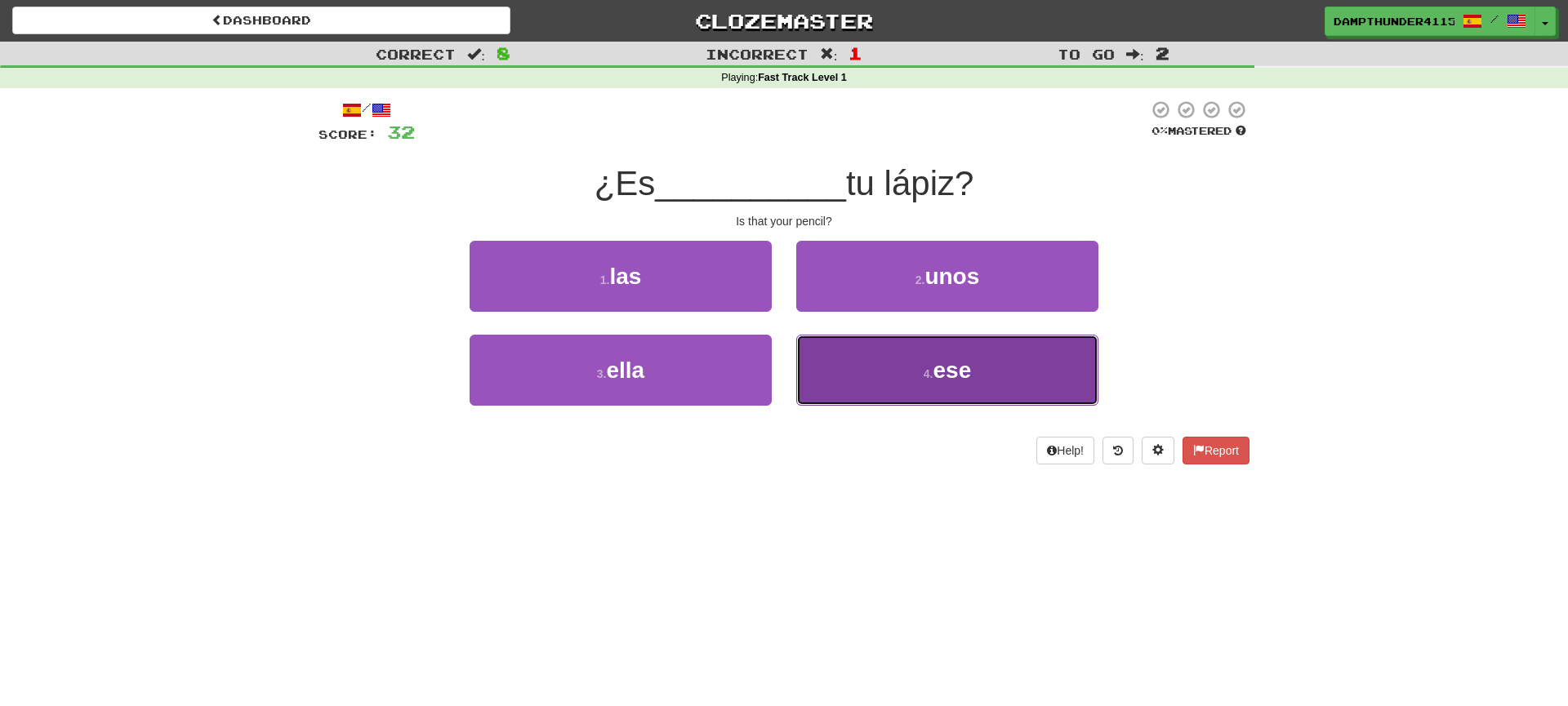
click at [855, 347] on button "4 . ese" at bounding box center [947, 370] width 302 height 71
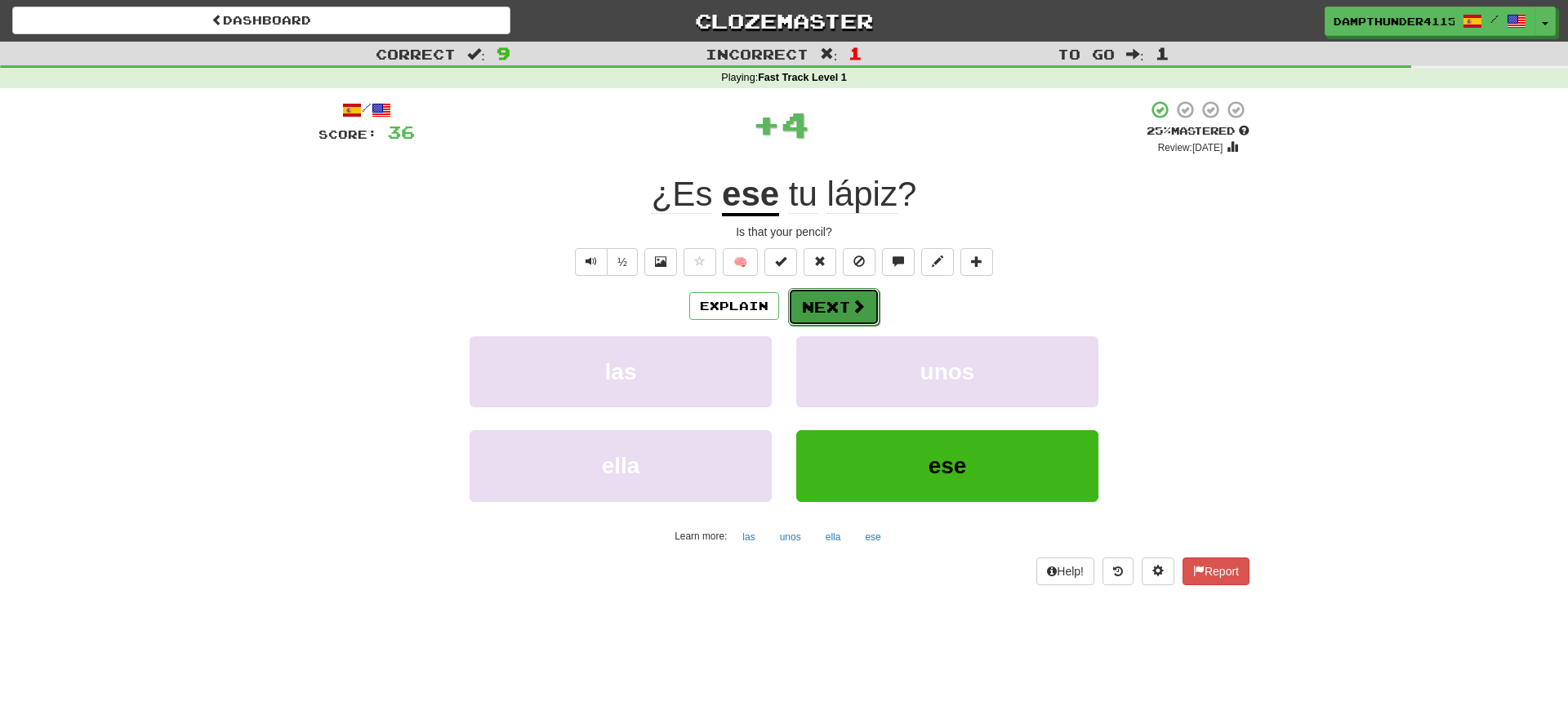
click at [842, 313] on button "Next" at bounding box center [834, 307] width 91 height 38
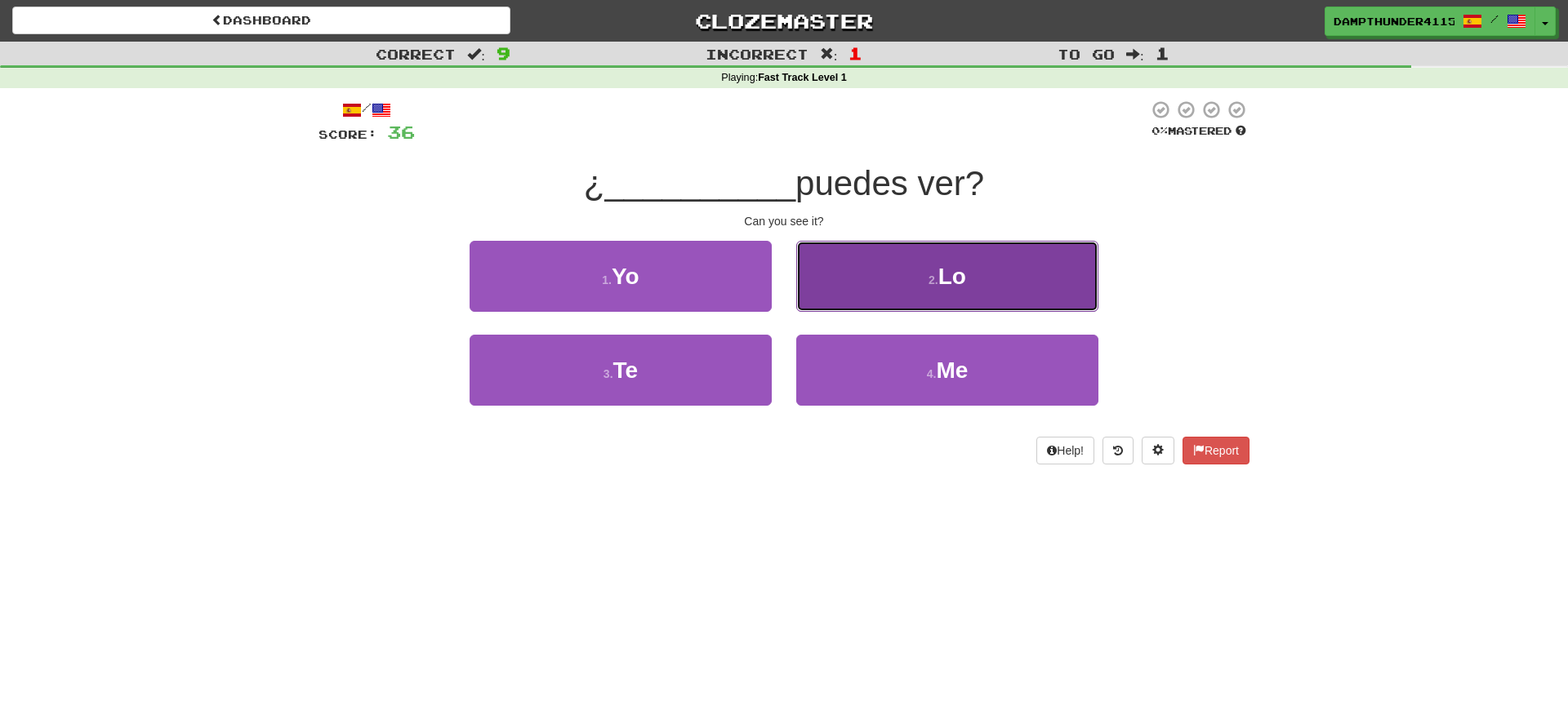
click at [836, 296] on button "2 . Lo" at bounding box center [947, 276] width 302 height 71
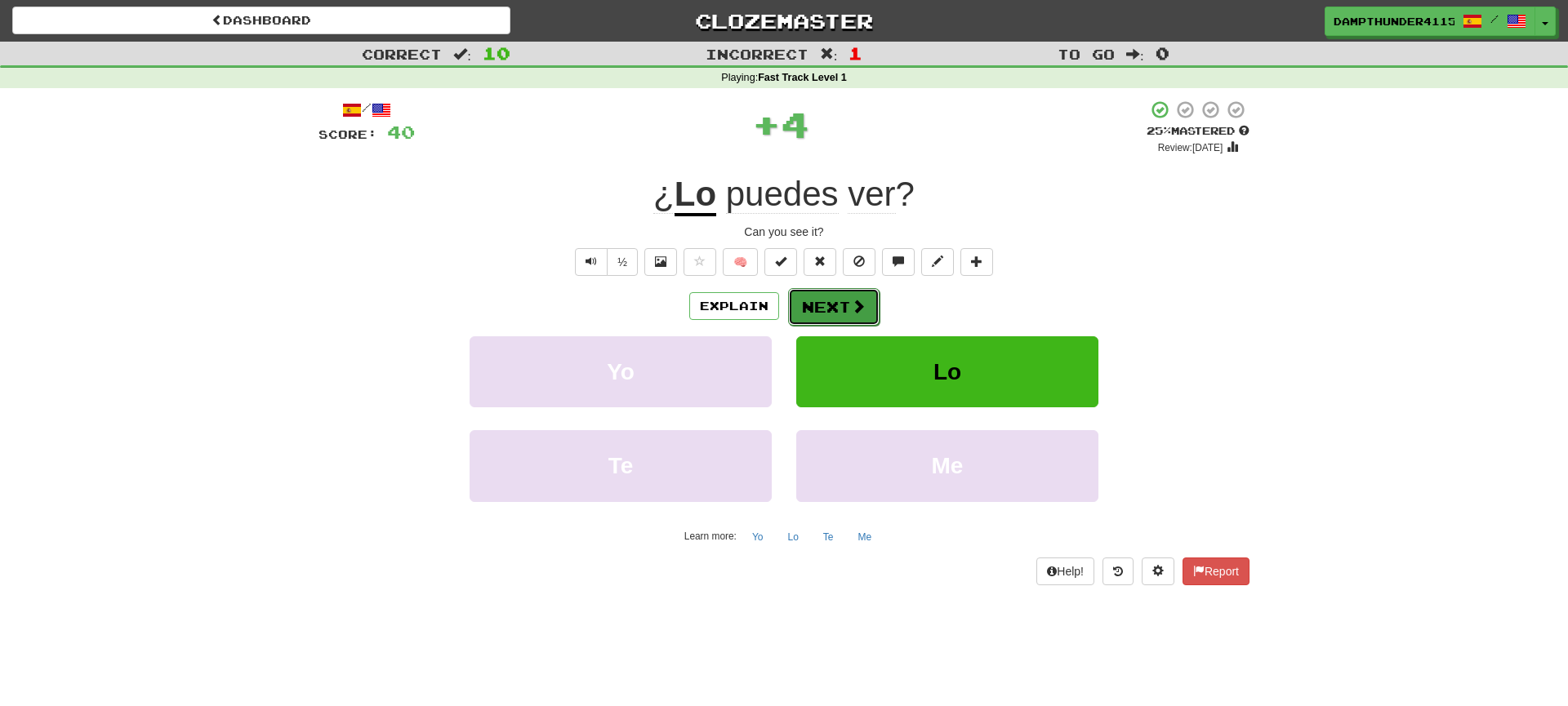
click at [832, 303] on button "Next" at bounding box center [834, 307] width 91 height 38
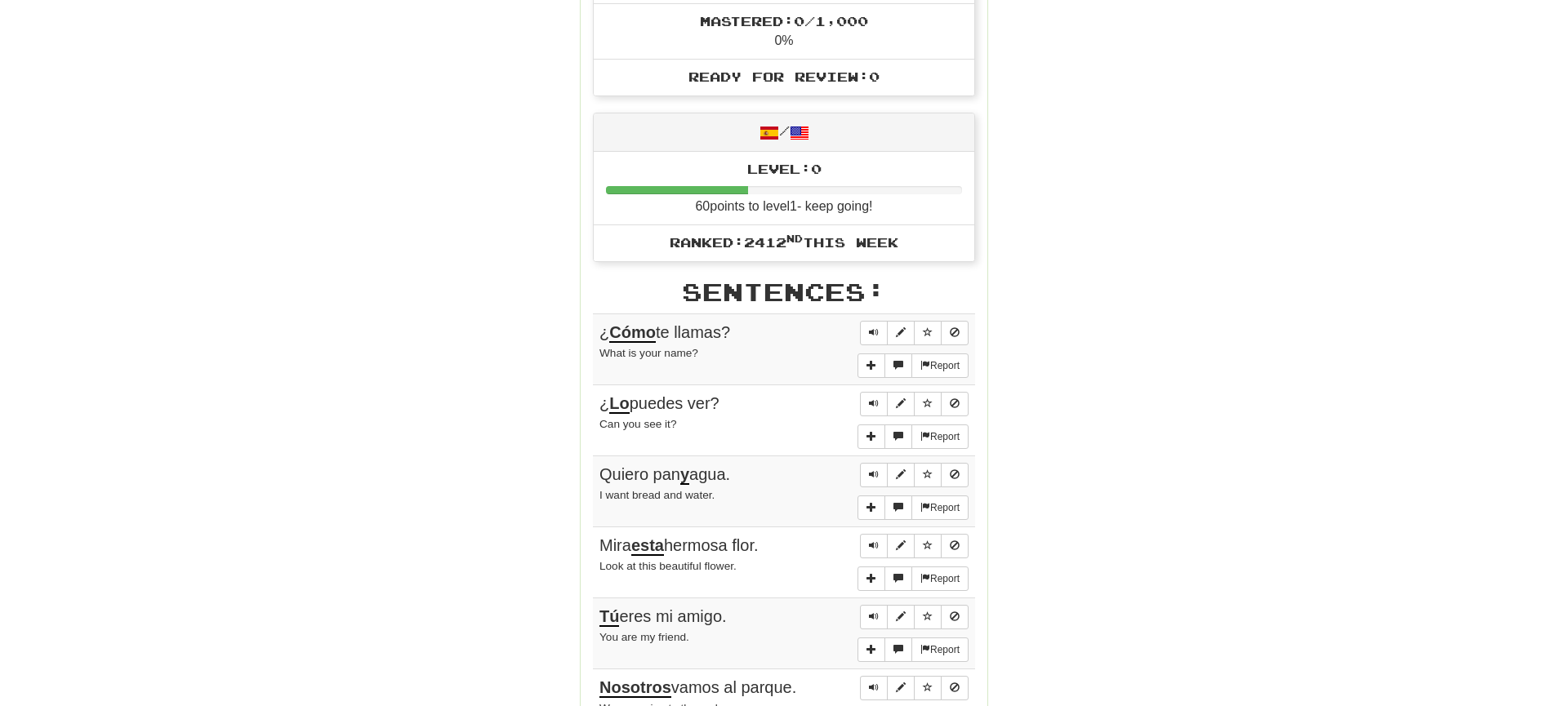
scroll to position [659, 0]
click at [873, 329] on span "Sentence controls" at bounding box center [874, 334] width 9 height 9
click at [867, 362] on span "More sentence controls" at bounding box center [871, 366] width 9 height 9
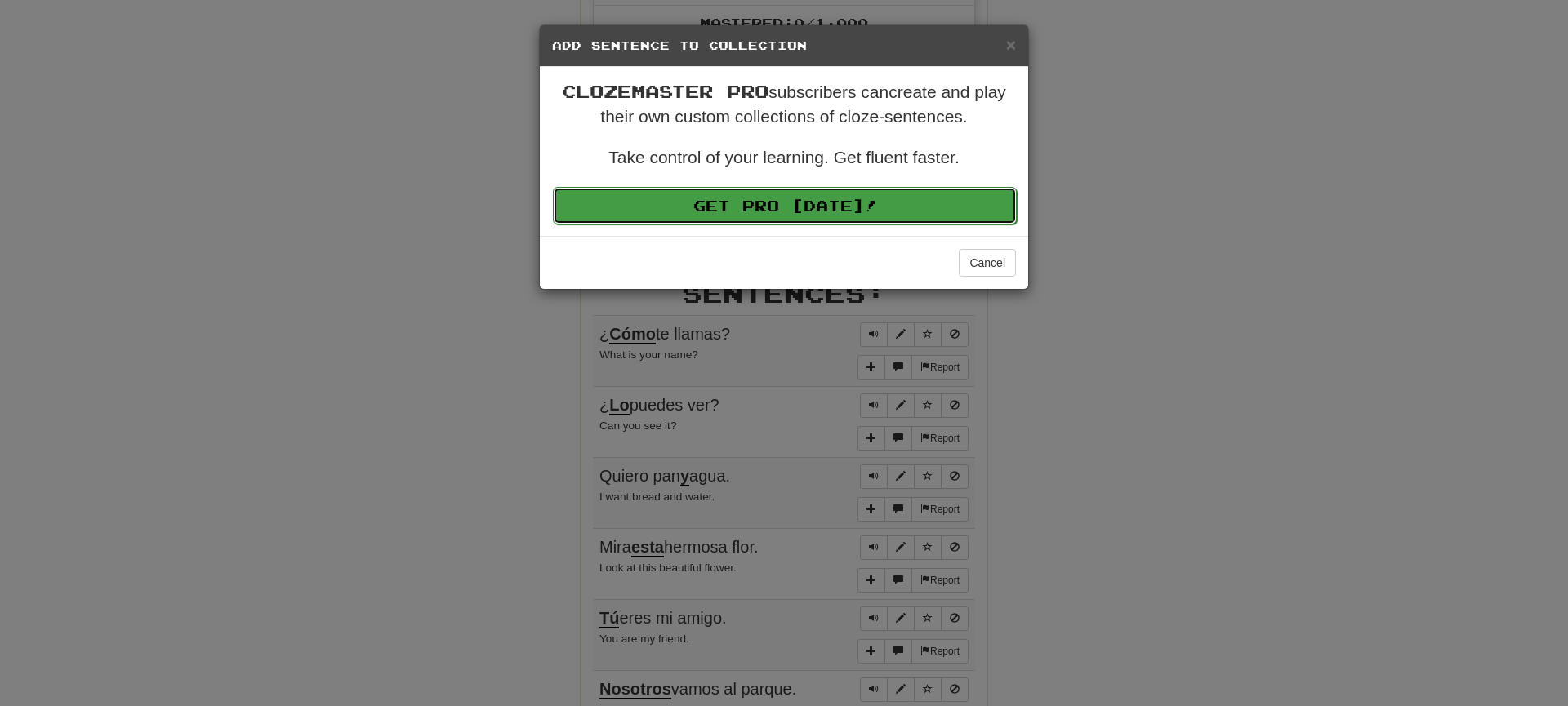
click at [844, 201] on link "Get Pro [DATE]!" at bounding box center [785, 206] width 464 height 38
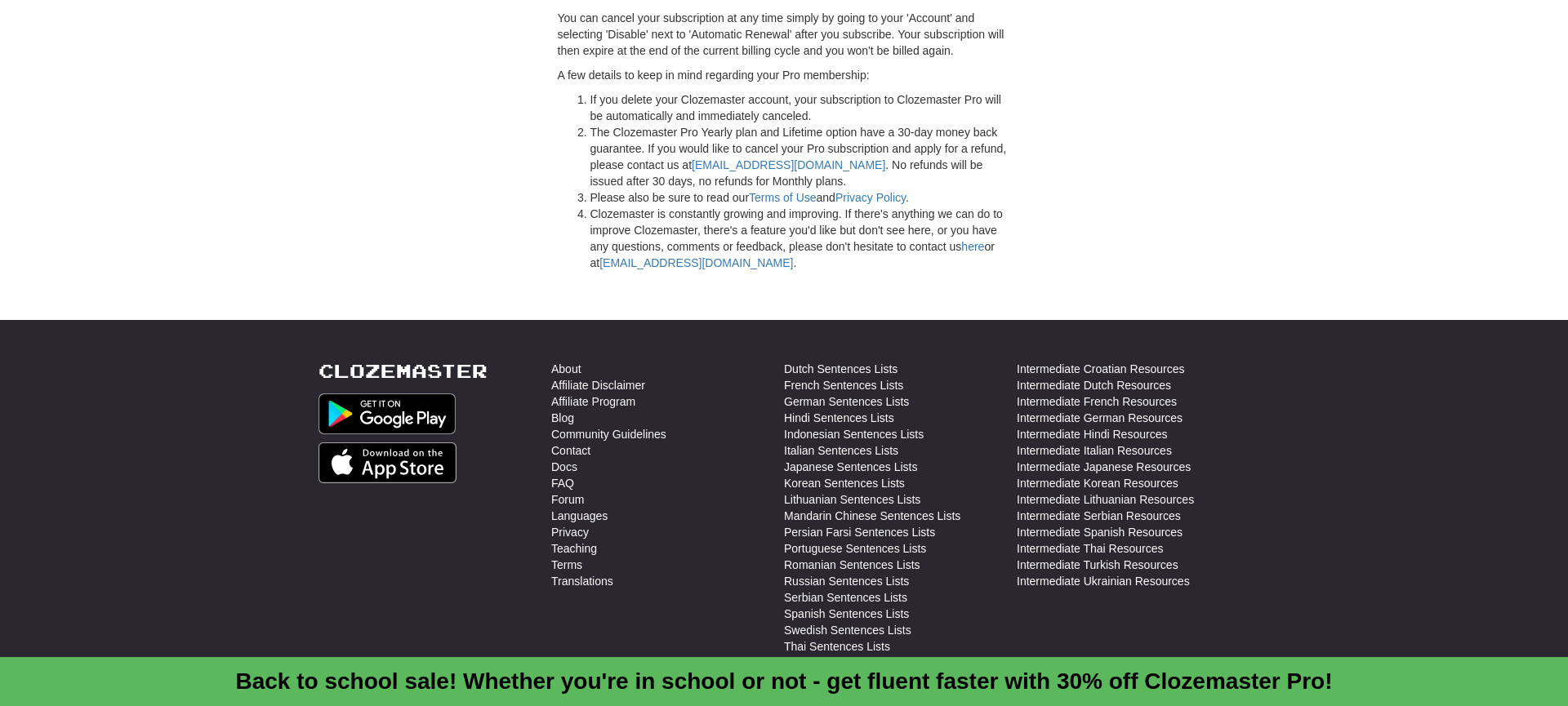
scroll to position [4464, 0]
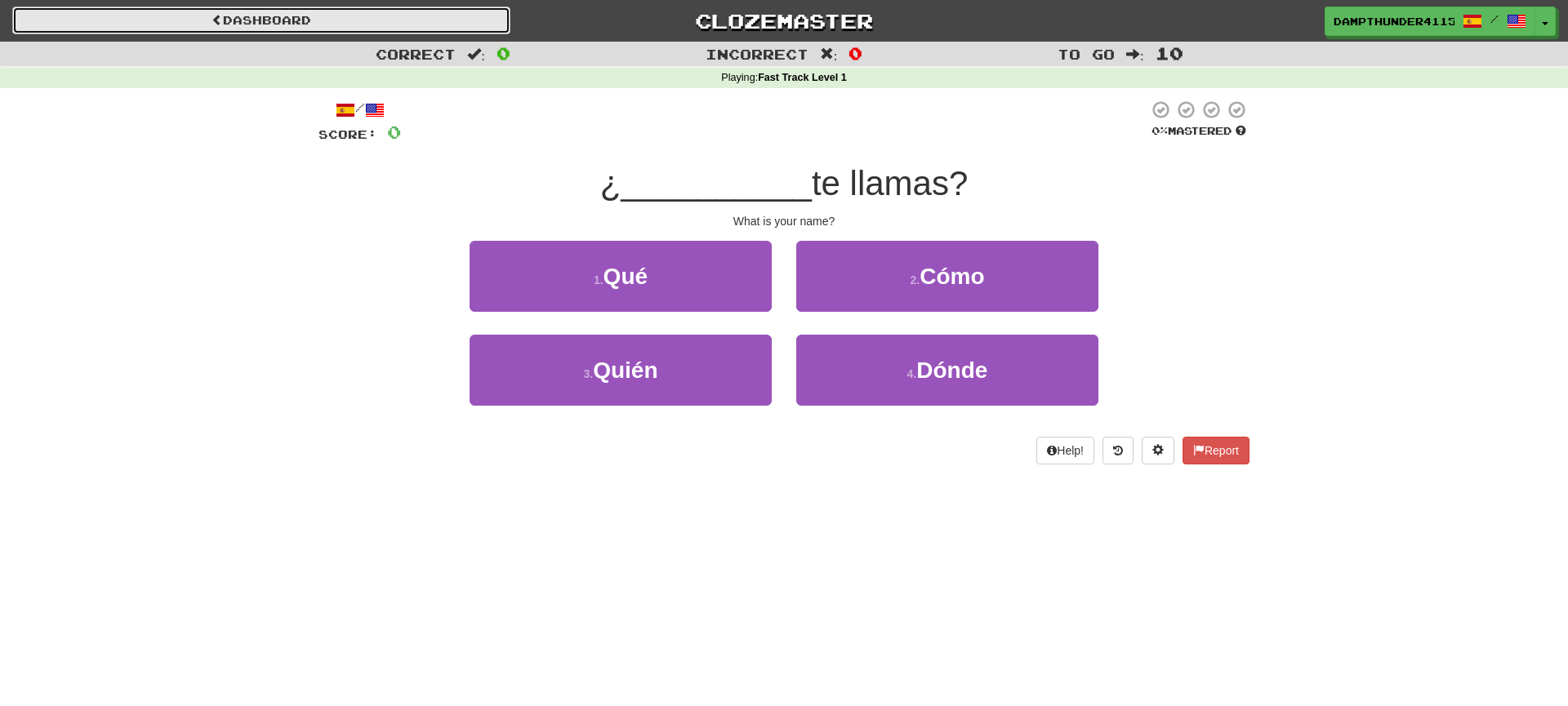
click at [330, 33] on link "Dashboard" at bounding box center [261, 21] width 499 height 28
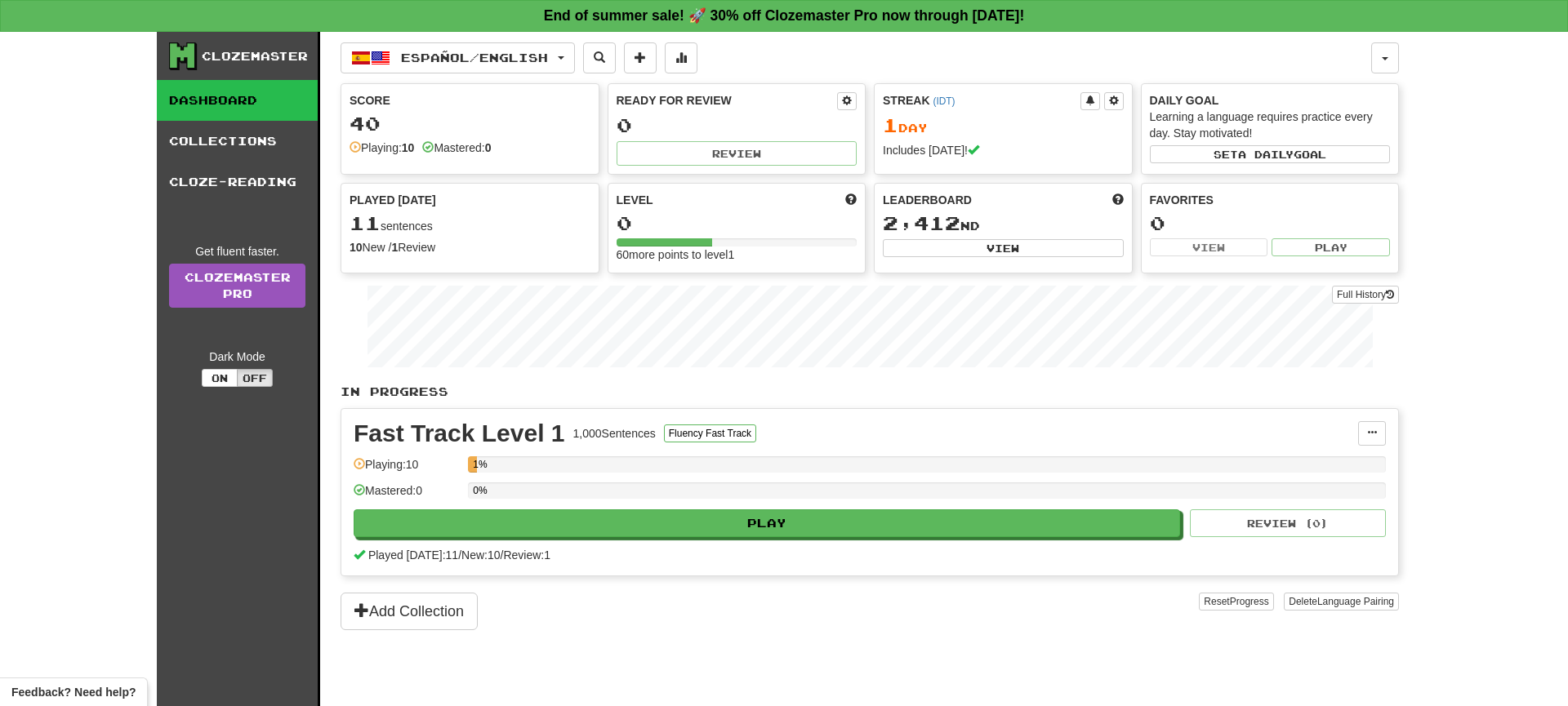
click at [726, 537] on div "Fast Track Level 1 1,000 Sentences Fluency Fast Track Manage Sentences Unpin fr…" at bounding box center [869, 491] width 1057 height 166
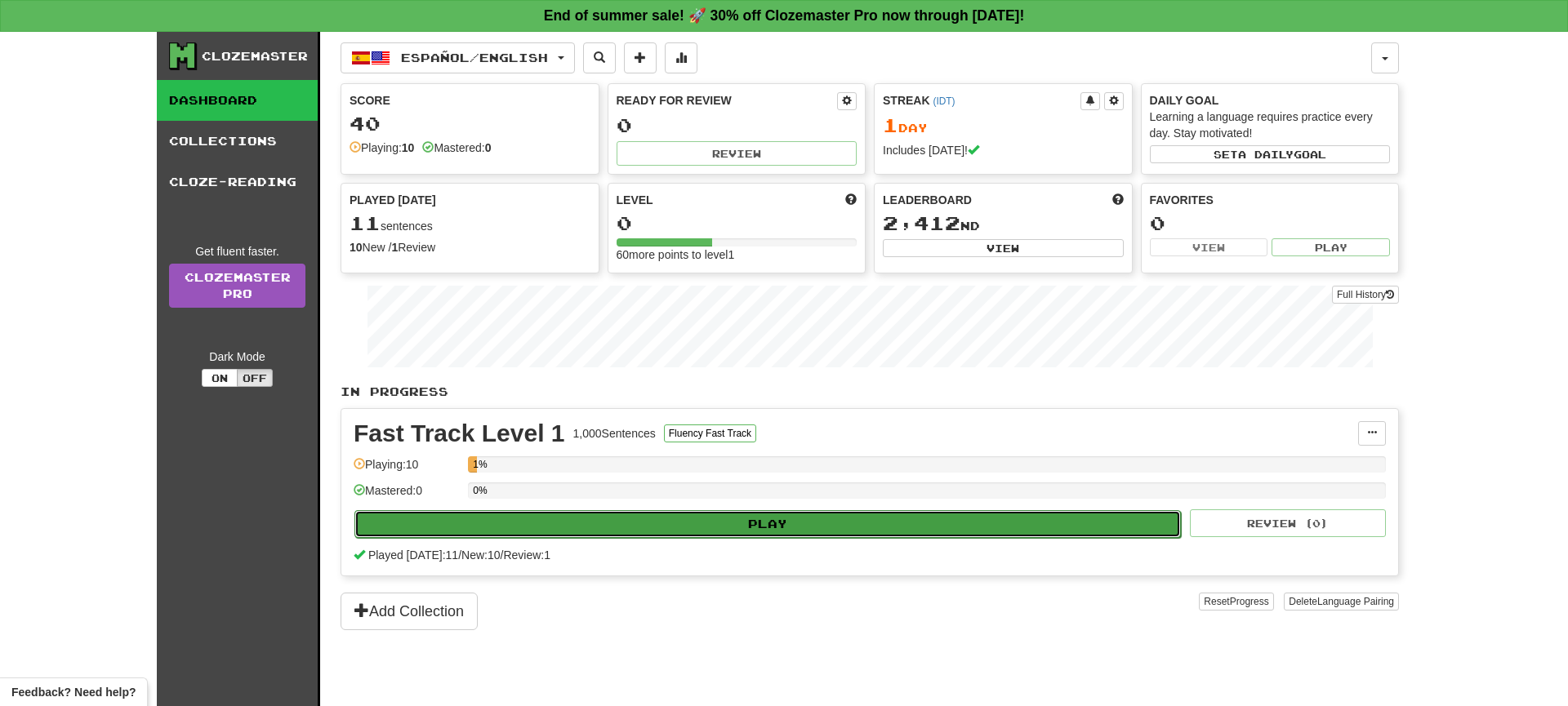
click at [726, 531] on button "Play" at bounding box center [768, 524] width 826 height 28
select select "**"
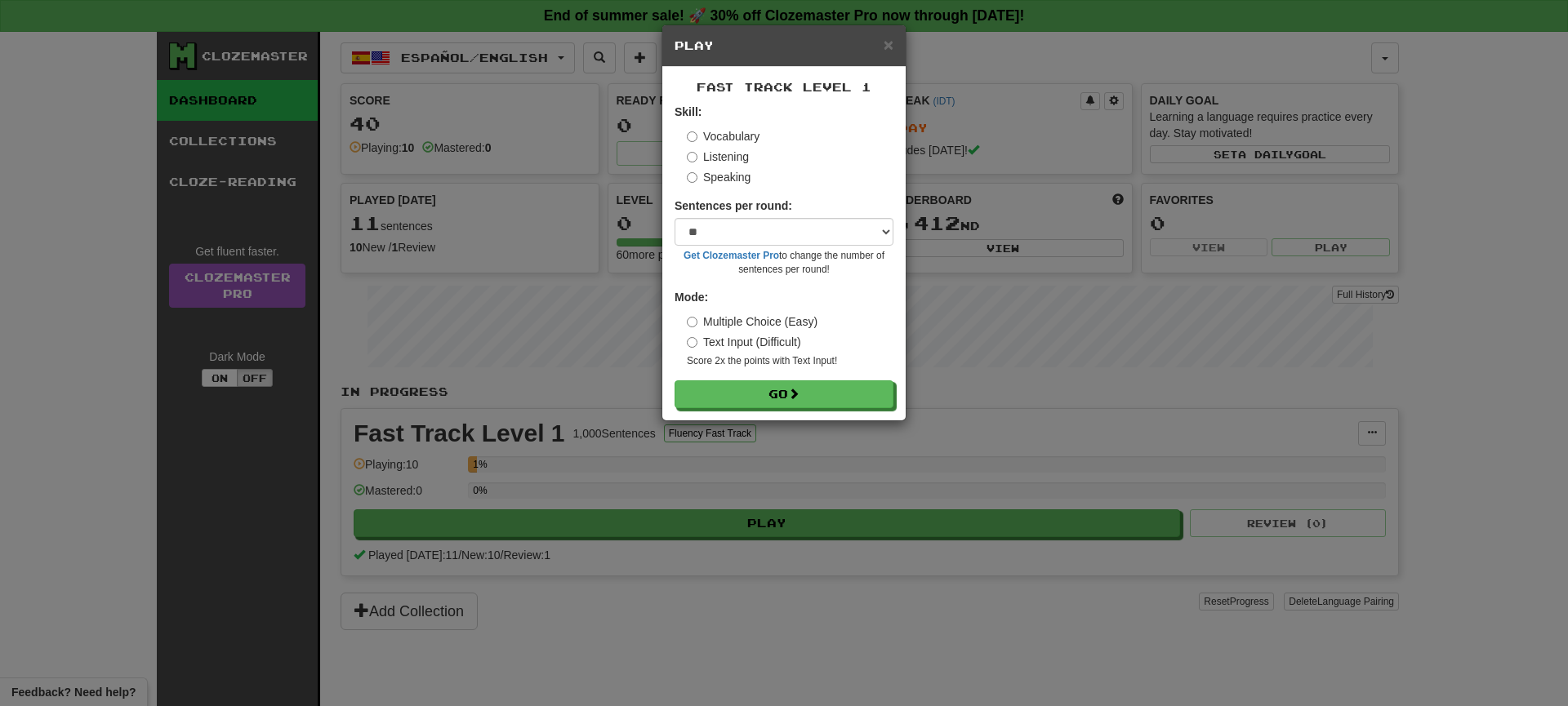
click at [720, 159] on label "Listening" at bounding box center [718, 156] width 62 height 16
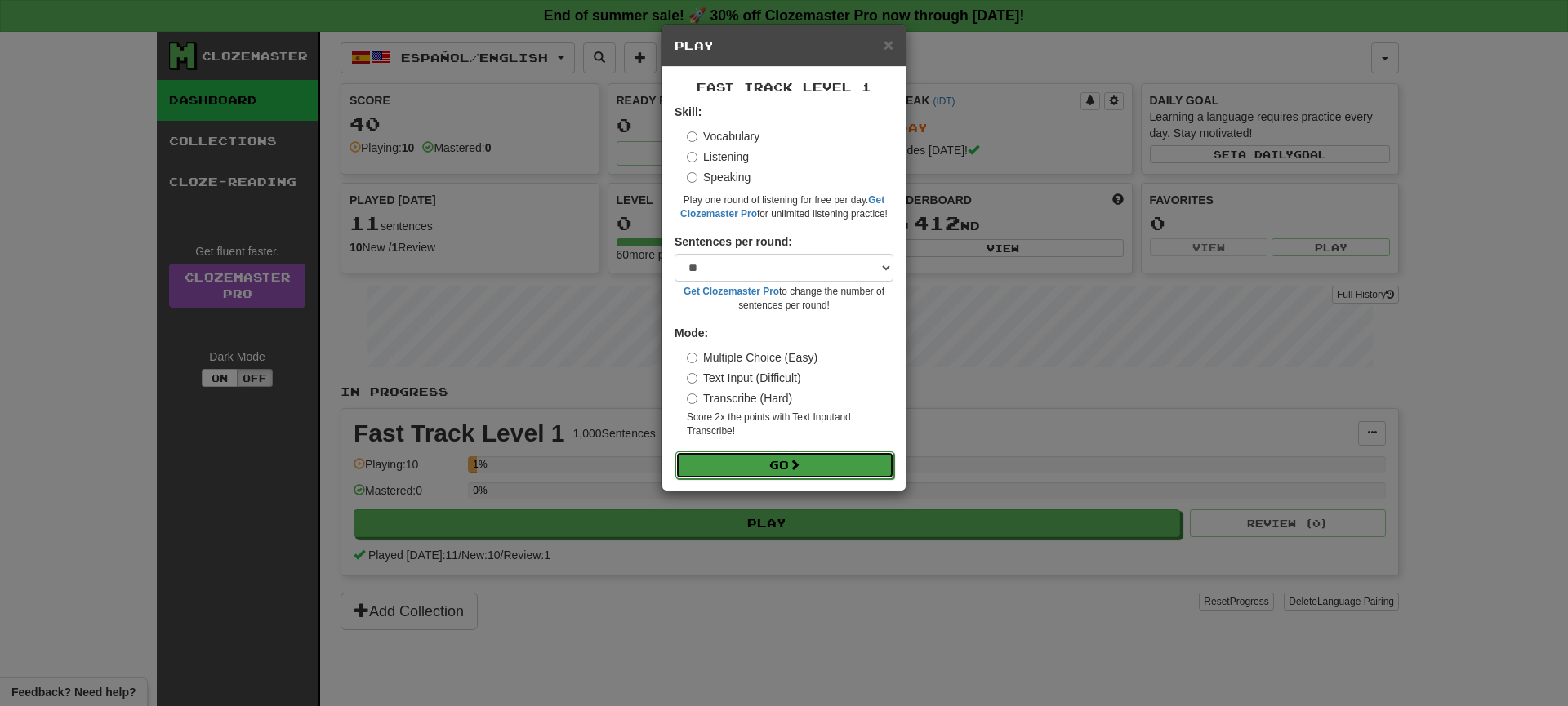
click at [740, 466] on button "Go" at bounding box center [785, 465] width 219 height 28
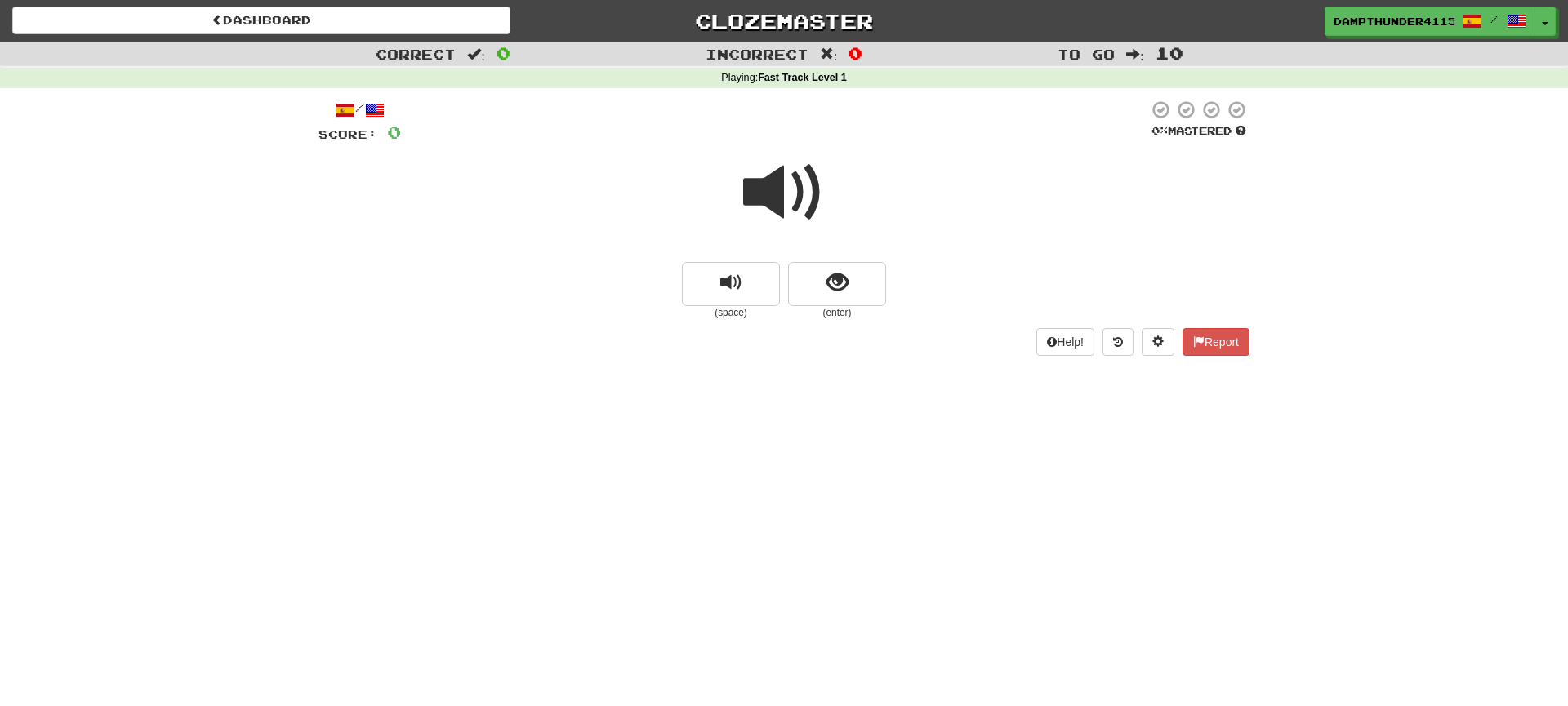
click at [787, 184] on span at bounding box center [784, 192] width 82 height 82
click at [808, 275] on button "show sentence" at bounding box center [837, 284] width 98 height 44
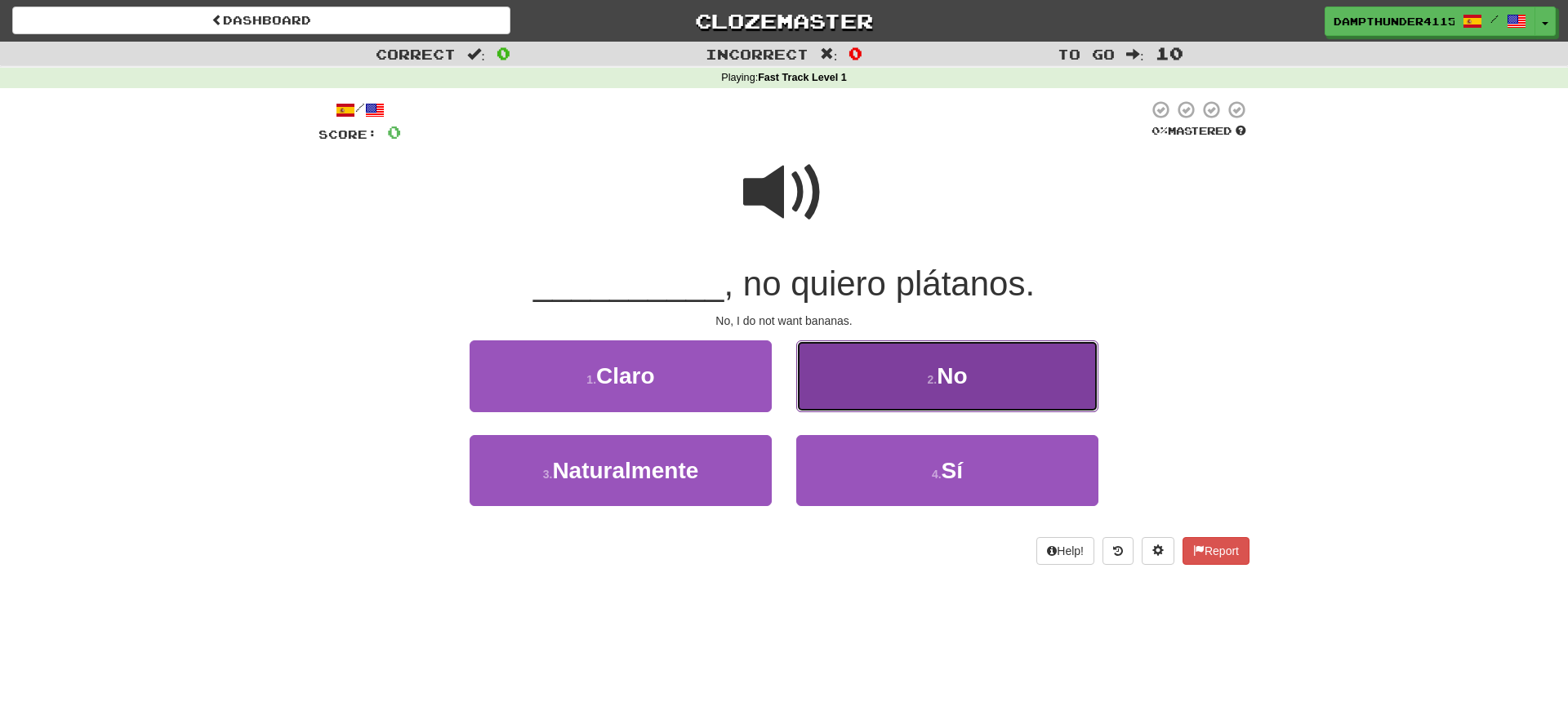
click at [893, 372] on button "2 . No" at bounding box center [947, 376] width 302 height 71
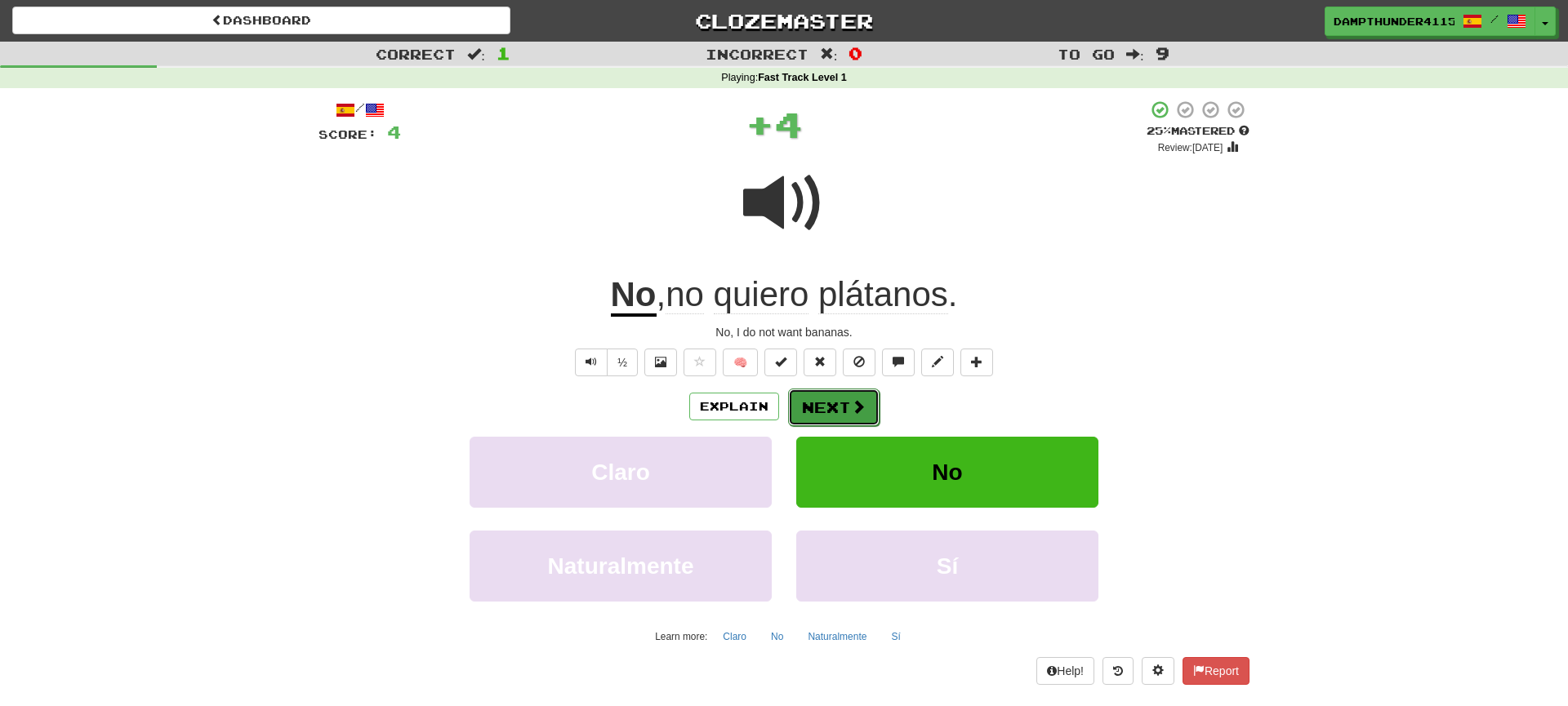
click at [837, 406] on button "Next" at bounding box center [834, 408] width 91 height 38
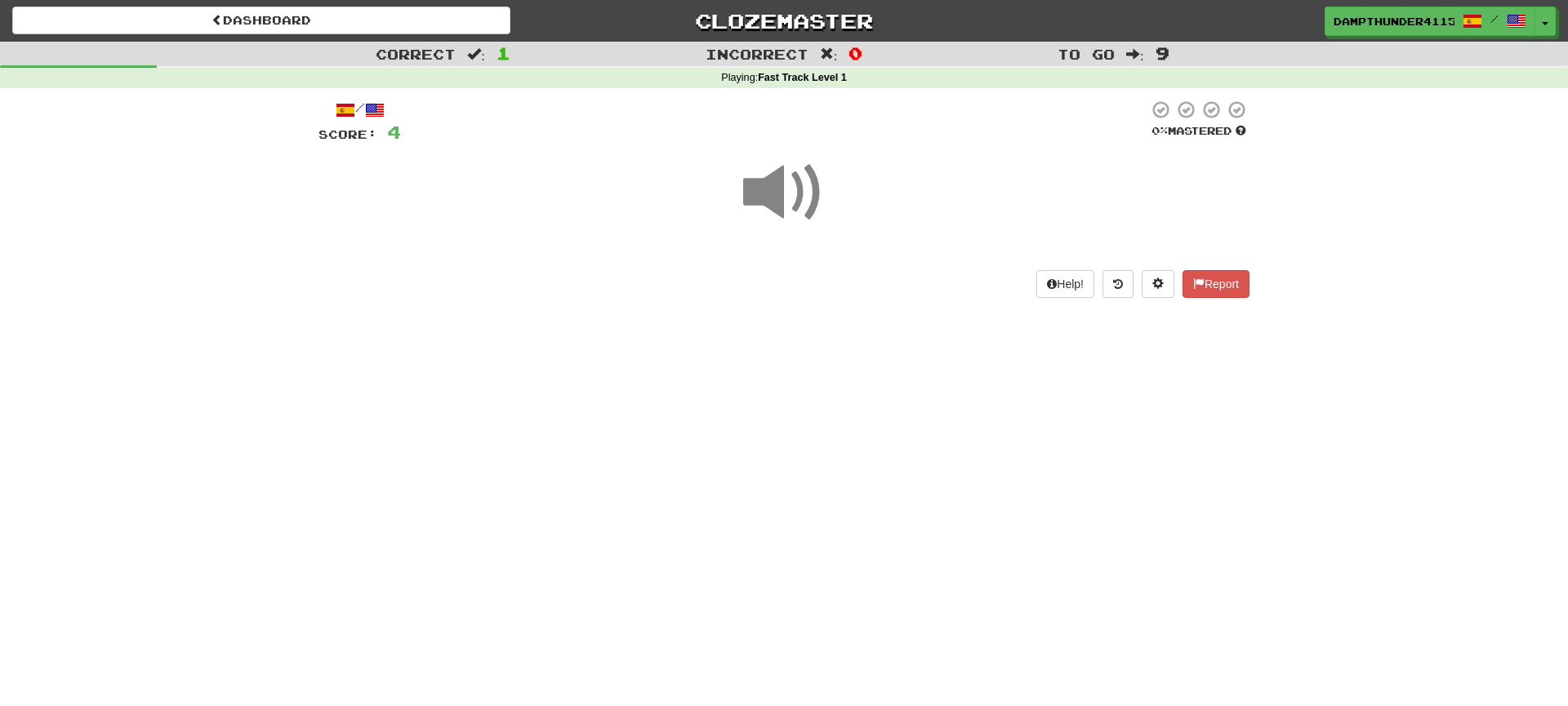
click at [793, 199] on span at bounding box center [784, 192] width 82 height 82
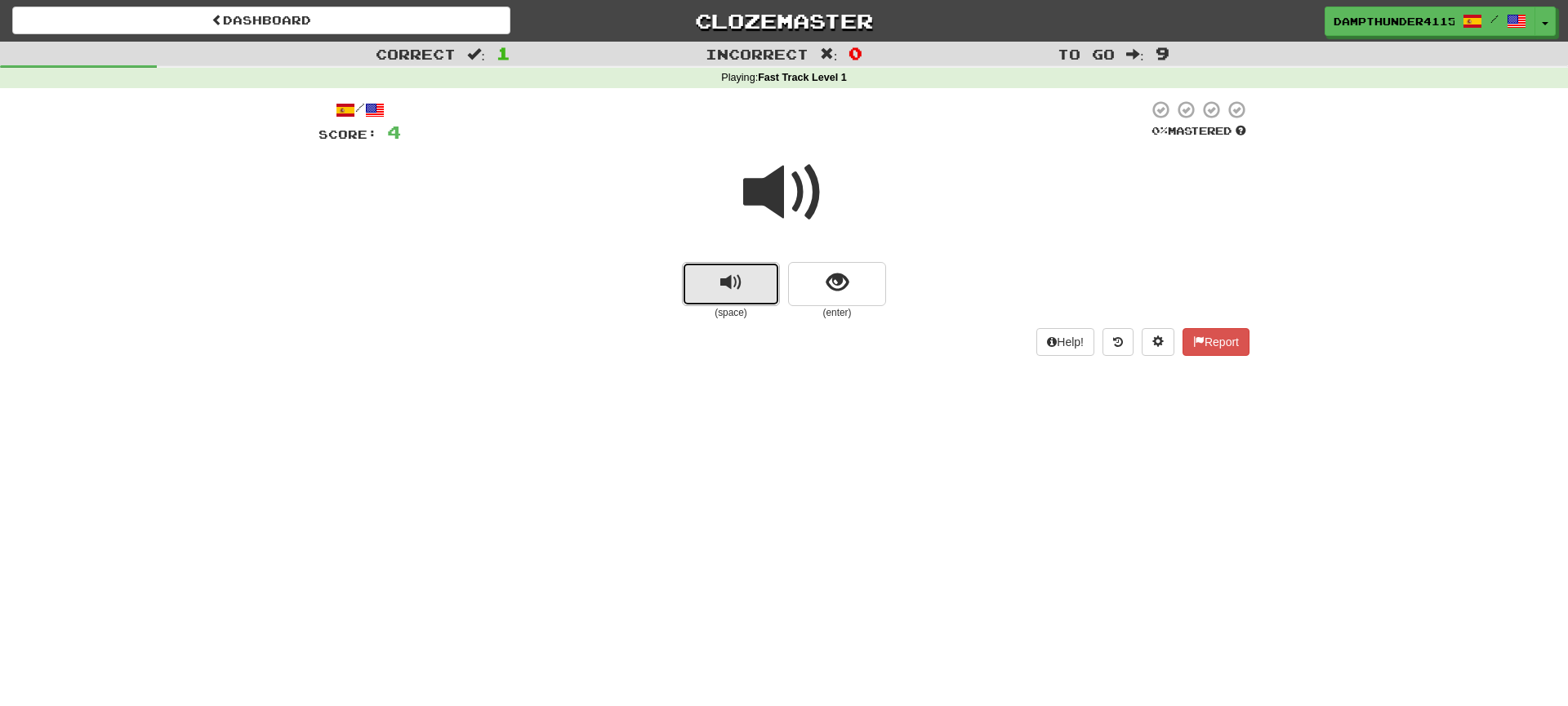
click at [731, 289] on span "replay audio" at bounding box center [731, 283] width 22 height 22
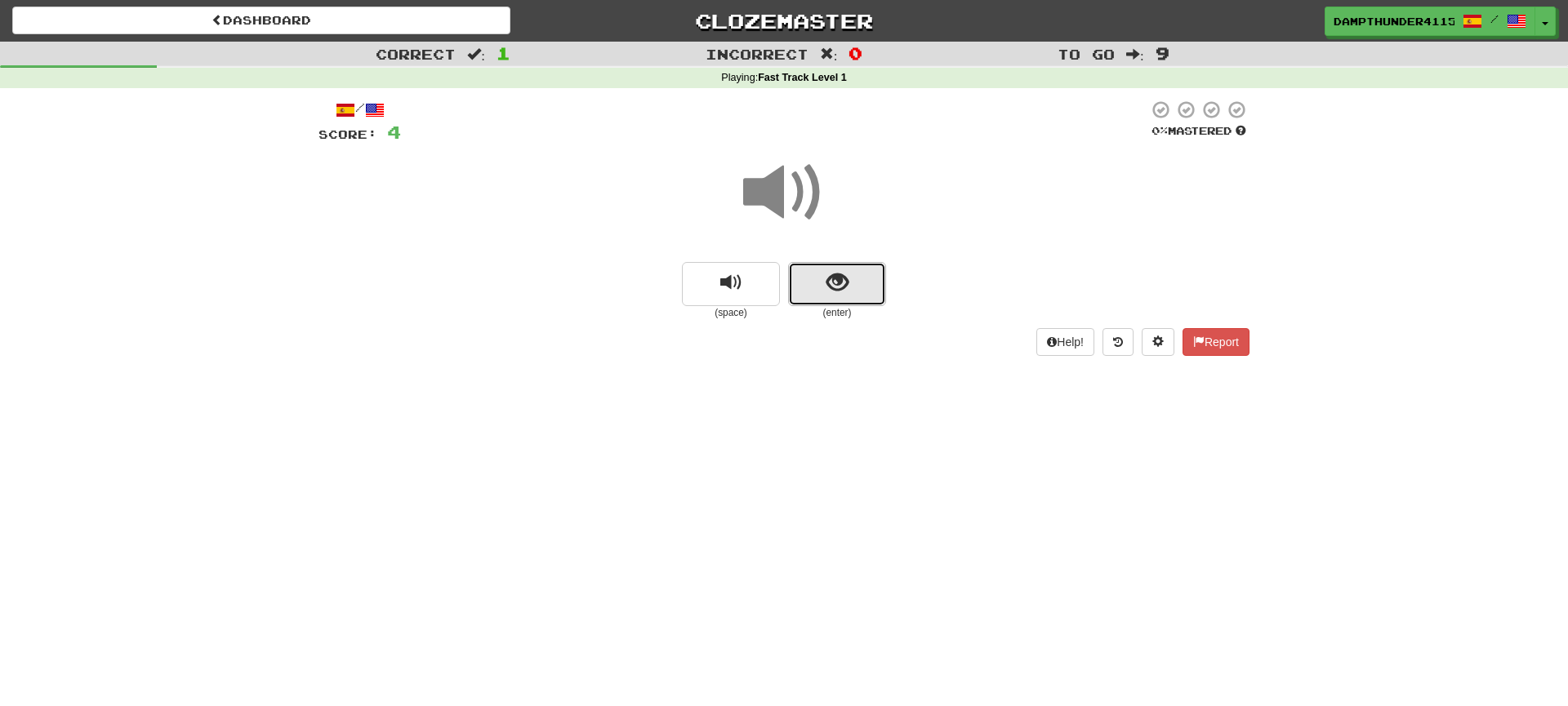
click at [810, 276] on button "show sentence" at bounding box center [837, 284] width 98 height 44
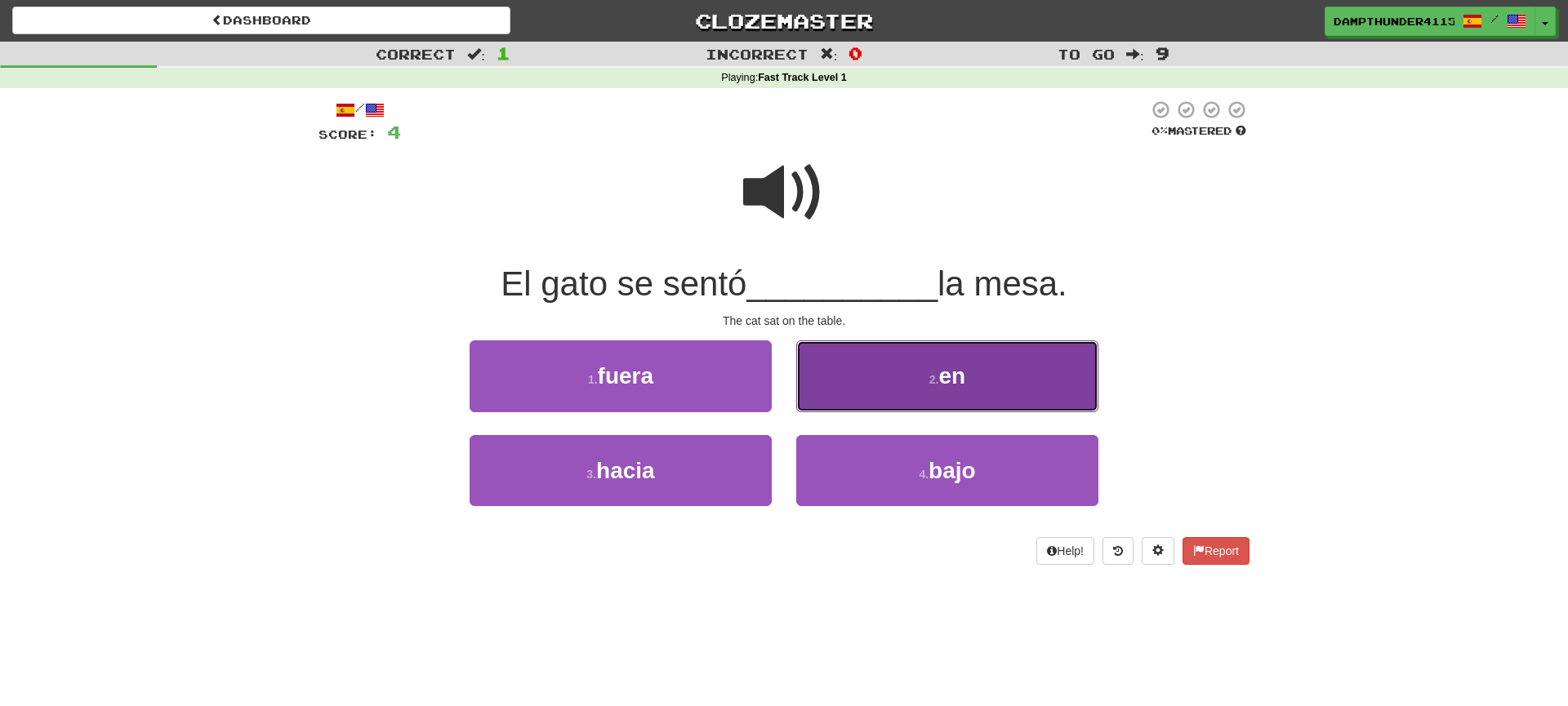
click at [875, 362] on button "2 . en" at bounding box center [947, 376] width 302 height 71
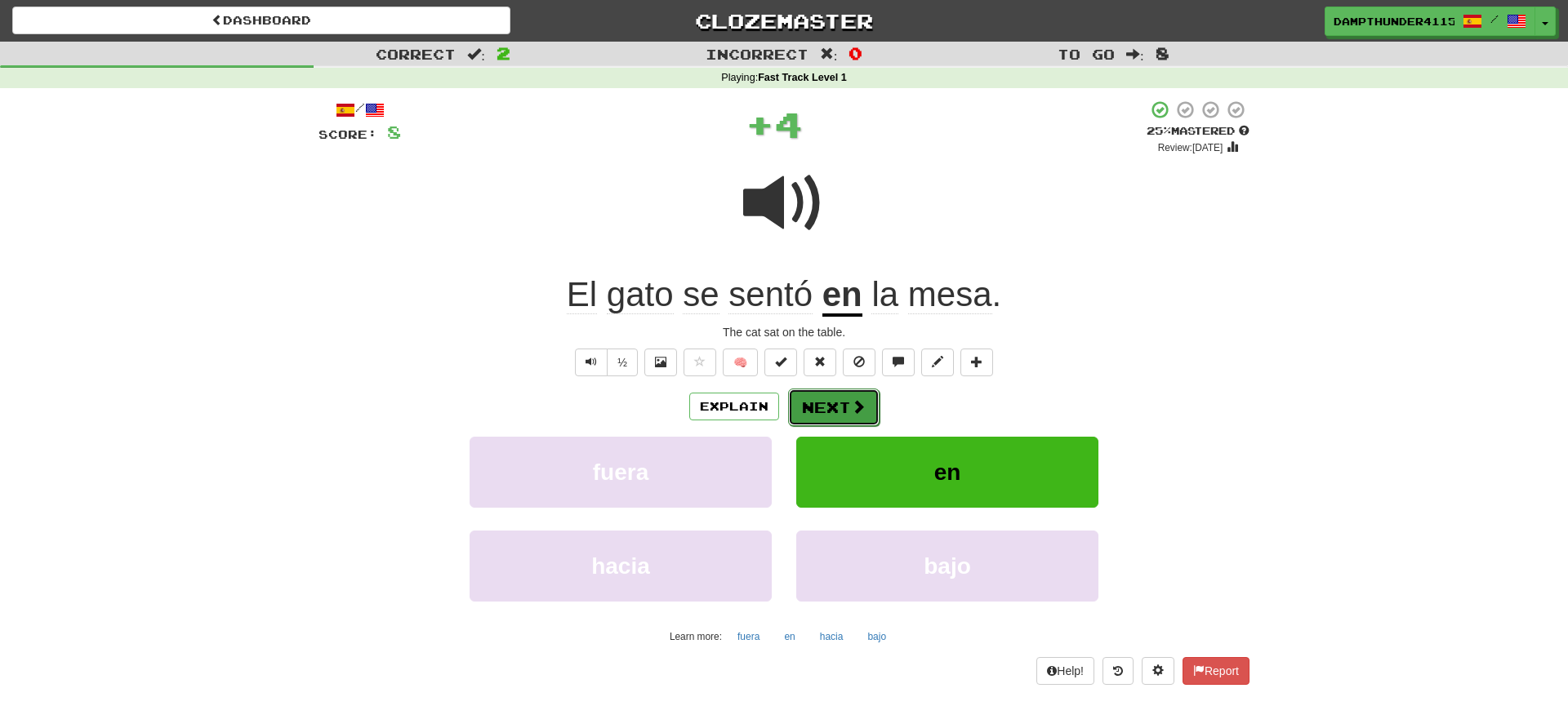
click at [825, 397] on button "Next" at bounding box center [834, 408] width 91 height 38
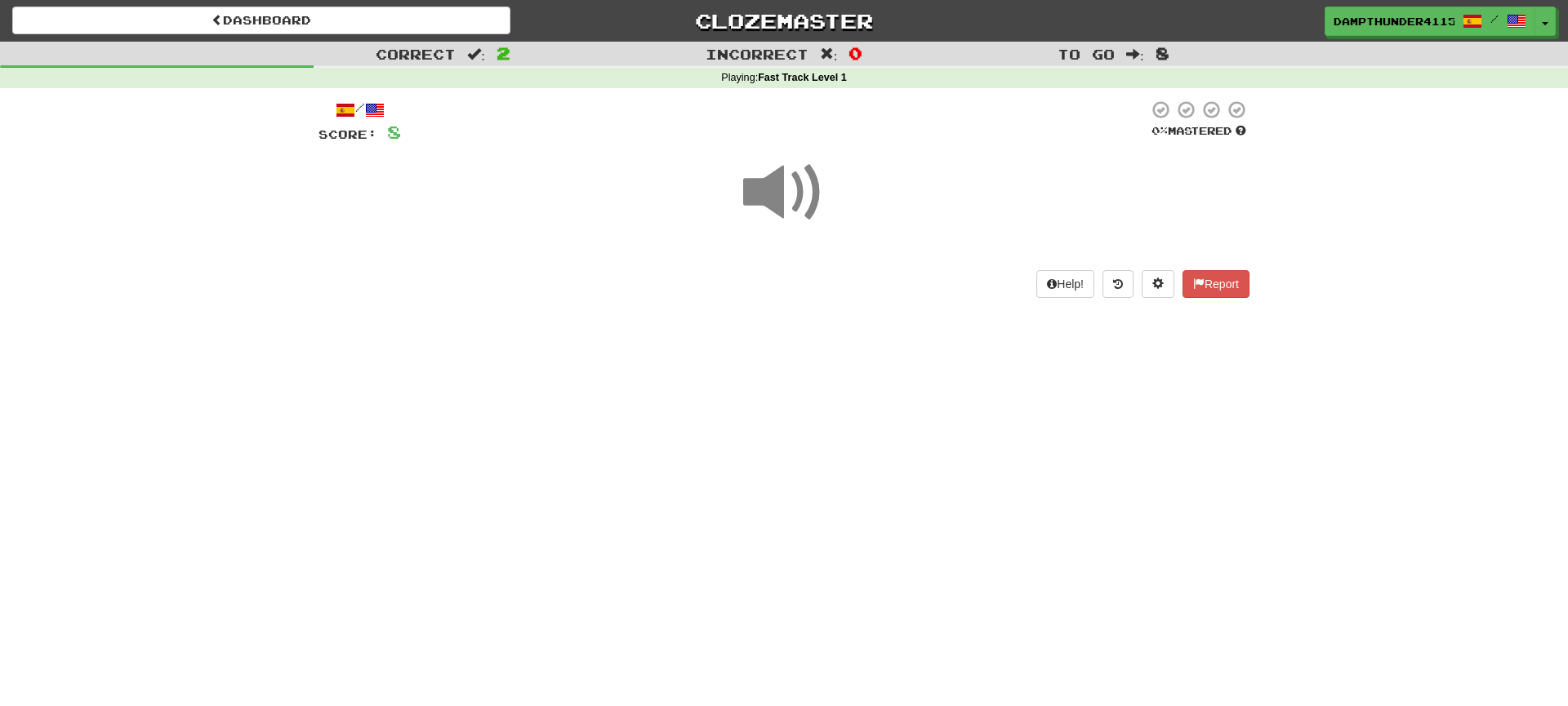
click at [776, 200] on span at bounding box center [784, 192] width 82 height 82
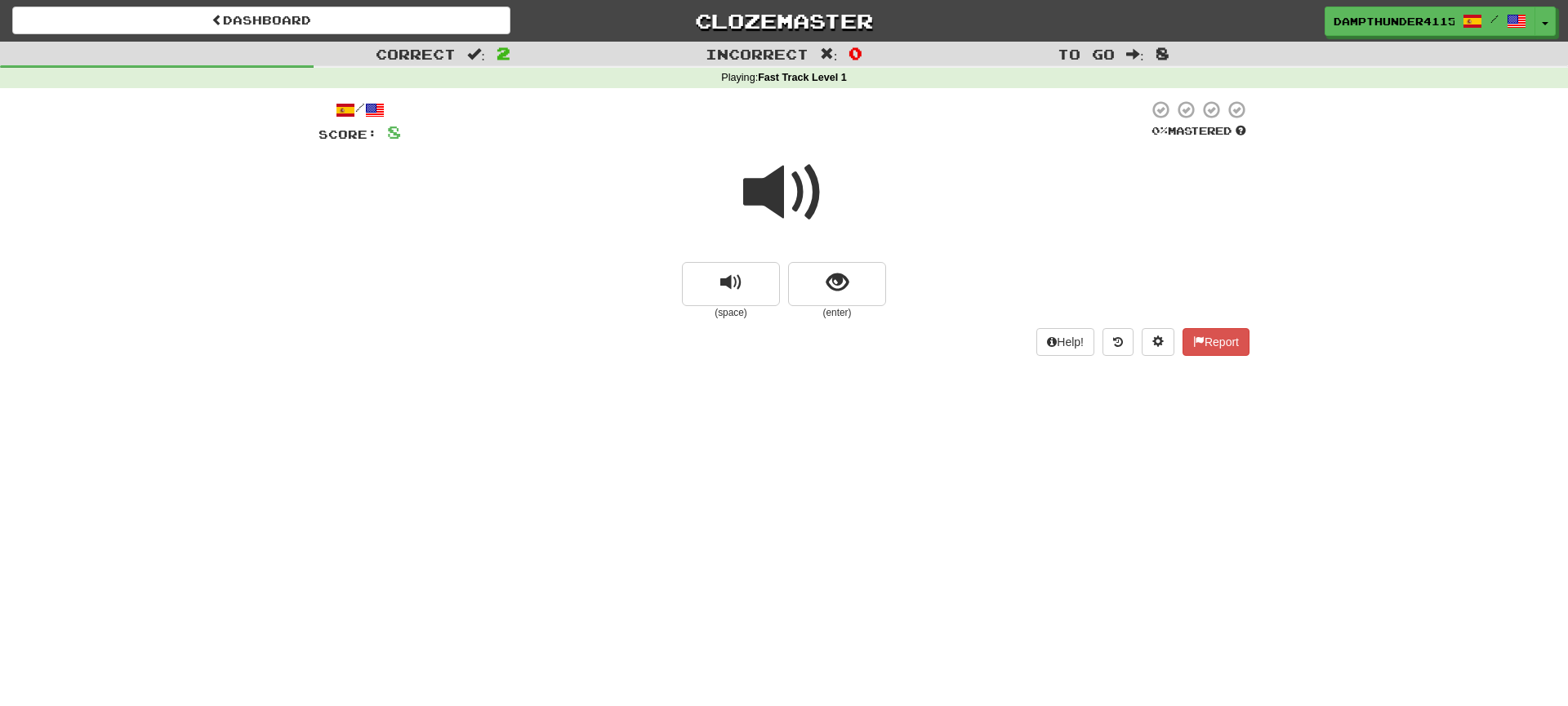
click at [776, 200] on span at bounding box center [784, 192] width 82 height 82
click at [805, 272] on button "show sentence" at bounding box center [837, 284] width 98 height 44
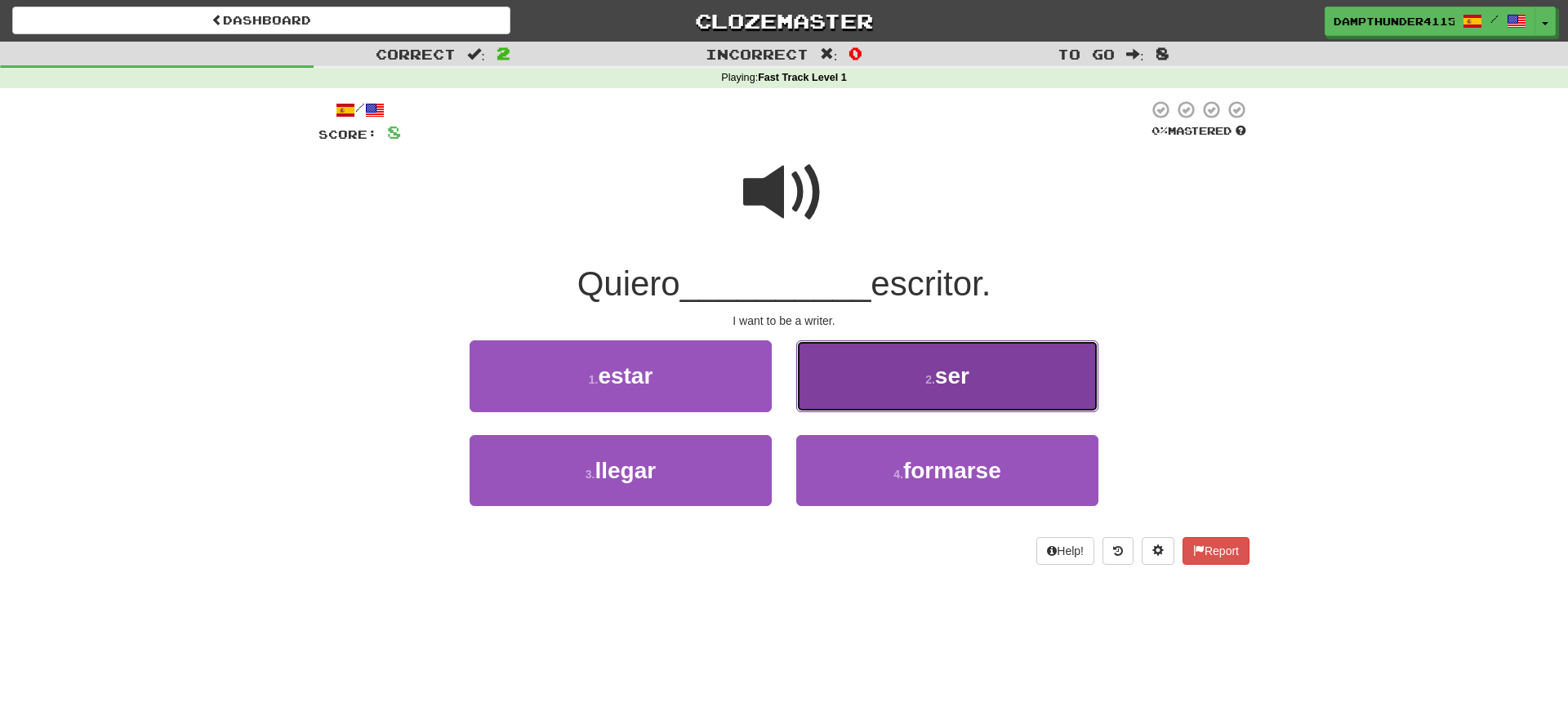
click at [849, 392] on button "2 . ser" at bounding box center [947, 376] width 302 height 71
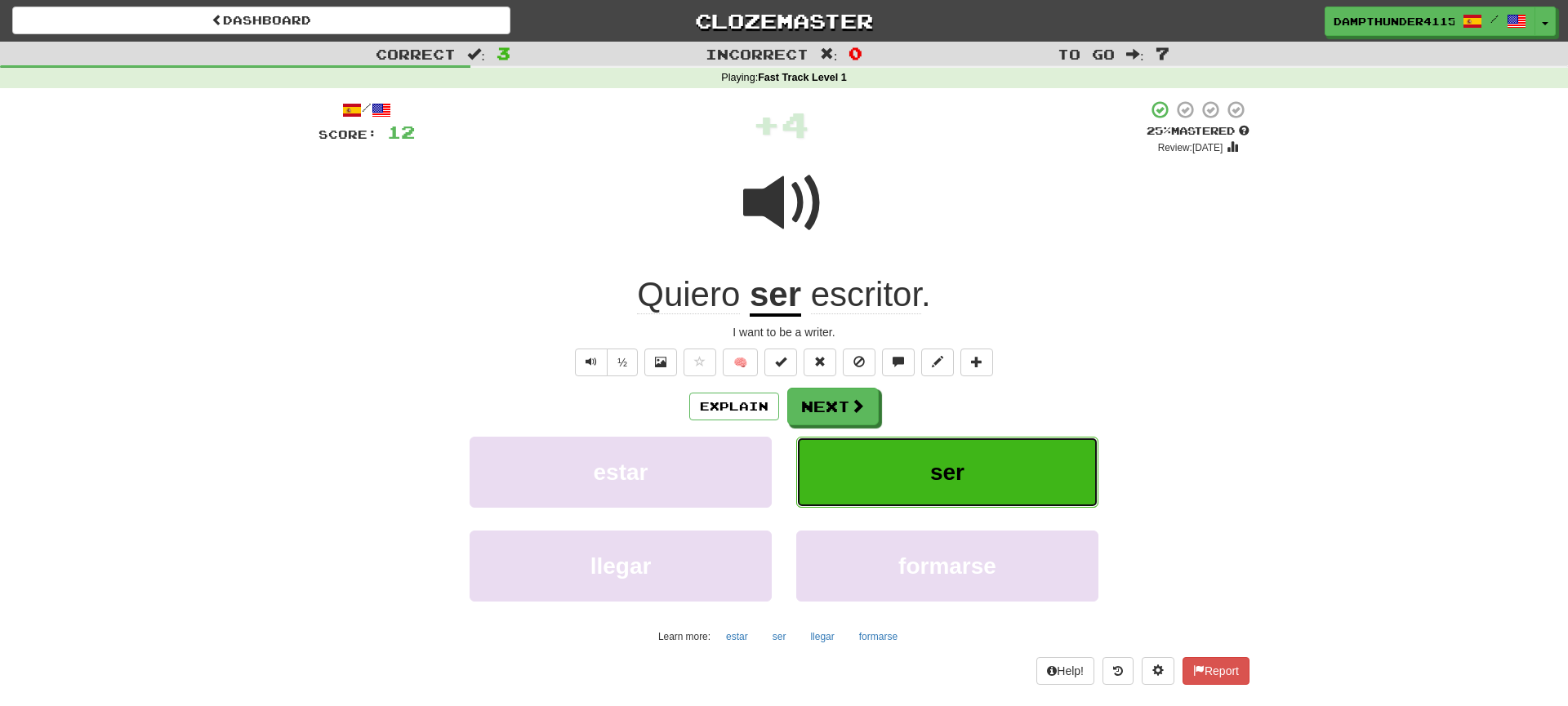
scroll to position [9, 0]
